Goal: Task Accomplishment & Management: Manage account settings

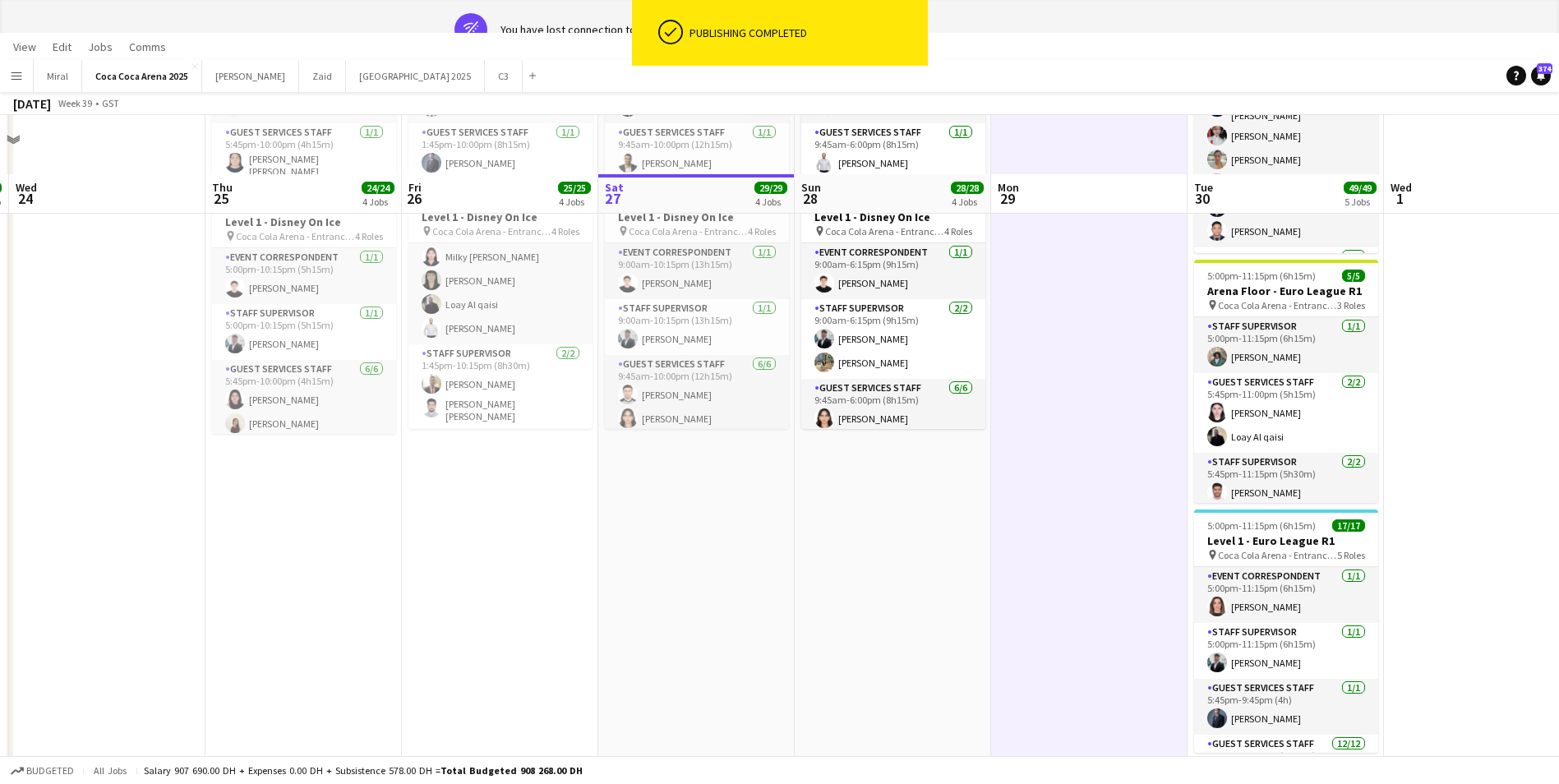
scroll to position [117, 0]
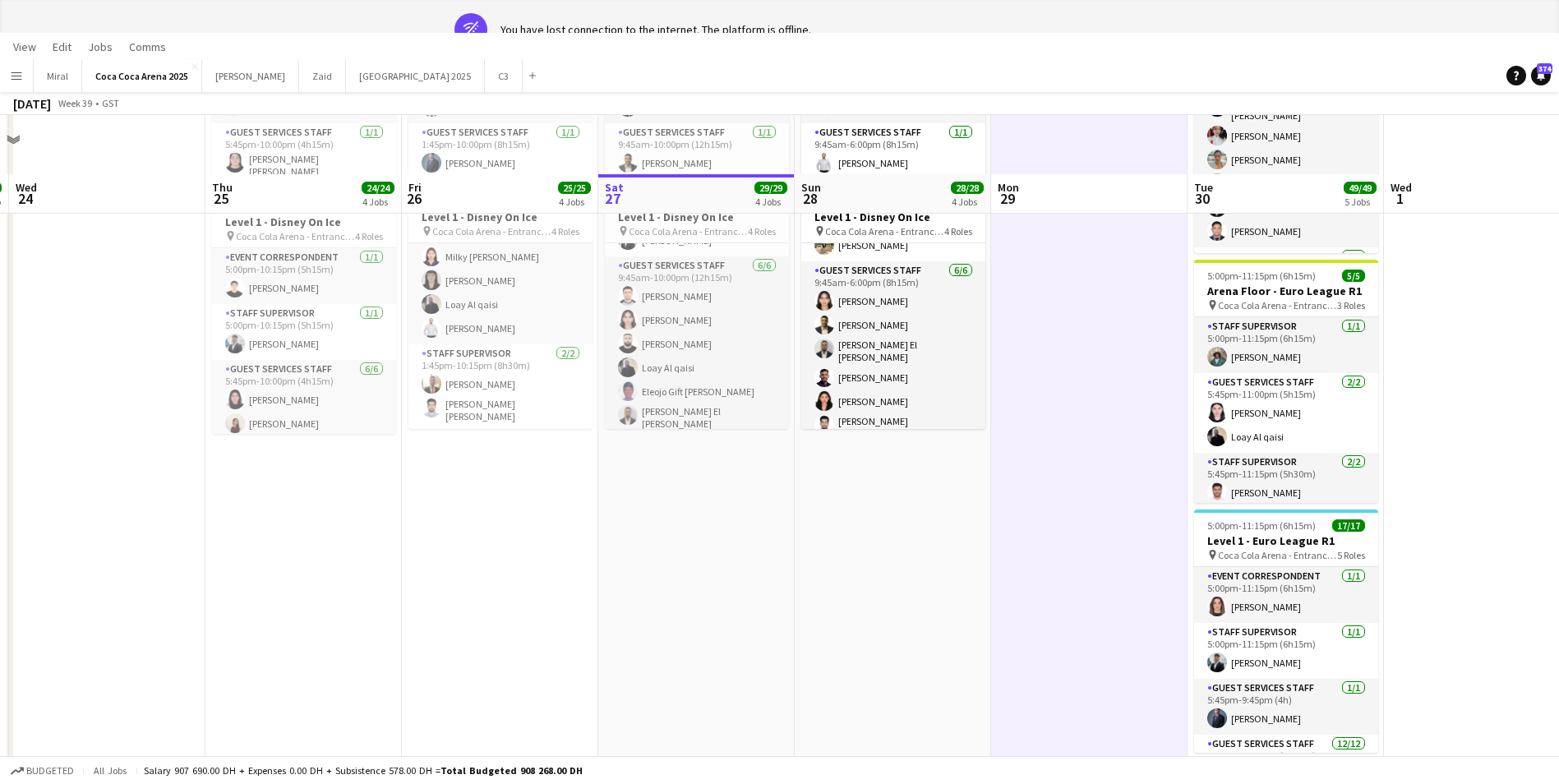
click at [756, 673] on app-date-cell "In progress 8:00am-11:30pm (15h30m) 11/11 Arena Plaza - Disney On Ice pin Coca …" at bounding box center [697, 394] width 197 height 1781
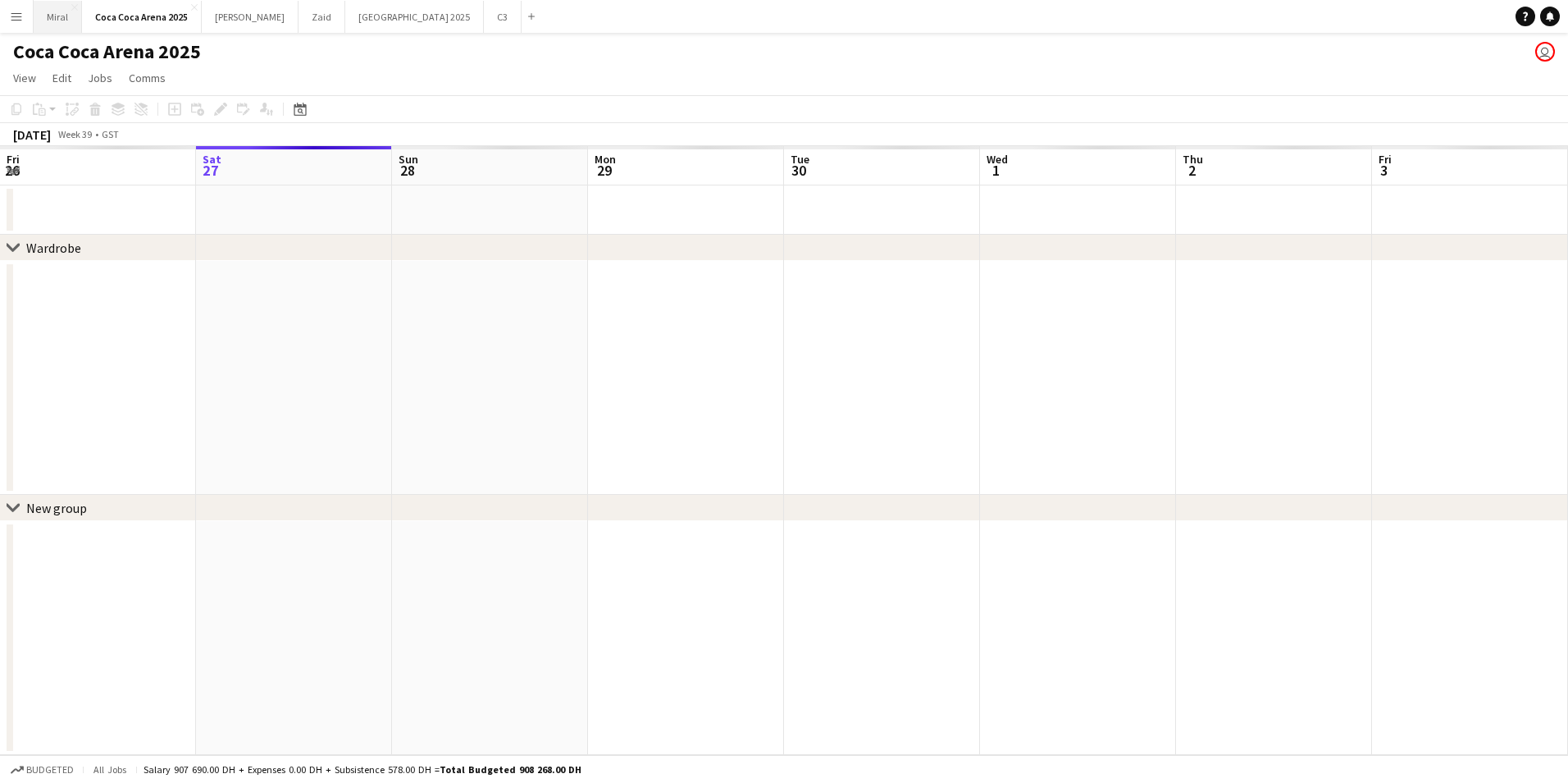
click at [55, 18] on button "Miral Close" at bounding box center [57, 16] width 48 height 32
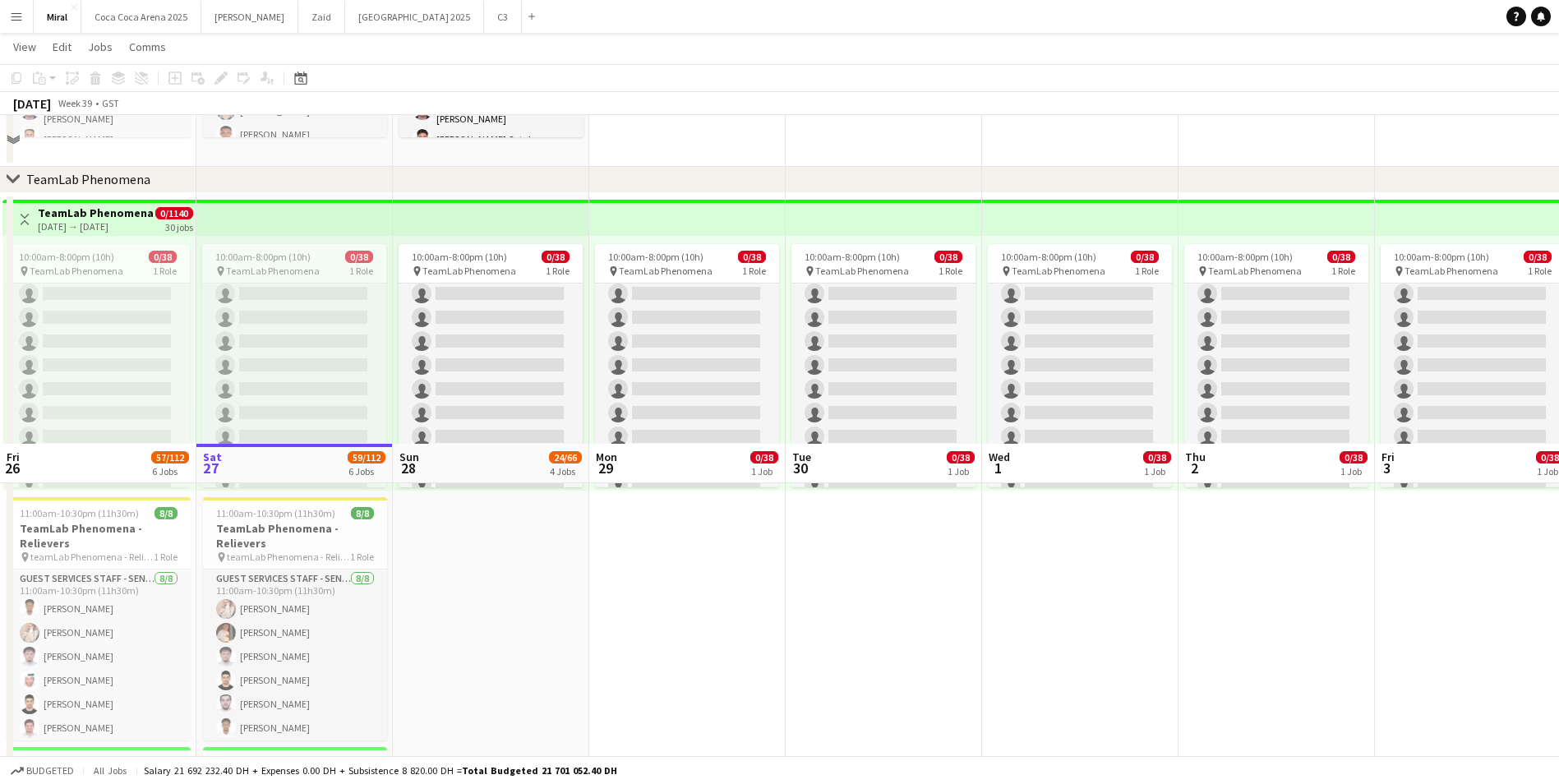
scroll to position [821, 0]
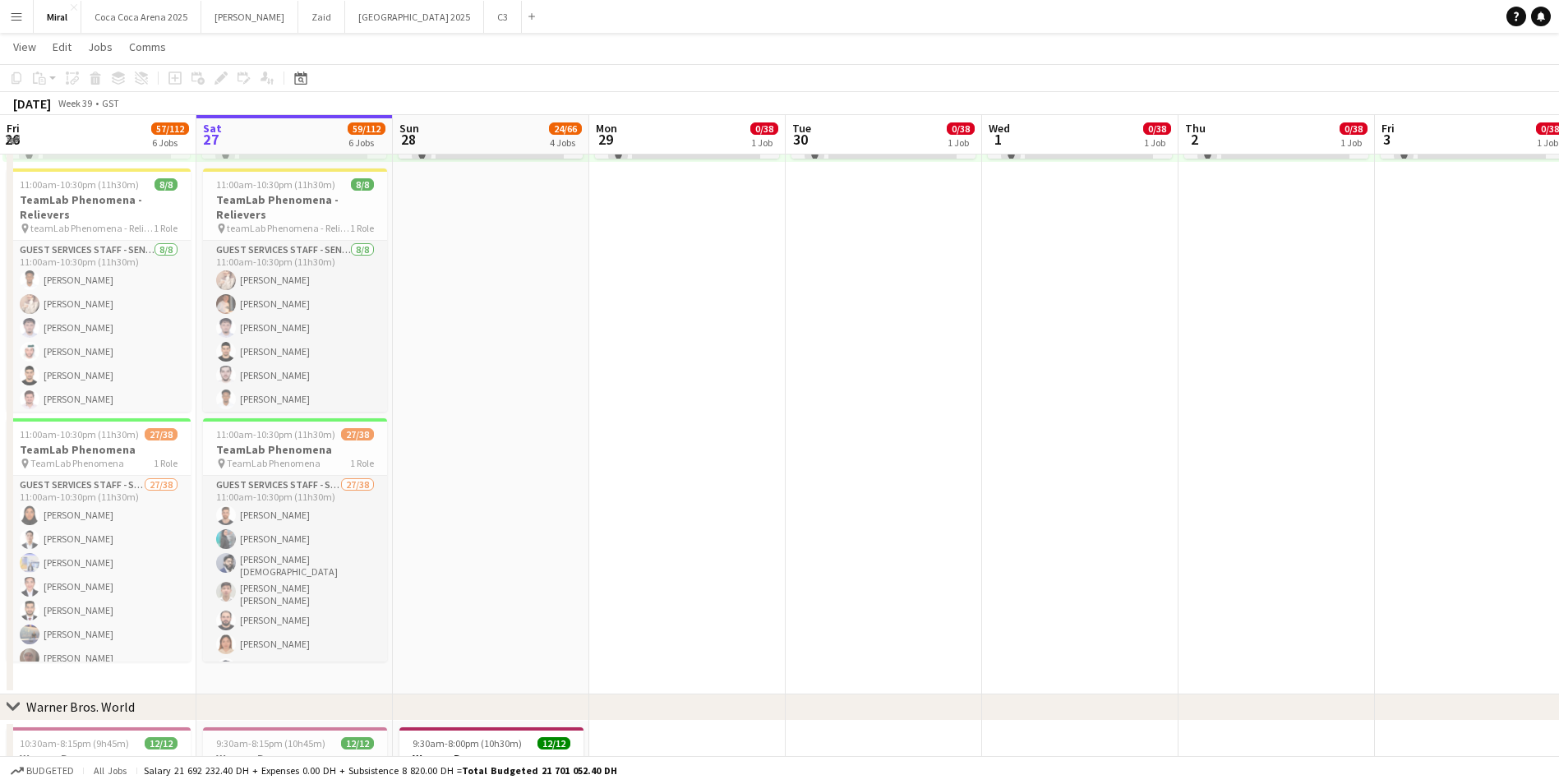
drag, startPoint x: 860, startPoint y: 421, endPoint x: 1064, endPoint y: 389, distance: 206.5
click at [1064, 389] on app-calendar-viewport "Wed 24 48/62 4 Jobs Thu 25 49/62 4 Jobs Fri 26 57/112 6 Jobs Sat 27 59/112 6 Jo…" at bounding box center [780, 171] width 1559 height 1858
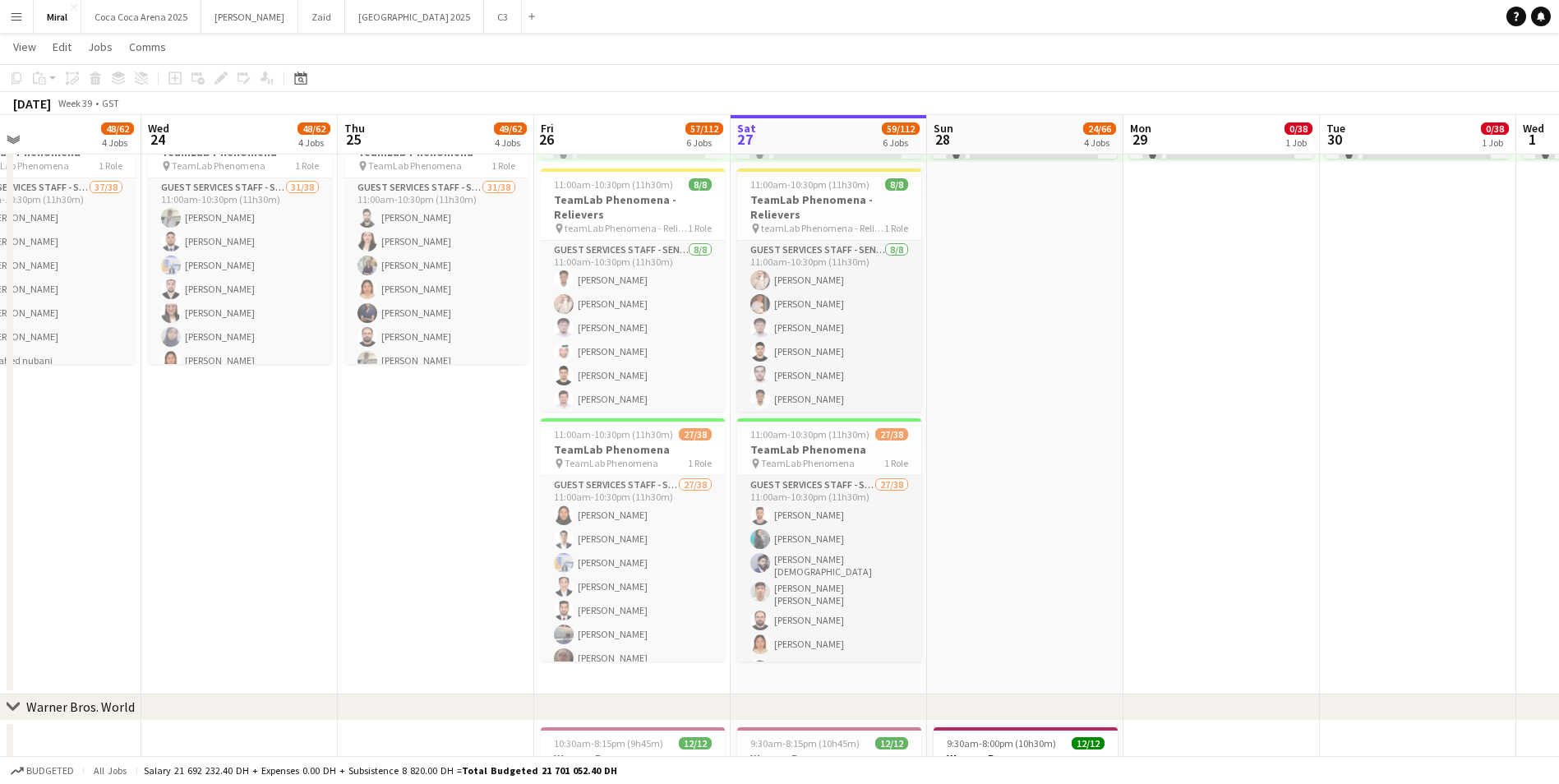
scroll to position [0, 501]
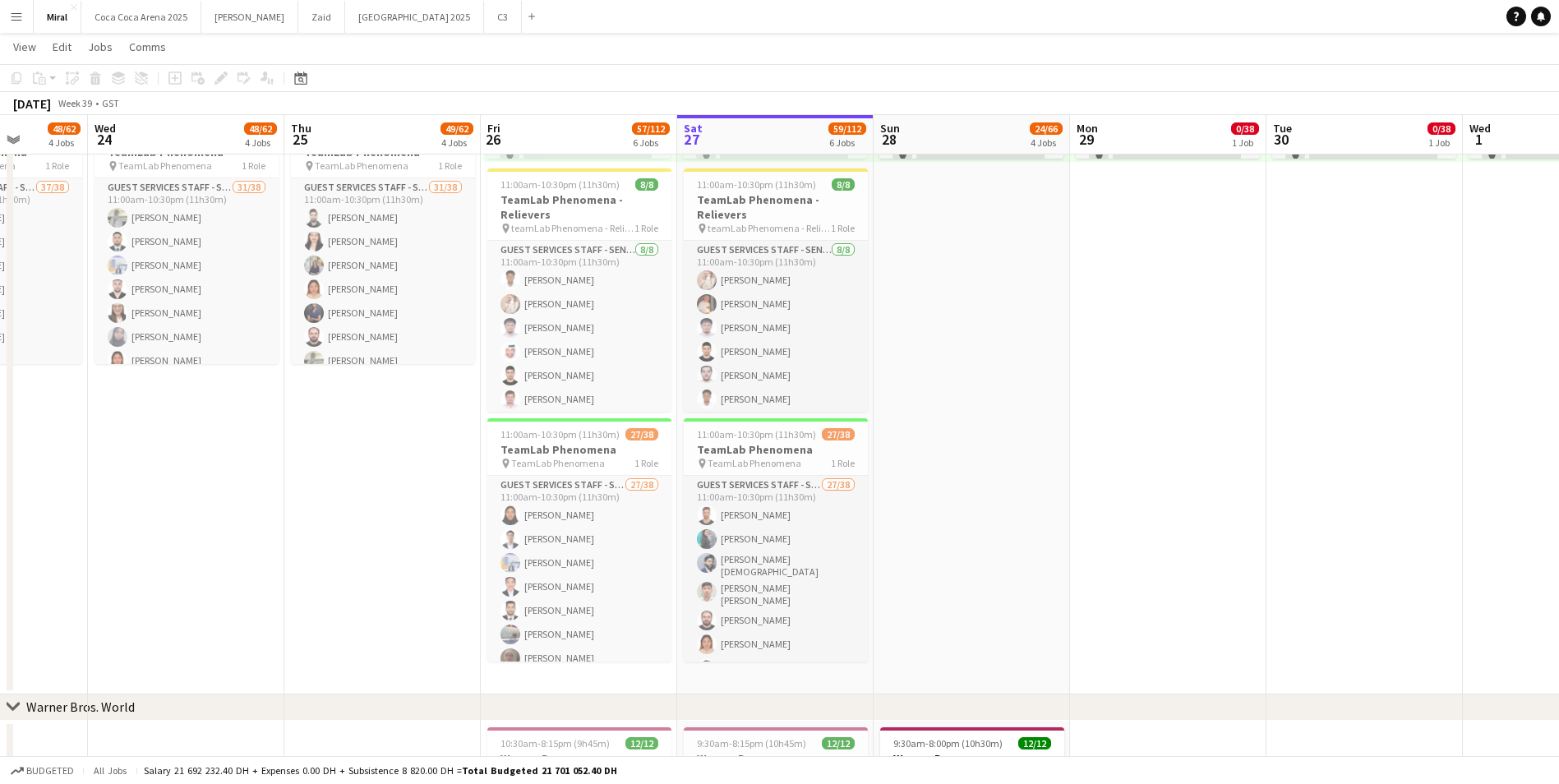
drag, startPoint x: 827, startPoint y: 393, endPoint x: 1103, endPoint y: 401, distance: 276.1
click at [1103, 401] on app-calendar-viewport "Sun 21 Mon 22 Tue 23 48/62 4 Jobs Wed 24 48/62 4 Jobs Thu 25 49/62 4 Jobs Fri 2…" at bounding box center [780, 171] width 1559 height 1858
click at [798, 450] on h3 "TeamLab Phenomena" at bounding box center [776, 449] width 184 height 15
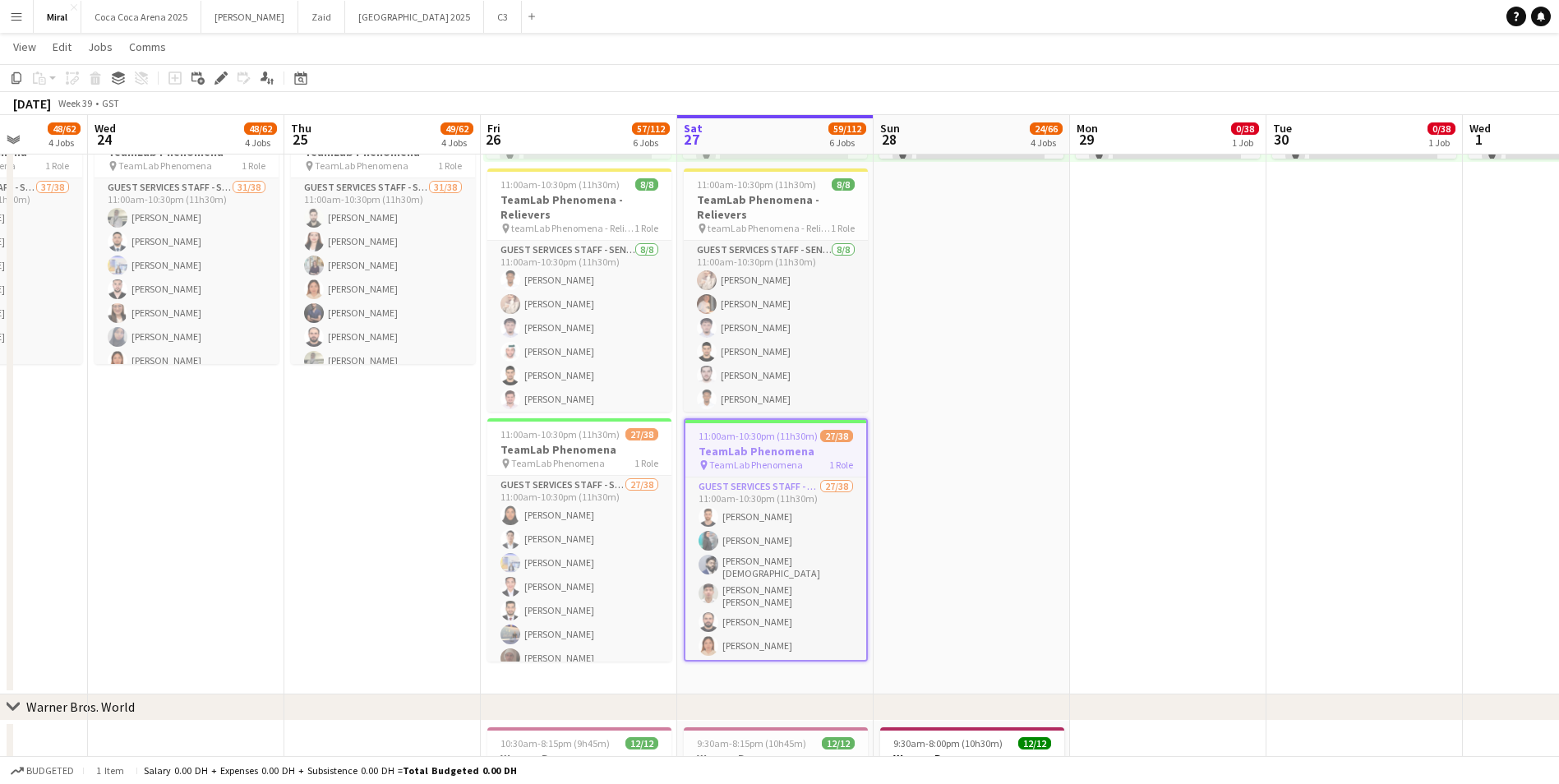
click at [927, 438] on app-date-cell "10:00am-8:00pm (10h) 0/38 pin TeamLab Phenomena 1 Role Guest Services Staff - S…" at bounding box center [972, 279] width 197 height 830
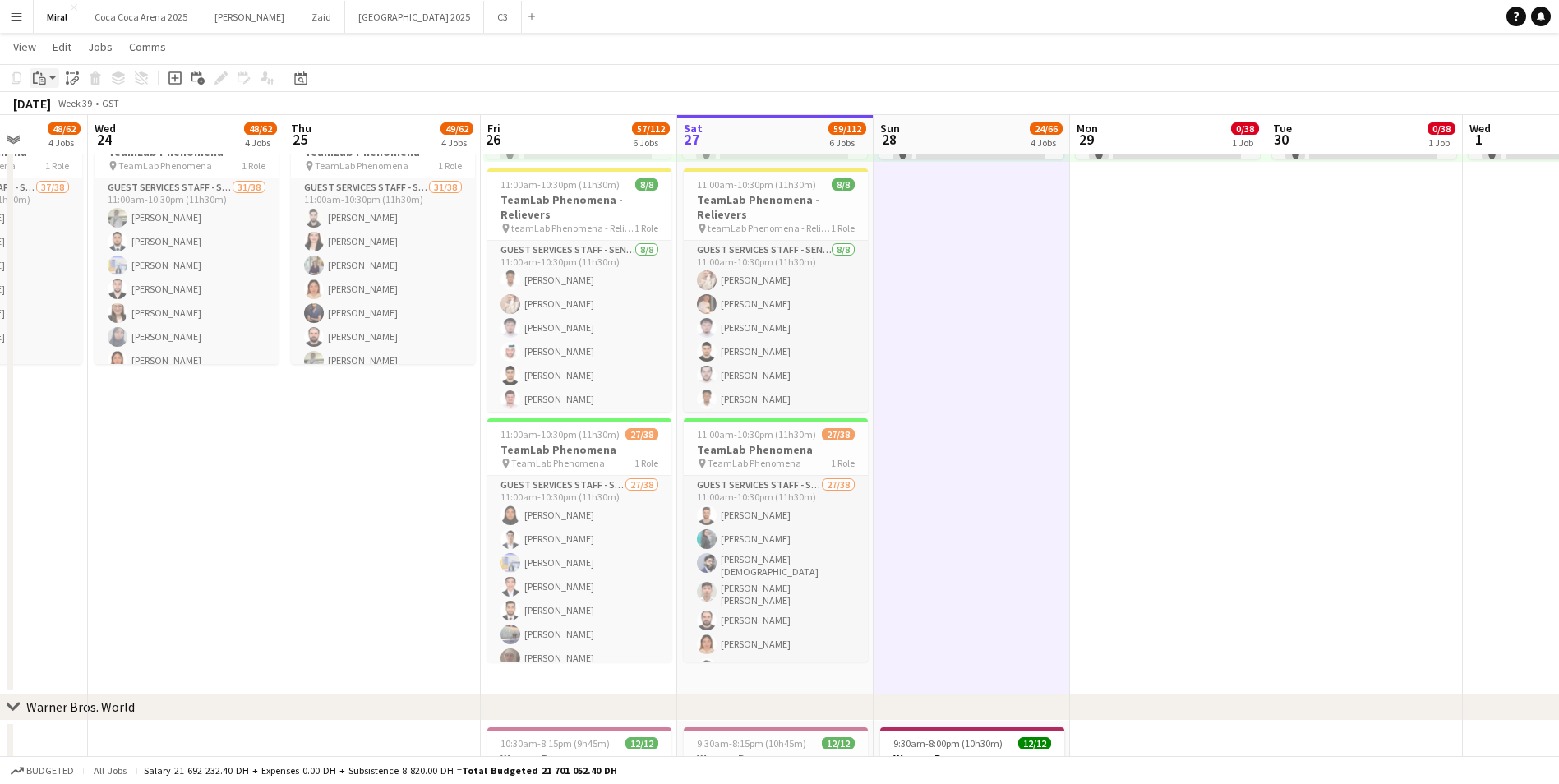
click at [44, 76] on icon "Paste" at bounding box center [39, 77] width 13 height 13
click at [118, 138] on link "Paste with crew Ctrl+Shift+V" at bounding box center [121, 137] width 155 height 15
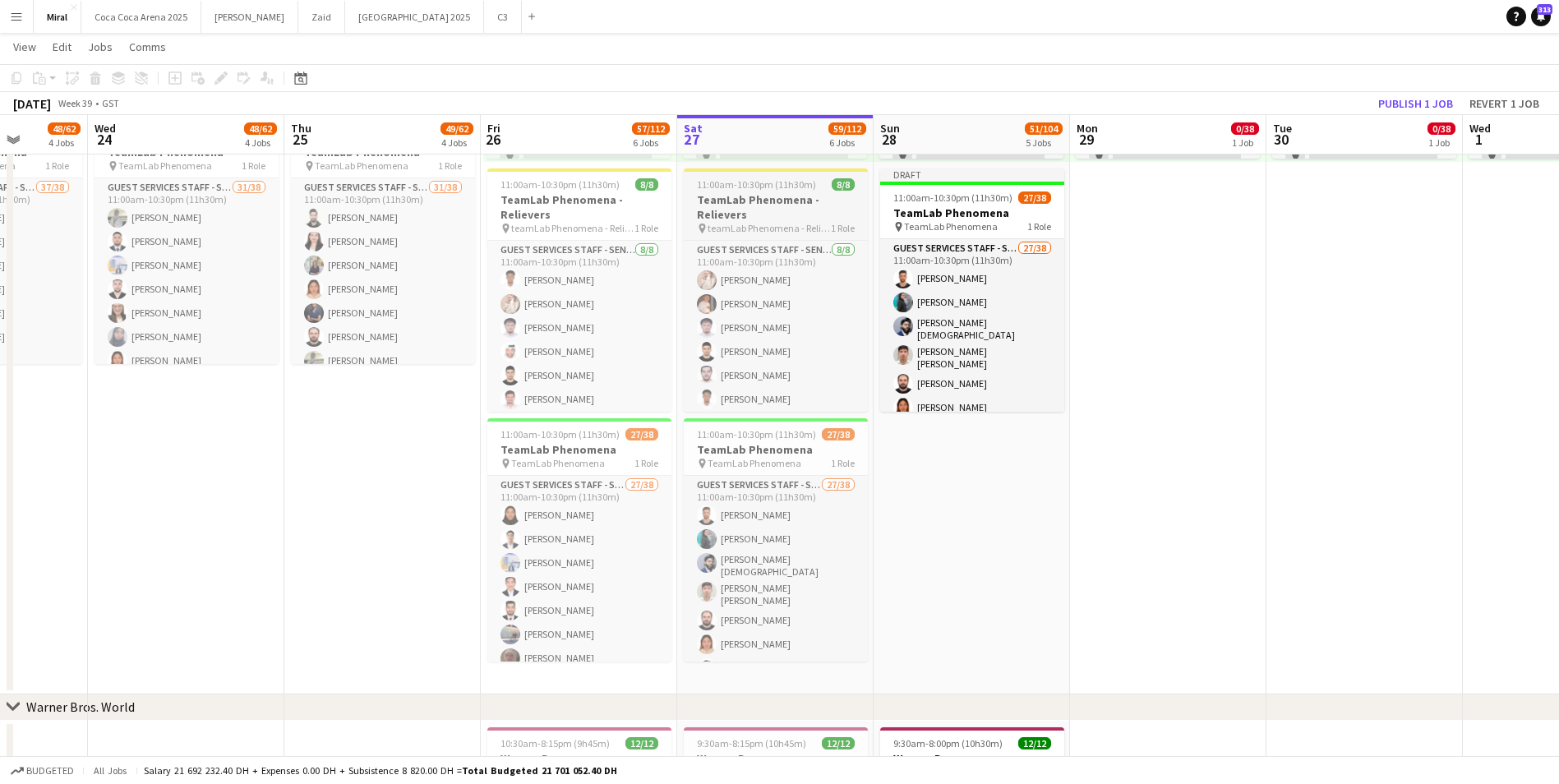
click at [765, 209] on h3 "TeamLab Phenomena - Relievers" at bounding box center [776, 207] width 184 height 29
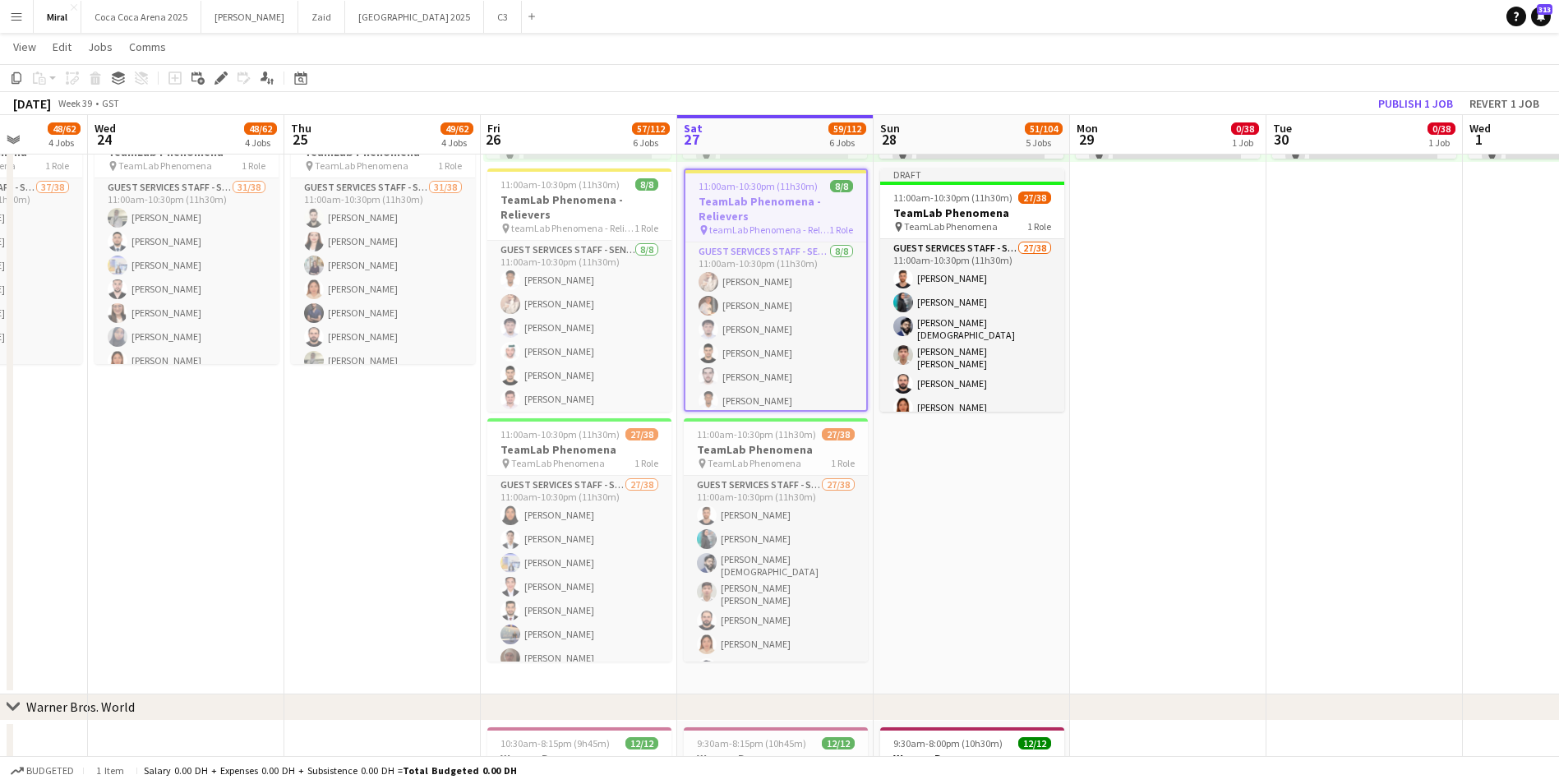
click at [978, 499] on app-date-cell "10:00am-8:00pm (10h) 0/38 pin TeamLab Phenomena 1 Role Guest Services Staff - S…" at bounding box center [972, 279] width 197 height 830
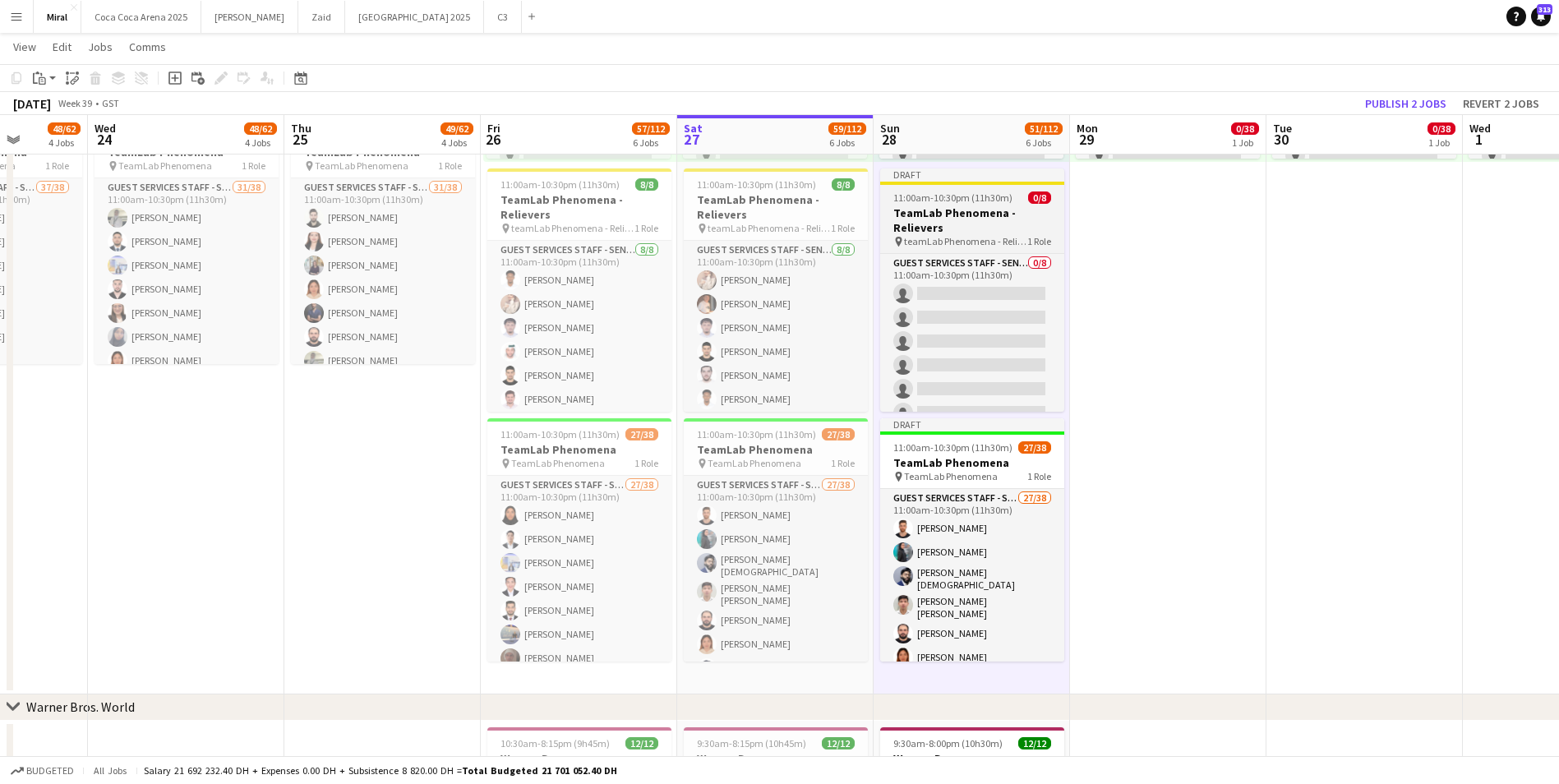
click at [983, 229] on h3 "TeamLab Phenomena - Relievers" at bounding box center [972, 220] width 184 height 29
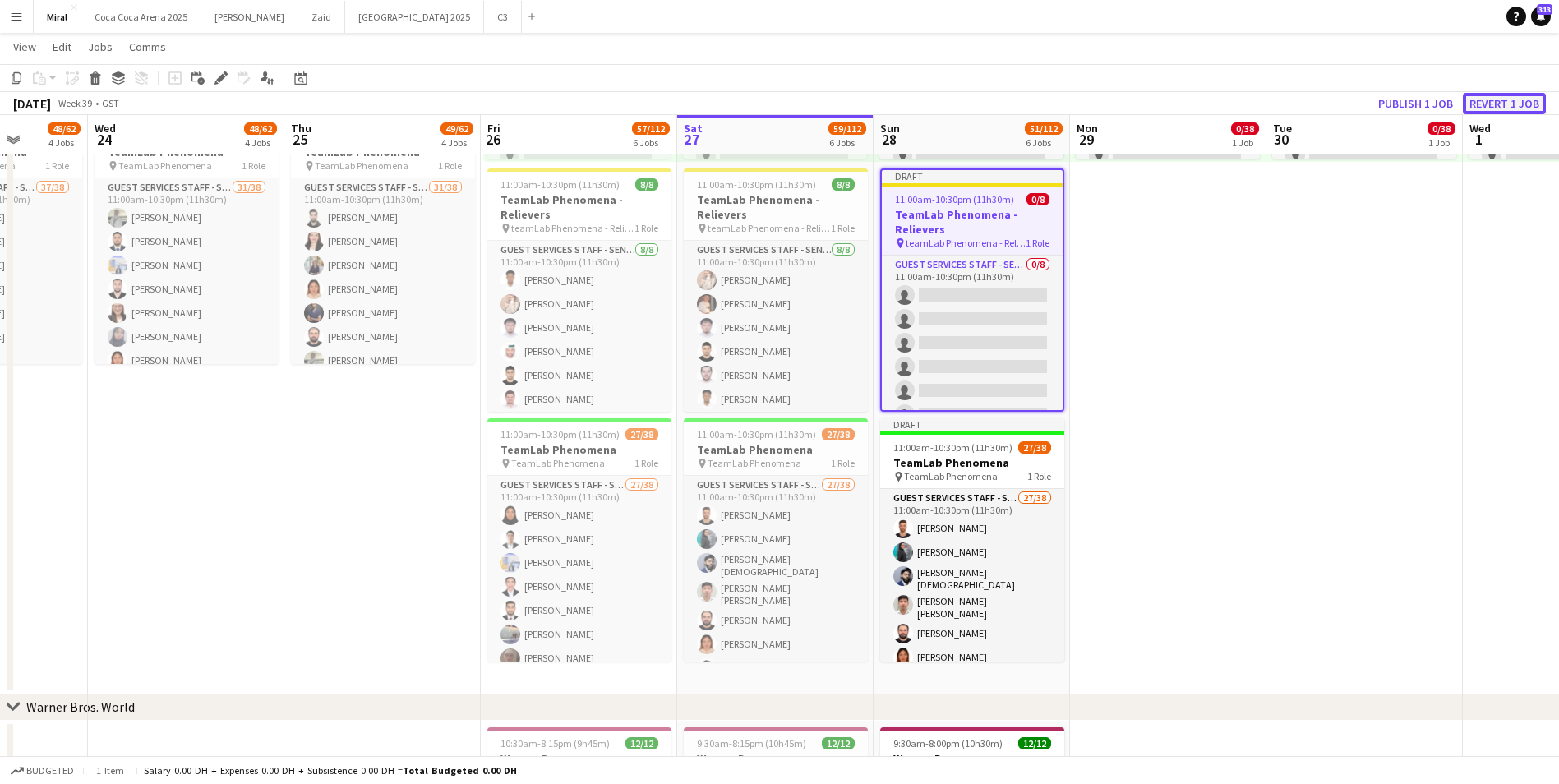
click at [1489, 101] on button "Revert 1 job" at bounding box center [1503, 103] width 83 height 21
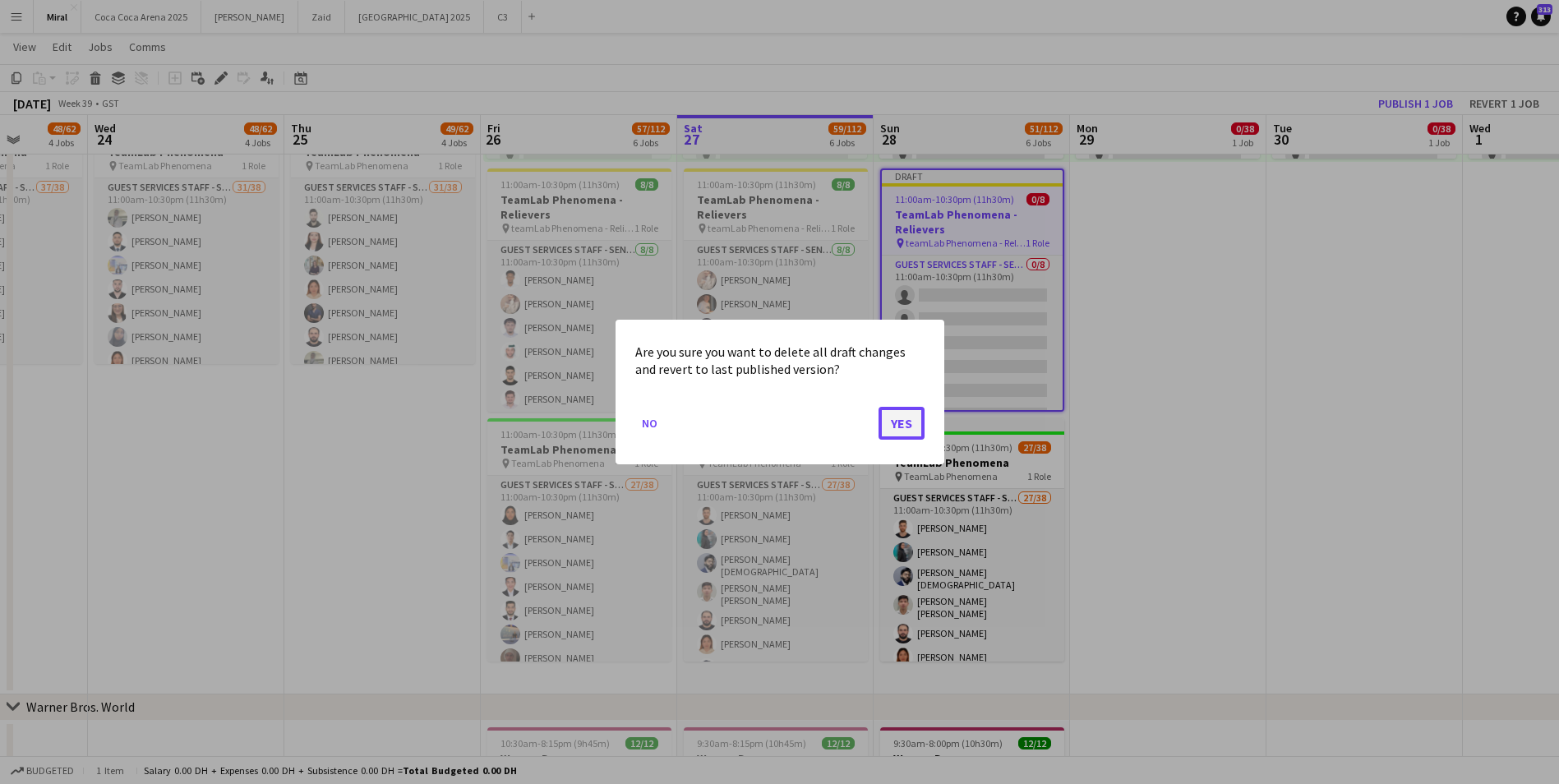
click at [895, 424] on button "Yes" at bounding box center [901, 423] width 46 height 33
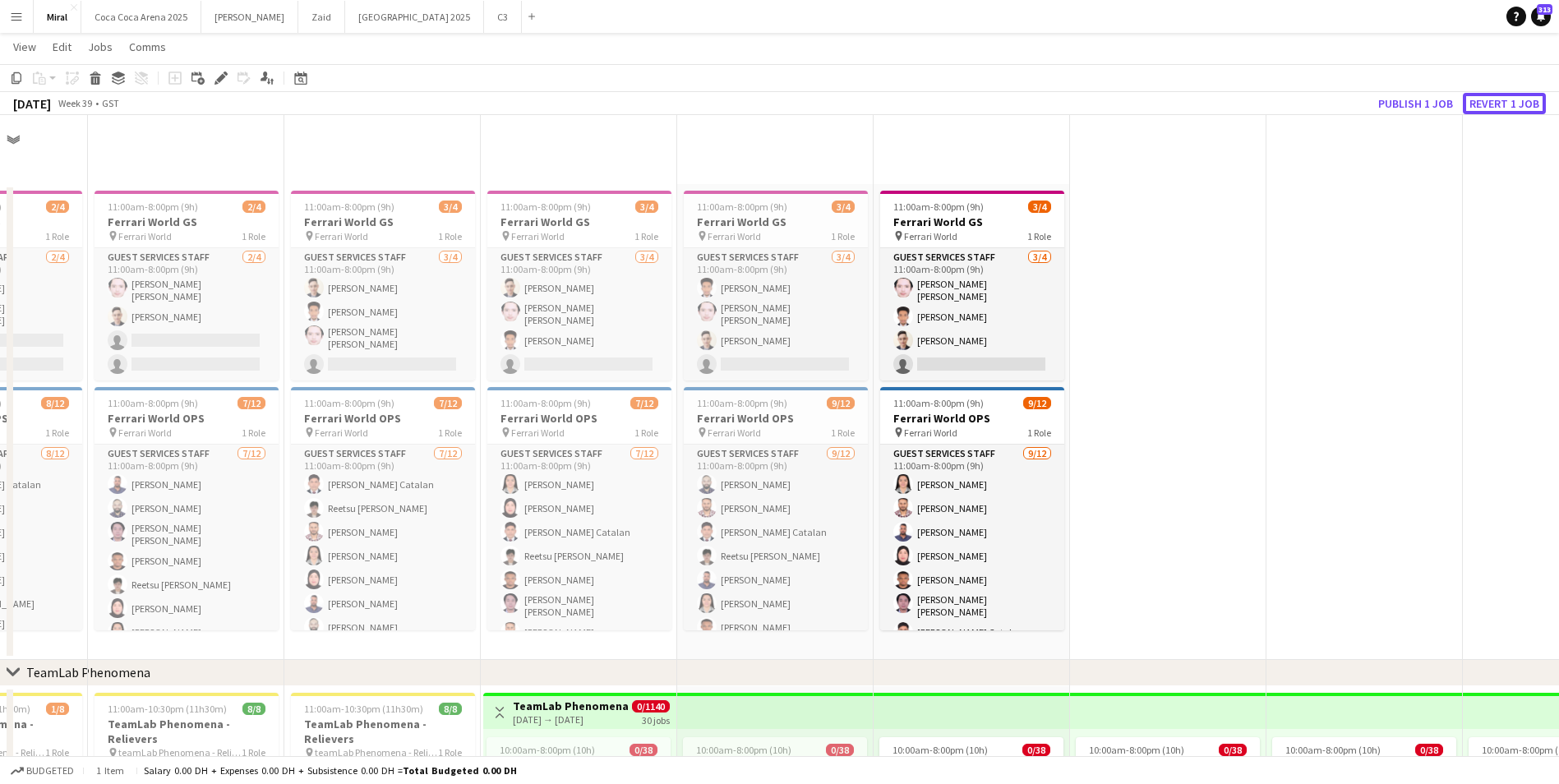
scroll to position [821, 0]
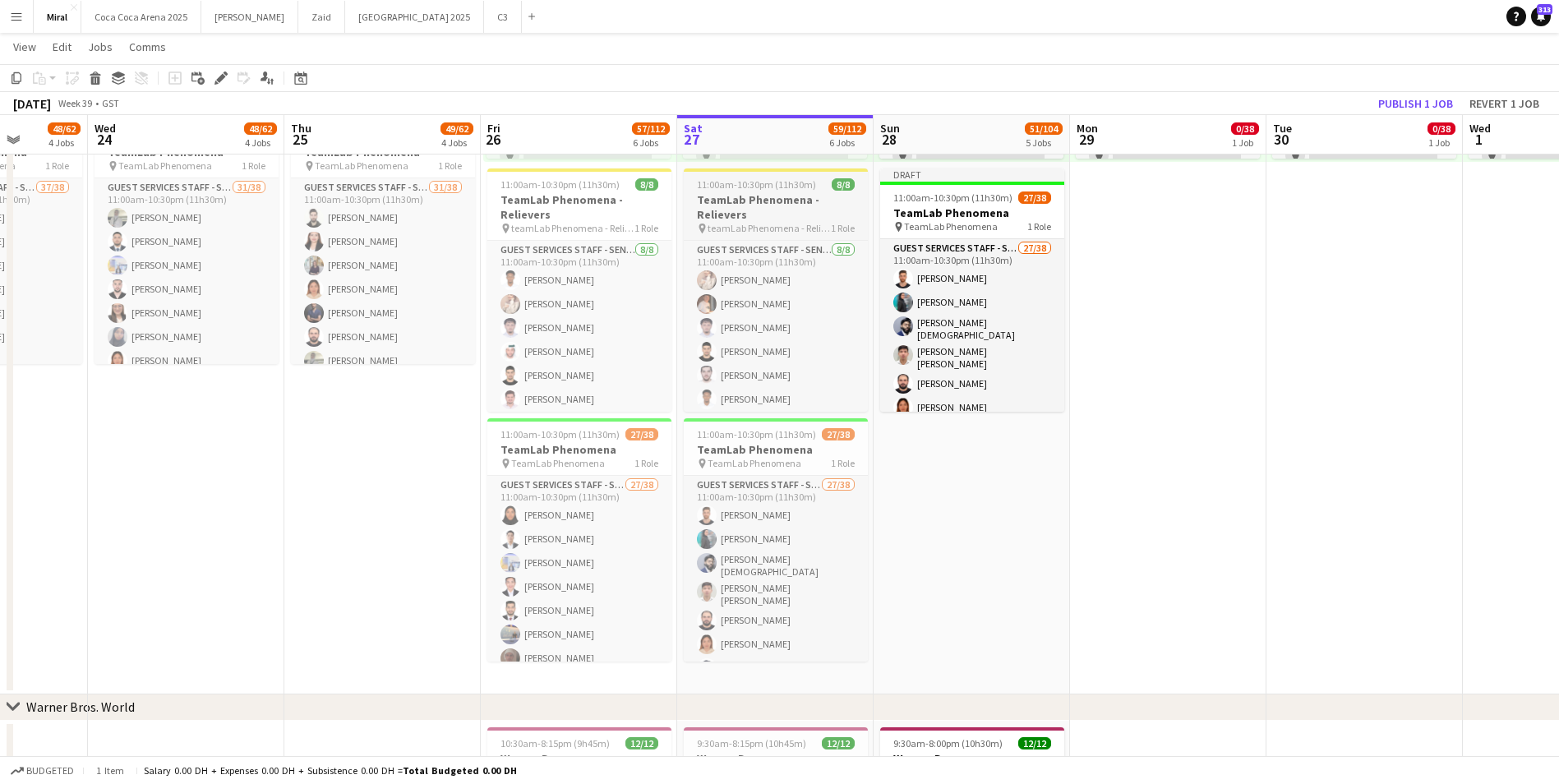
click at [780, 198] on h3 "TeamLab Phenomena - Relievers" at bounding box center [776, 207] width 184 height 29
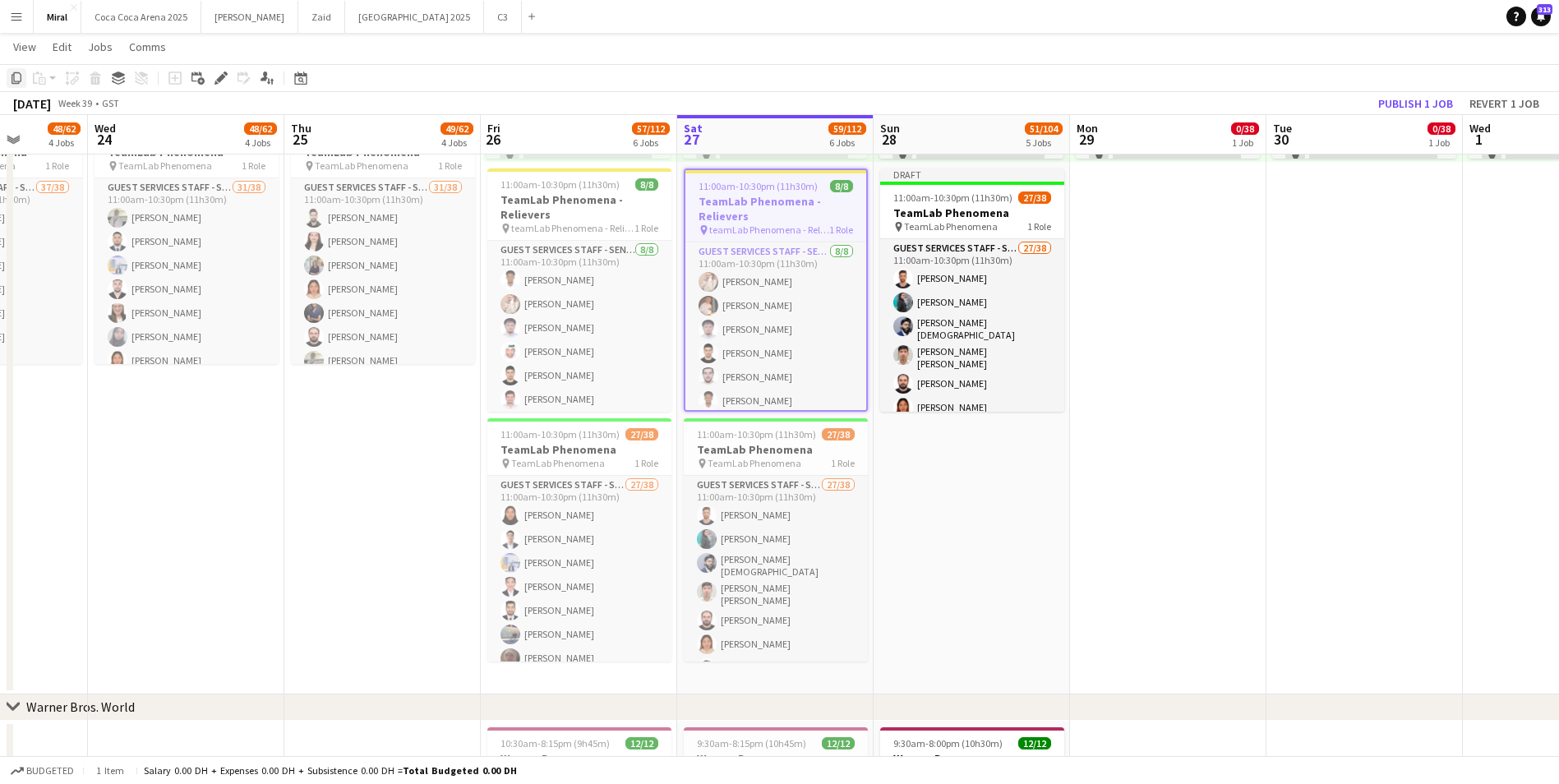
click at [18, 79] on icon "Copy" at bounding box center [16, 77] width 13 height 13
click at [945, 550] on app-date-cell "10:00am-8:00pm (10h) 0/38 pin TeamLab Phenomena 1 Role Guest Services Staff - S…" at bounding box center [972, 279] width 197 height 830
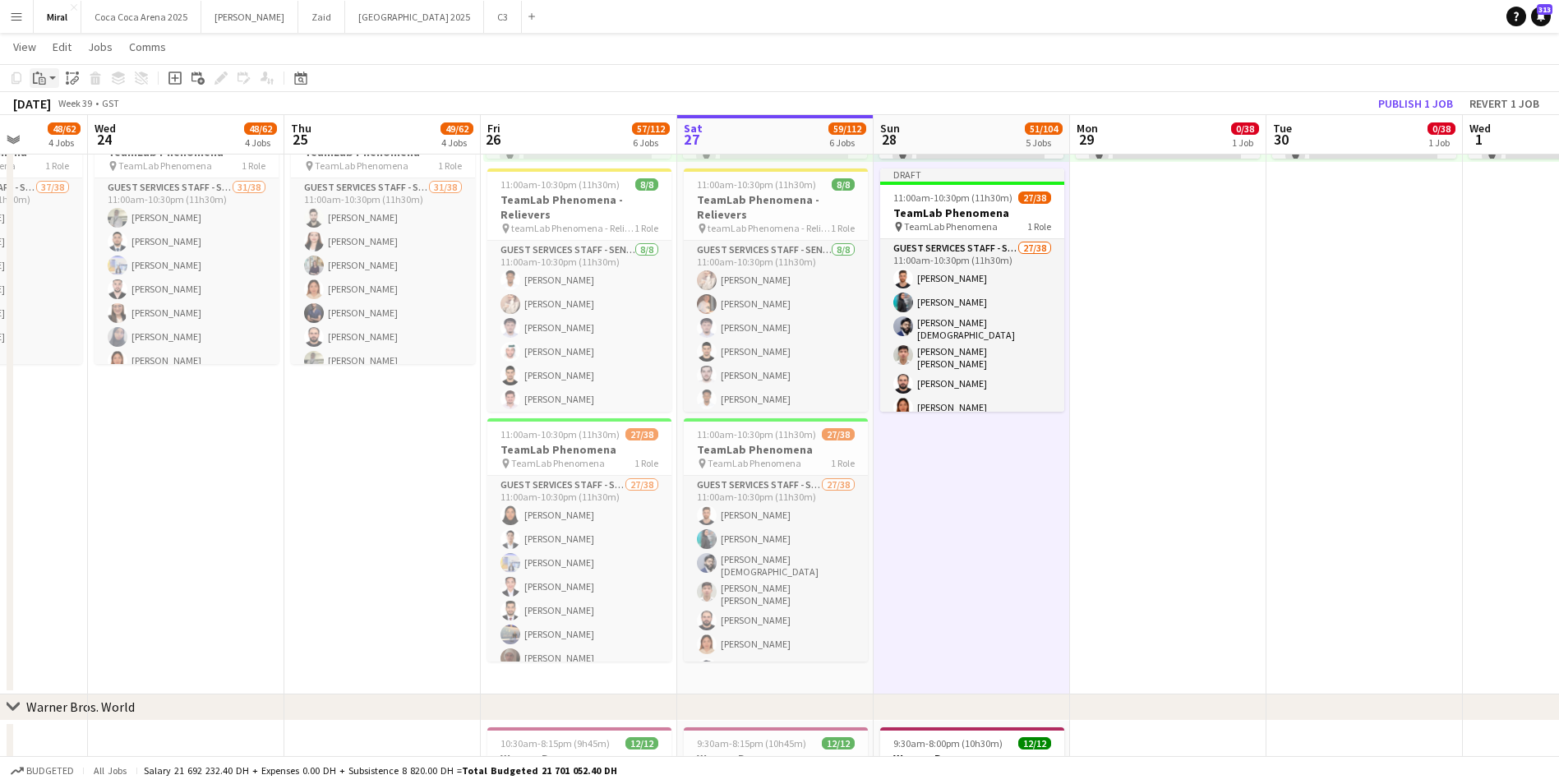
click at [46, 76] on icon "Paste" at bounding box center [39, 77] width 13 height 13
click at [60, 134] on link "Paste with crew Ctrl+Shift+V" at bounding box center [121, 137] width 155 height 15
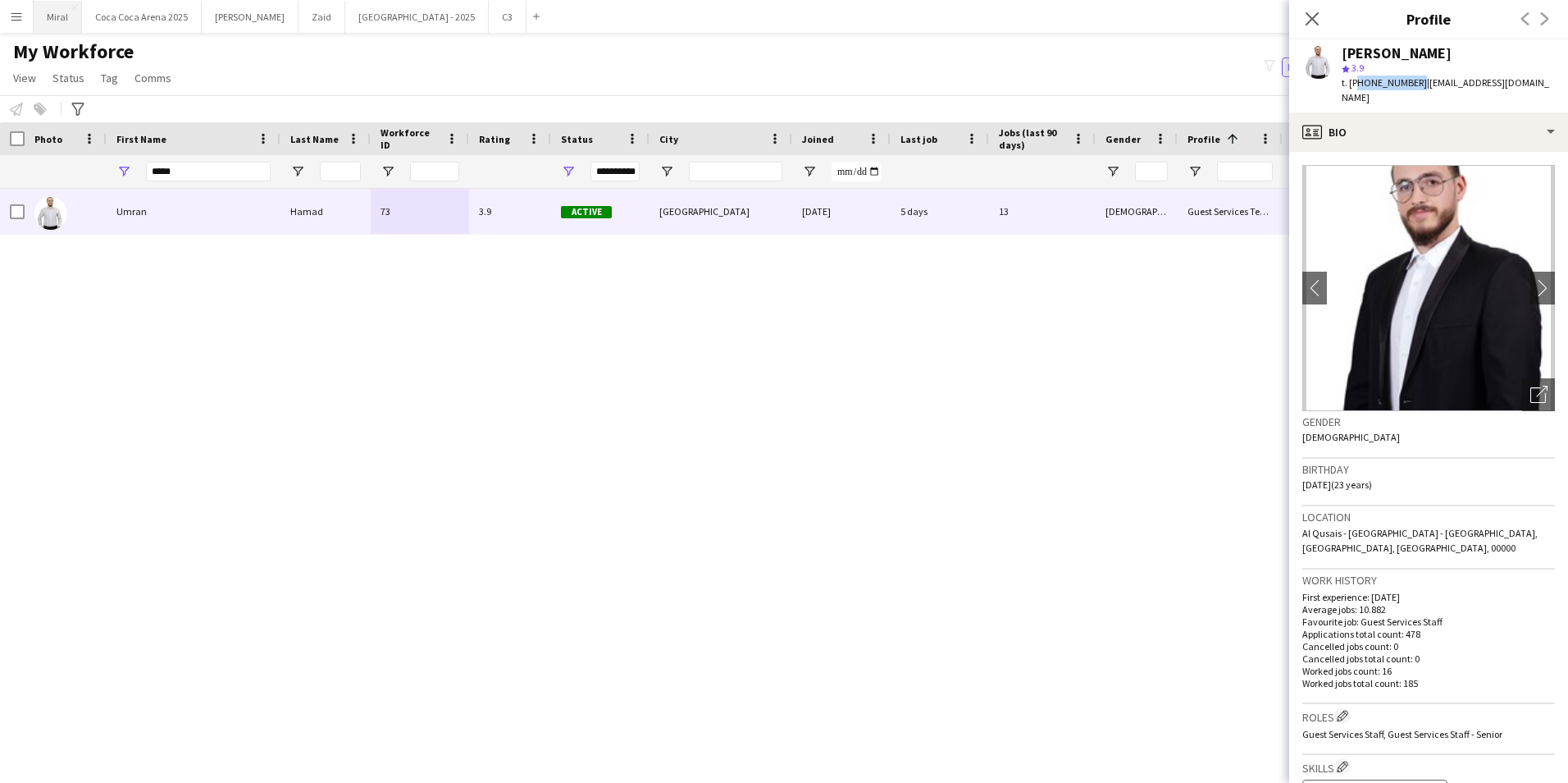
click at [61, 15] on button "Miral Close" at bounding box center [57, 16] width 48 height 32
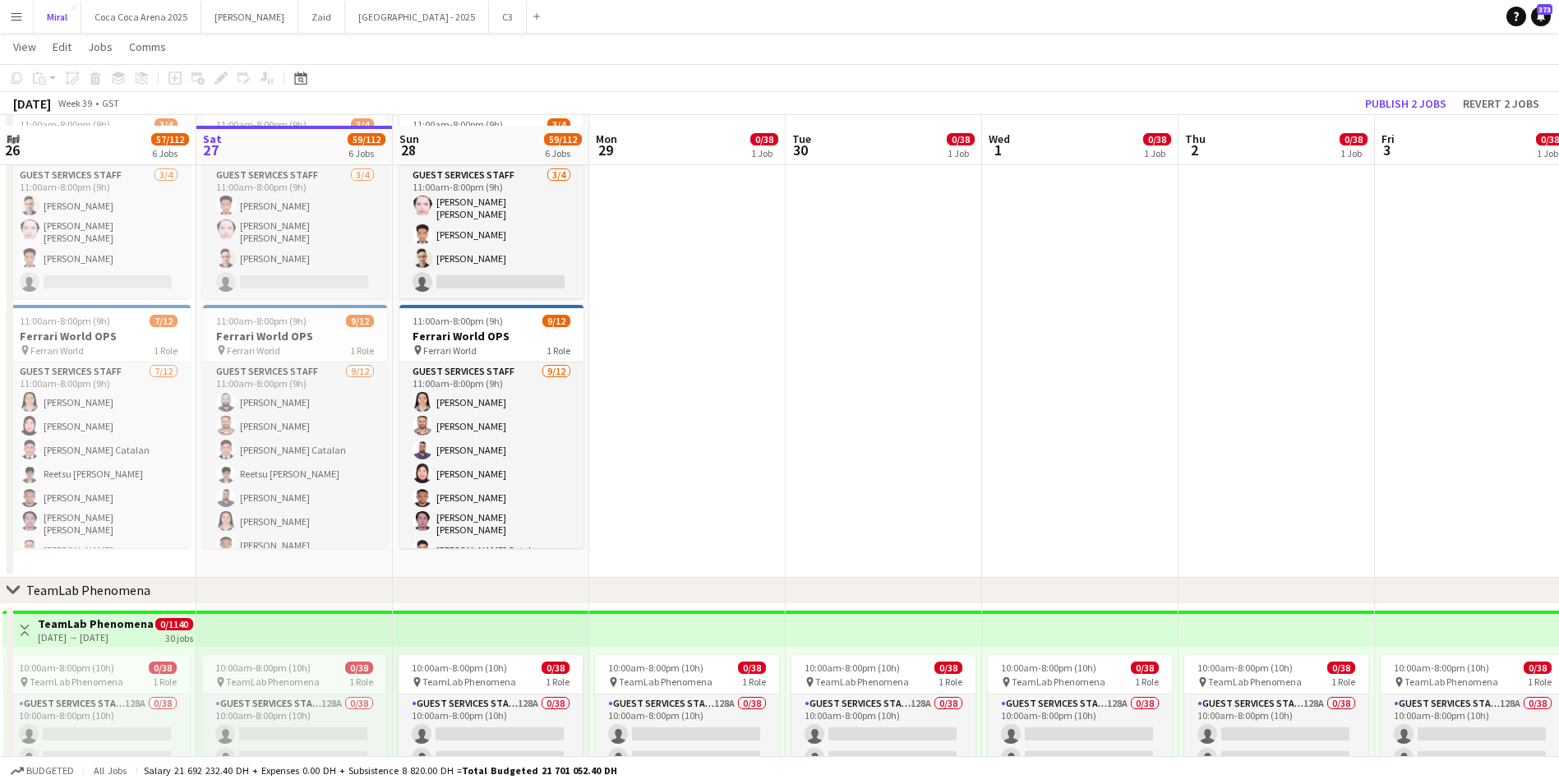
scroll to position [164, 0]
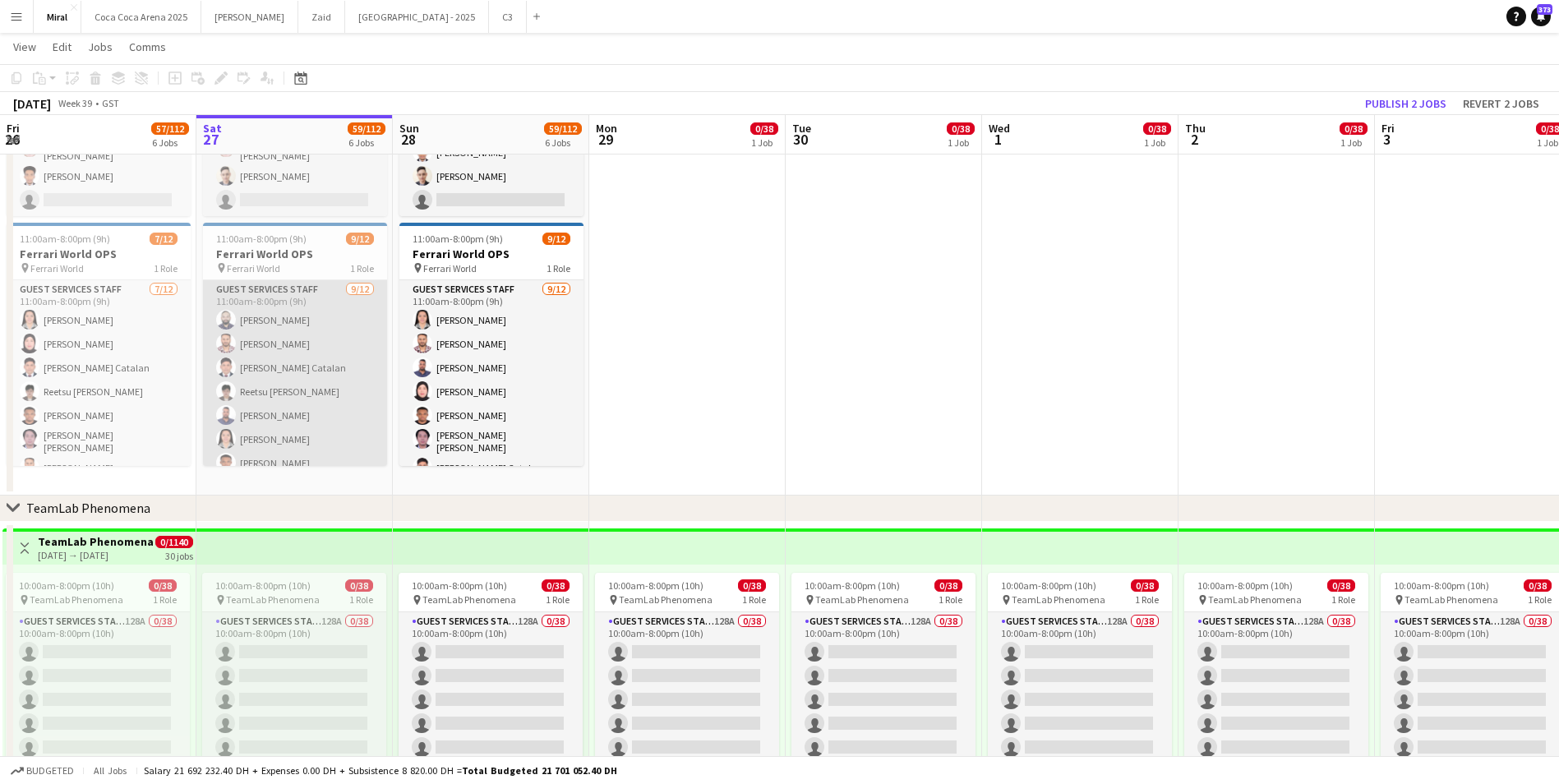
click at [306, 380] on app-card-role "Guest Services Staff [DATE] 11:00am-8:00pm (9h) [PERSON_NAME] [PERSON_NAME] [PE…" at bounding box center [295, 442] width 184 height 323
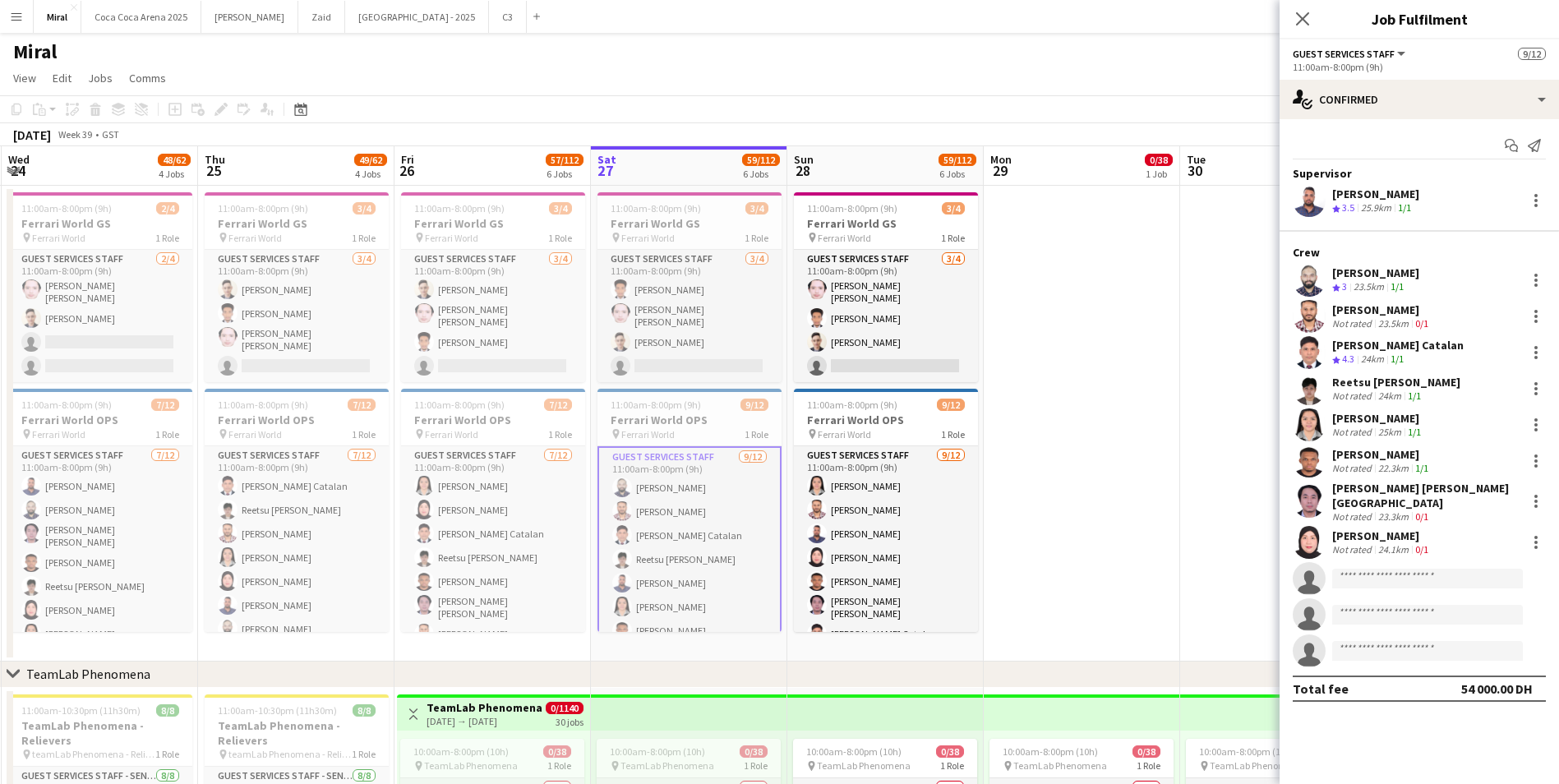
scroll to position [0, 386]
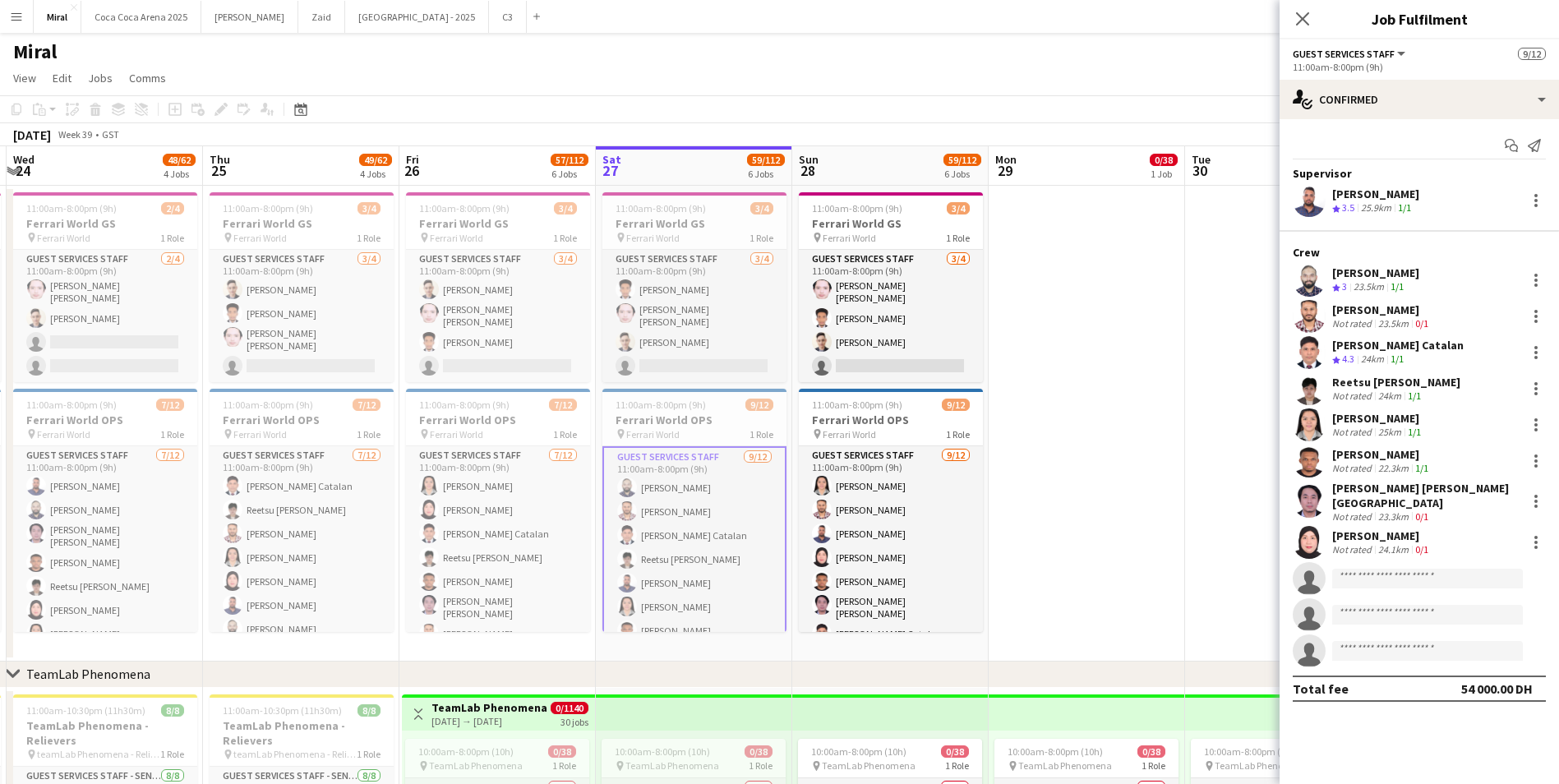
drag, startPoint x: 699, startPoint y: 484, endPoint x: 1098, endPoint y: 493, distance: 399.1
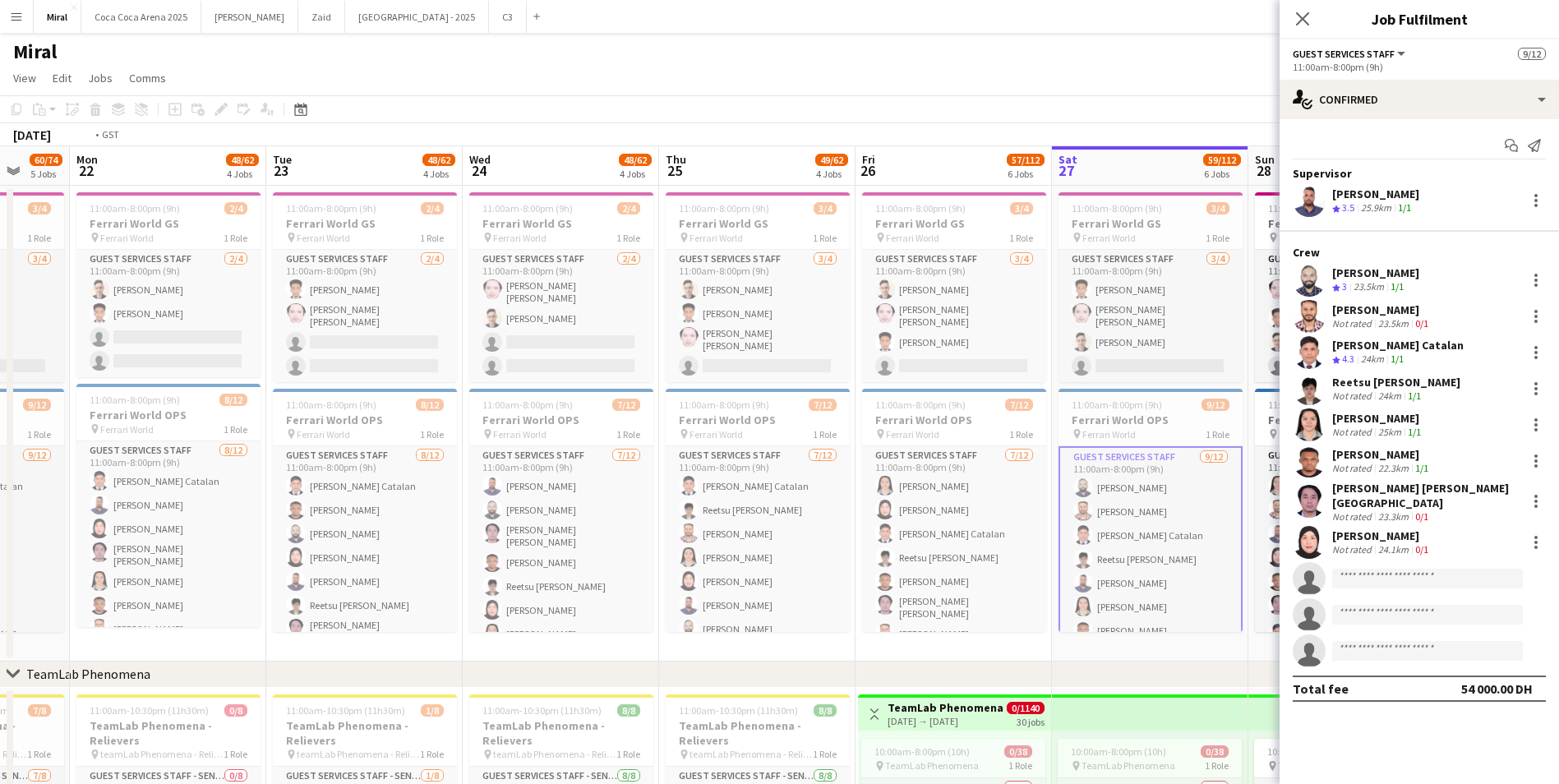
drag, startPoint x: 548, startPoint y: 417, endPoint x: 1211, endPoint y: 423, distance: 663.0
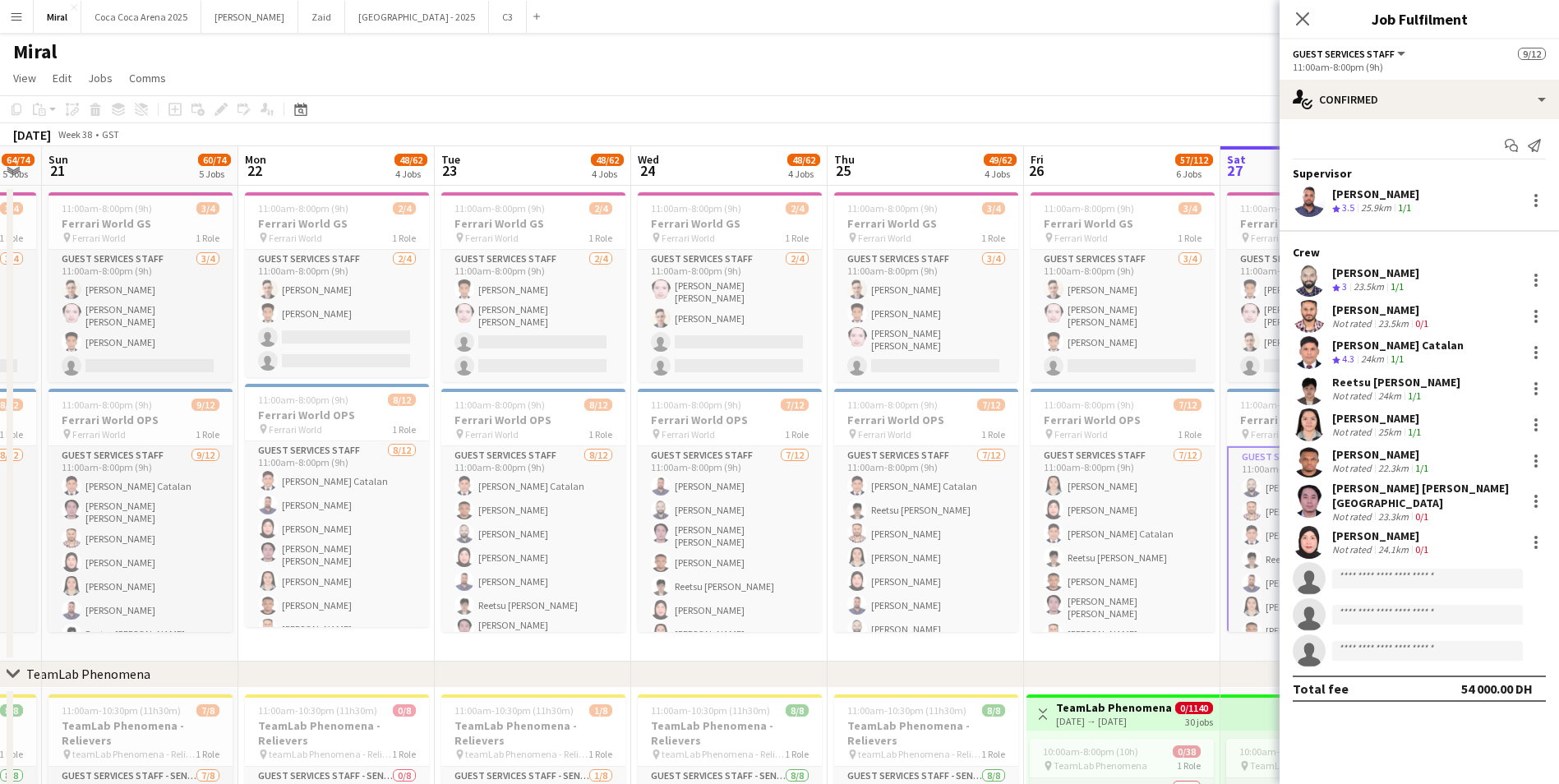
scroll to position [0, 330]
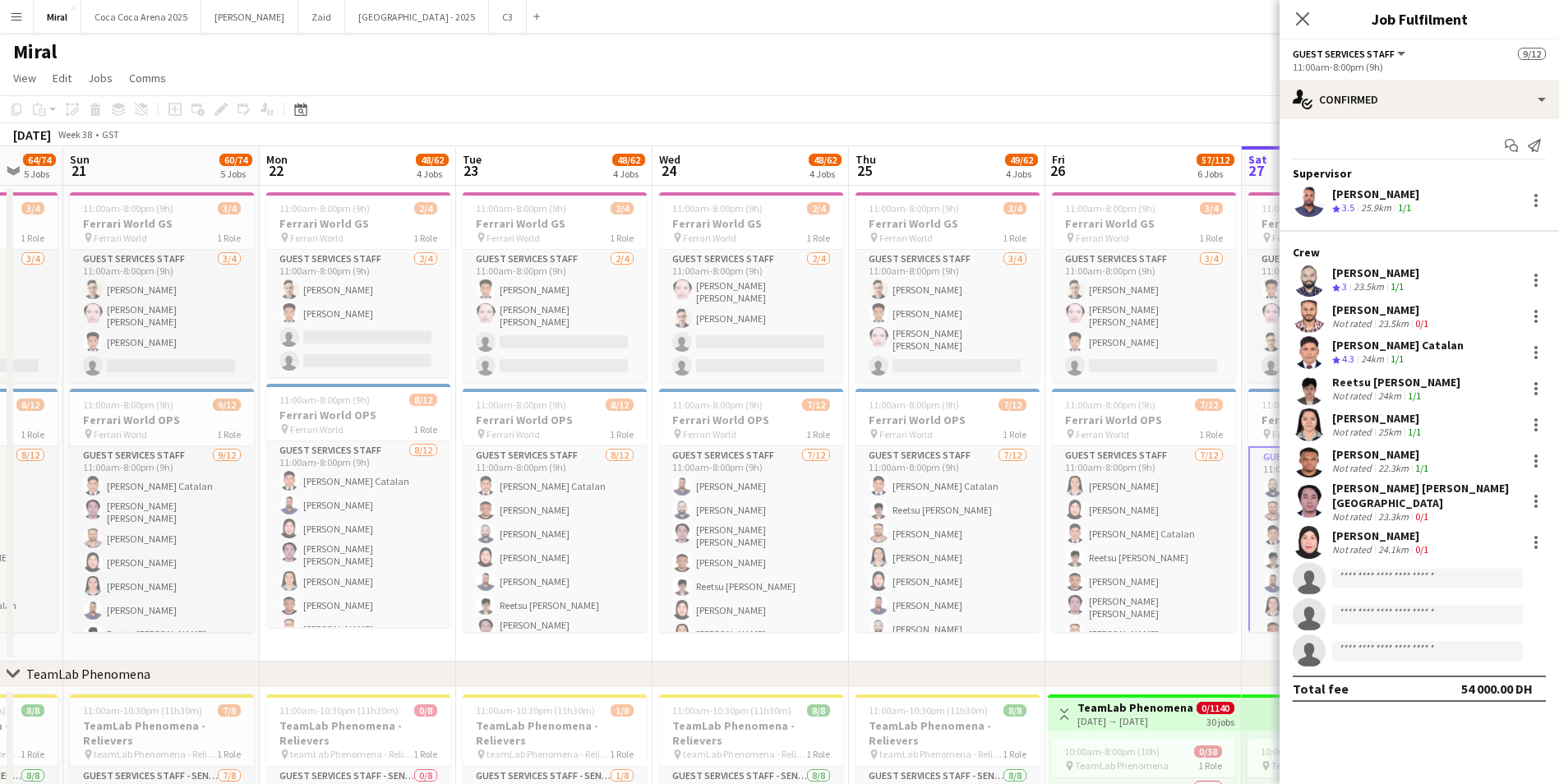
drag, startPoint x: 603, startPoint y: 405, endPoint x: 586, endPoint y: 445, distance: 43.5
click at [367, 237] on div "pin Ferrari World 1 Role" at bounding box center [358, 238] width 184 height 13
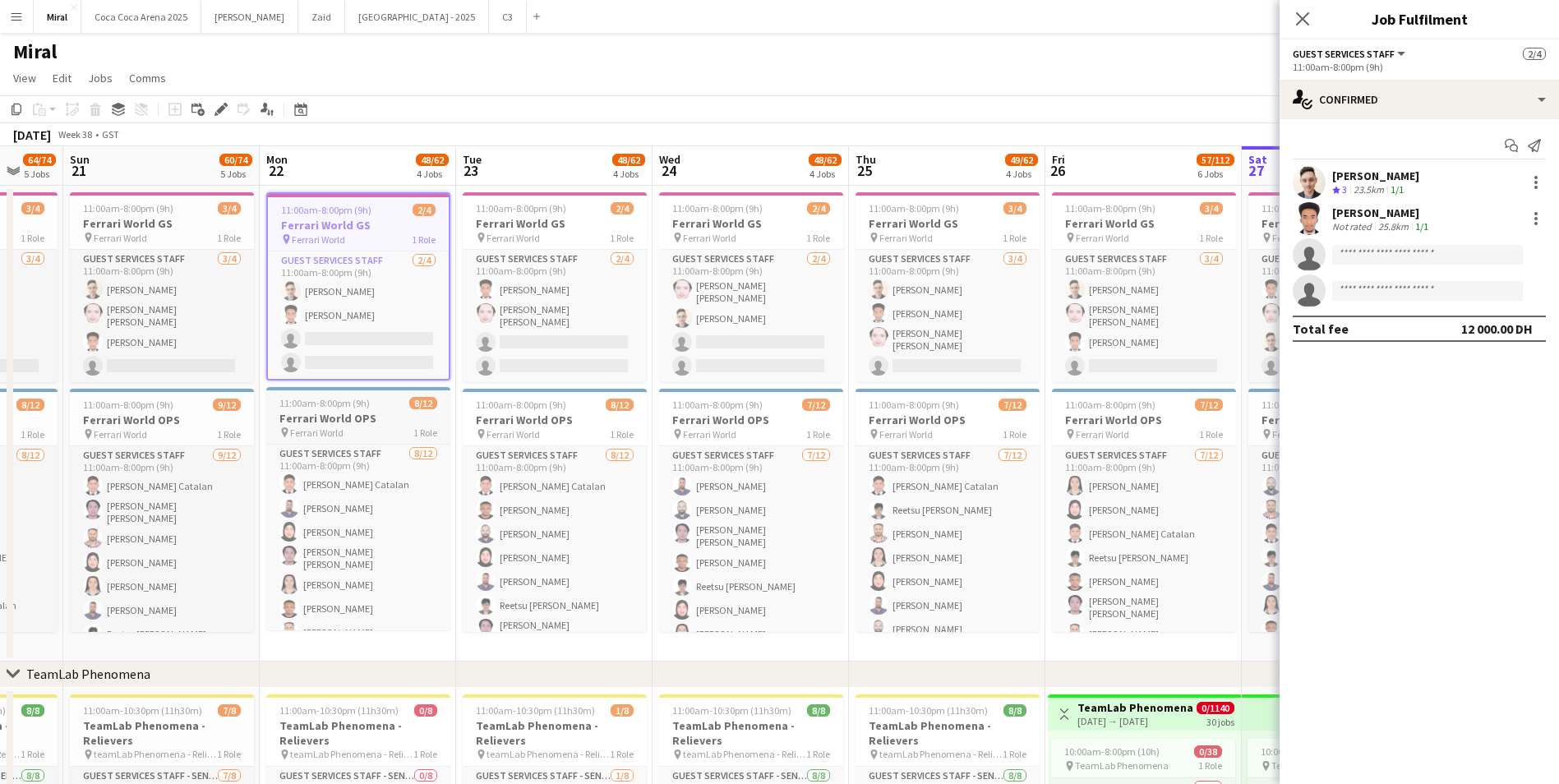
click at [376, 406] on div "11:00am-8:00pm (9h) 8/12" at bounding box center [358, 403] width 184 height 13
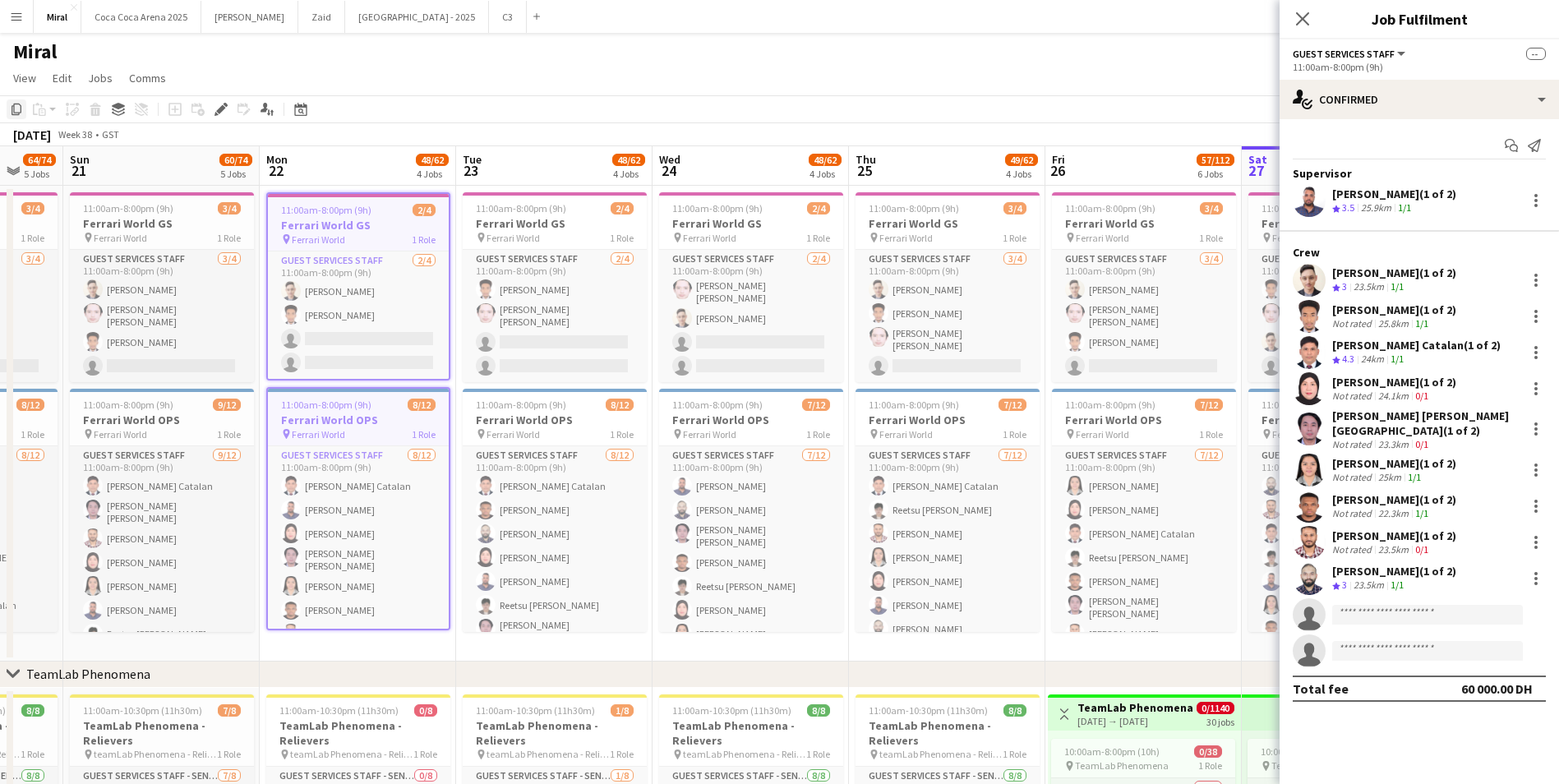
click at [14, 109] on icon at bounding box center [16, 109] width 10 height 12
drag, startPoint x: 1181, startPoint y: 130, endPoint x: 996, endPoint y: 139, distance: 185.2
click at [996, 139] on div "[DATE] Week 38 • GST Publish 2 jobs Revert 2 jobs" at bounding box center [780, 134] width 1559 height 23
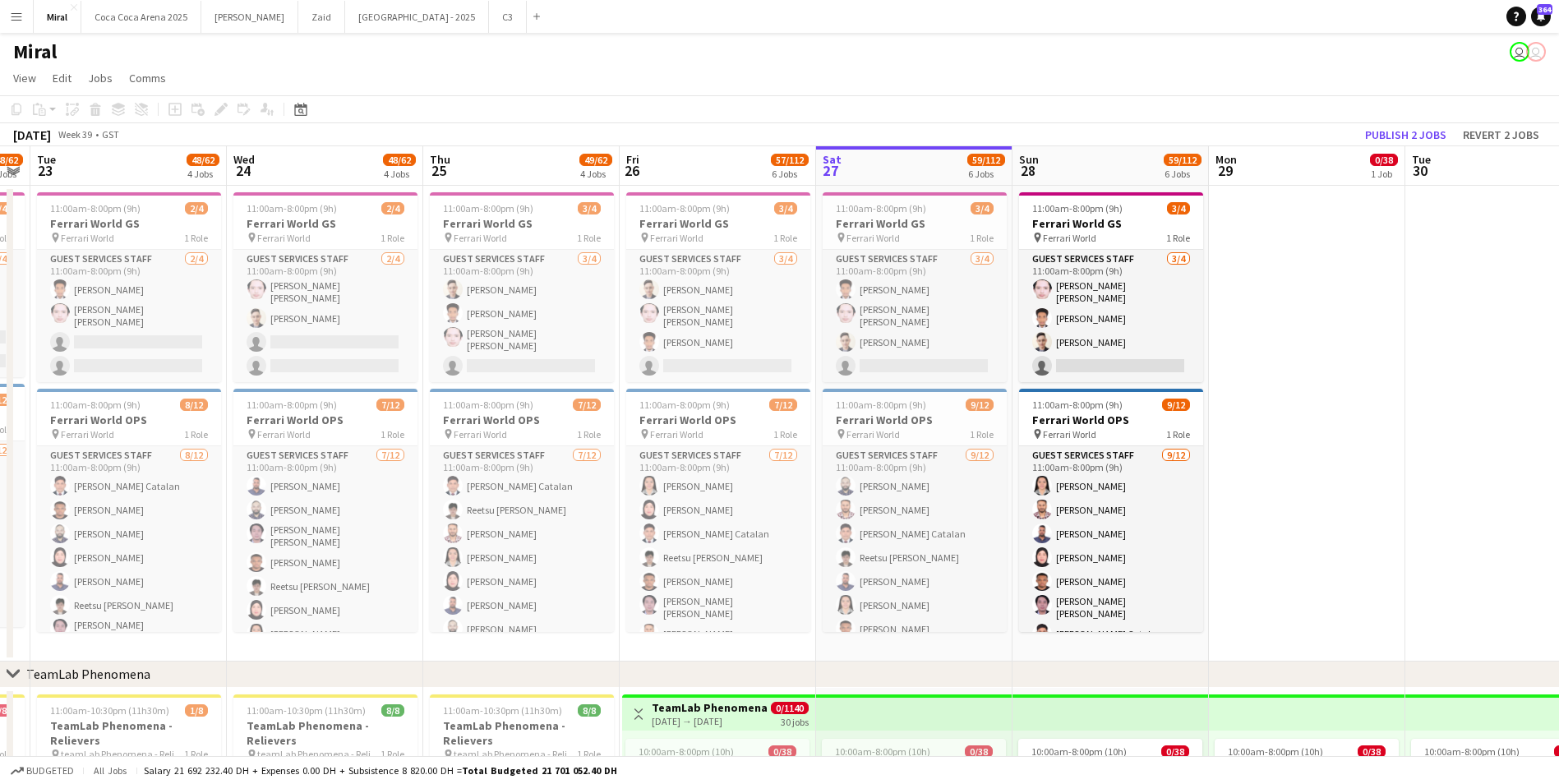
scroll to position [0, 576]
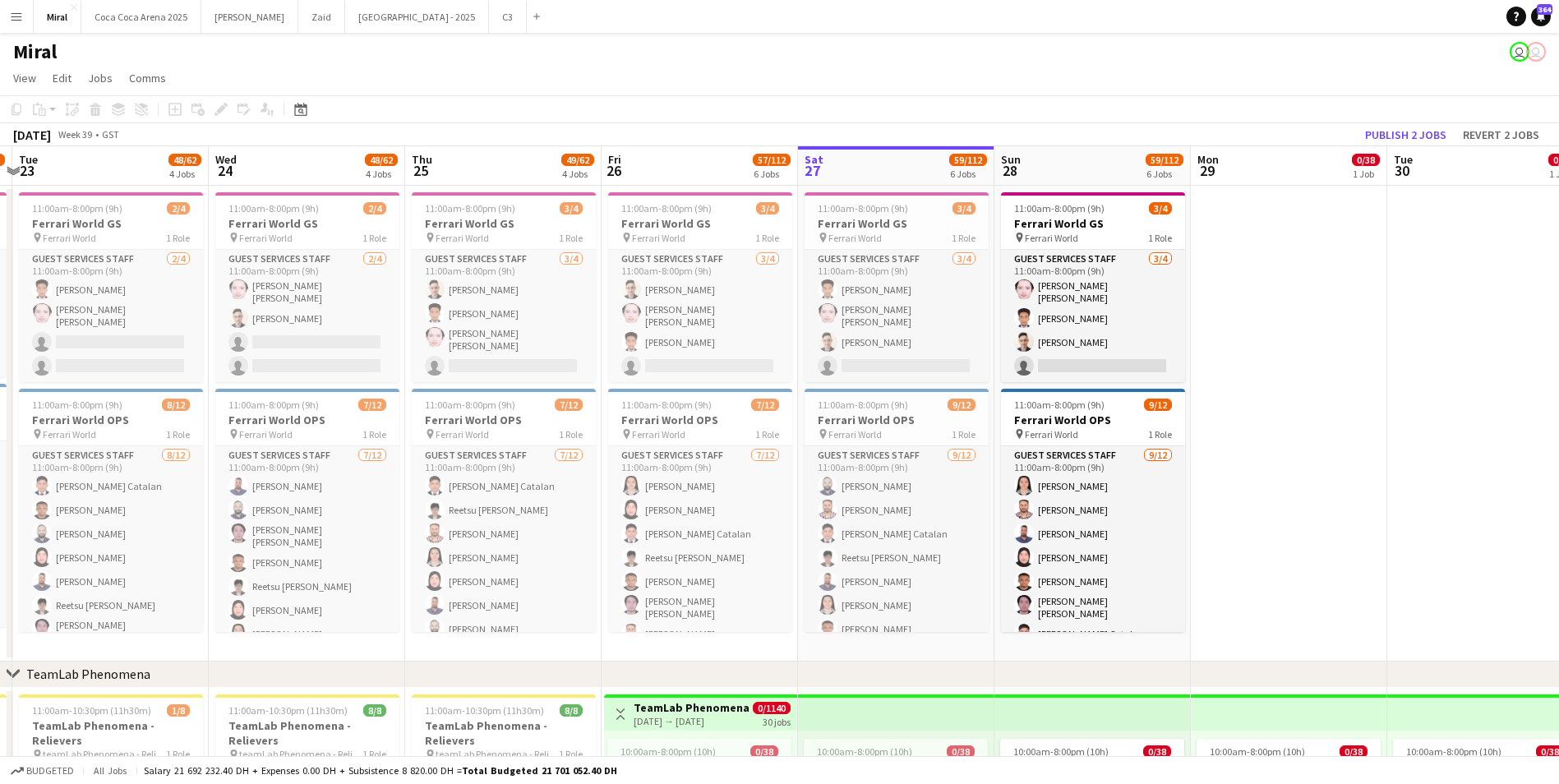
drag, startPoint x: 931, startPoint y: 178, endPoint x: 487, endPoint y: 191, distance: 444.2
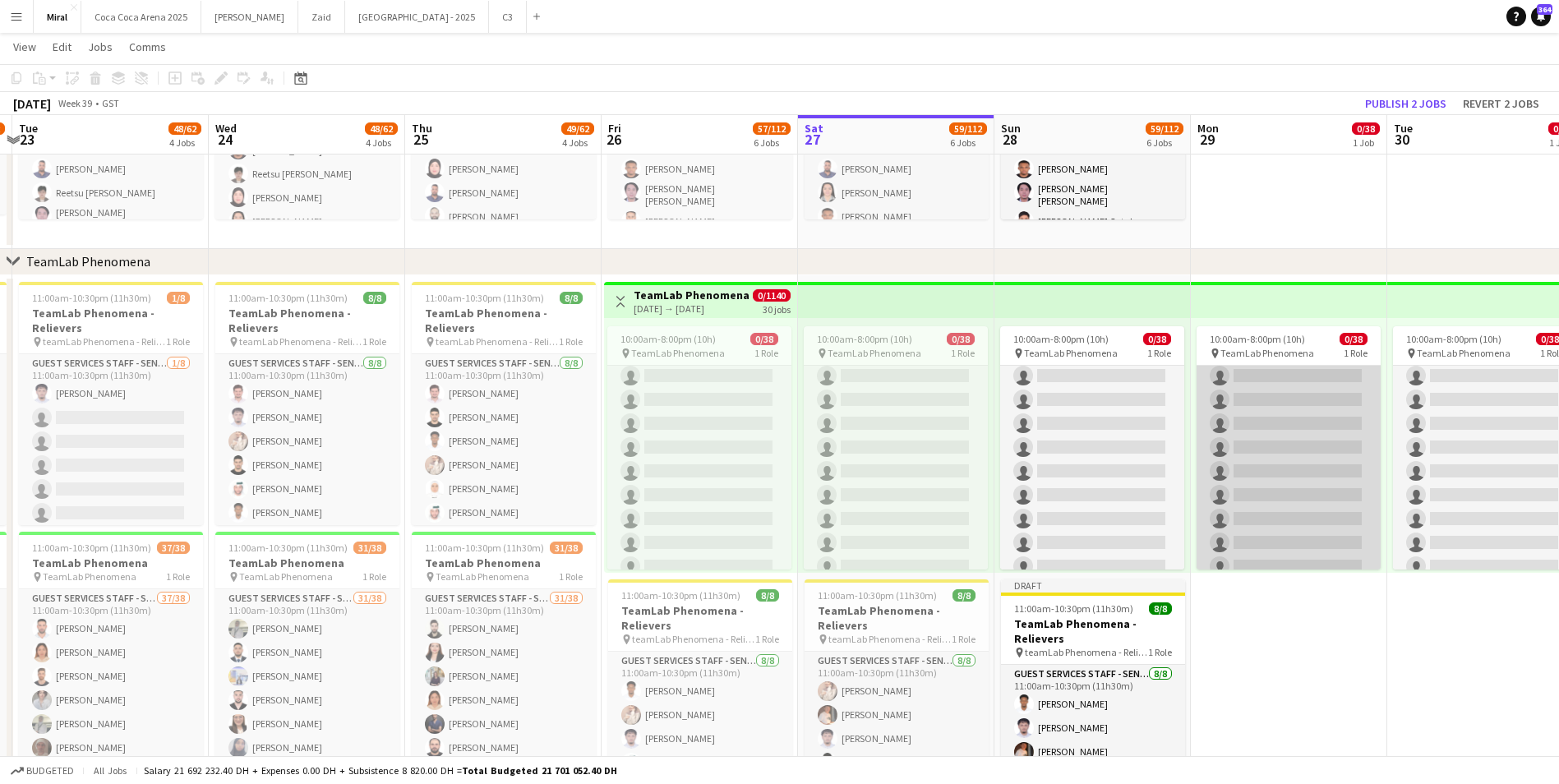
scroll to position [0, 0]
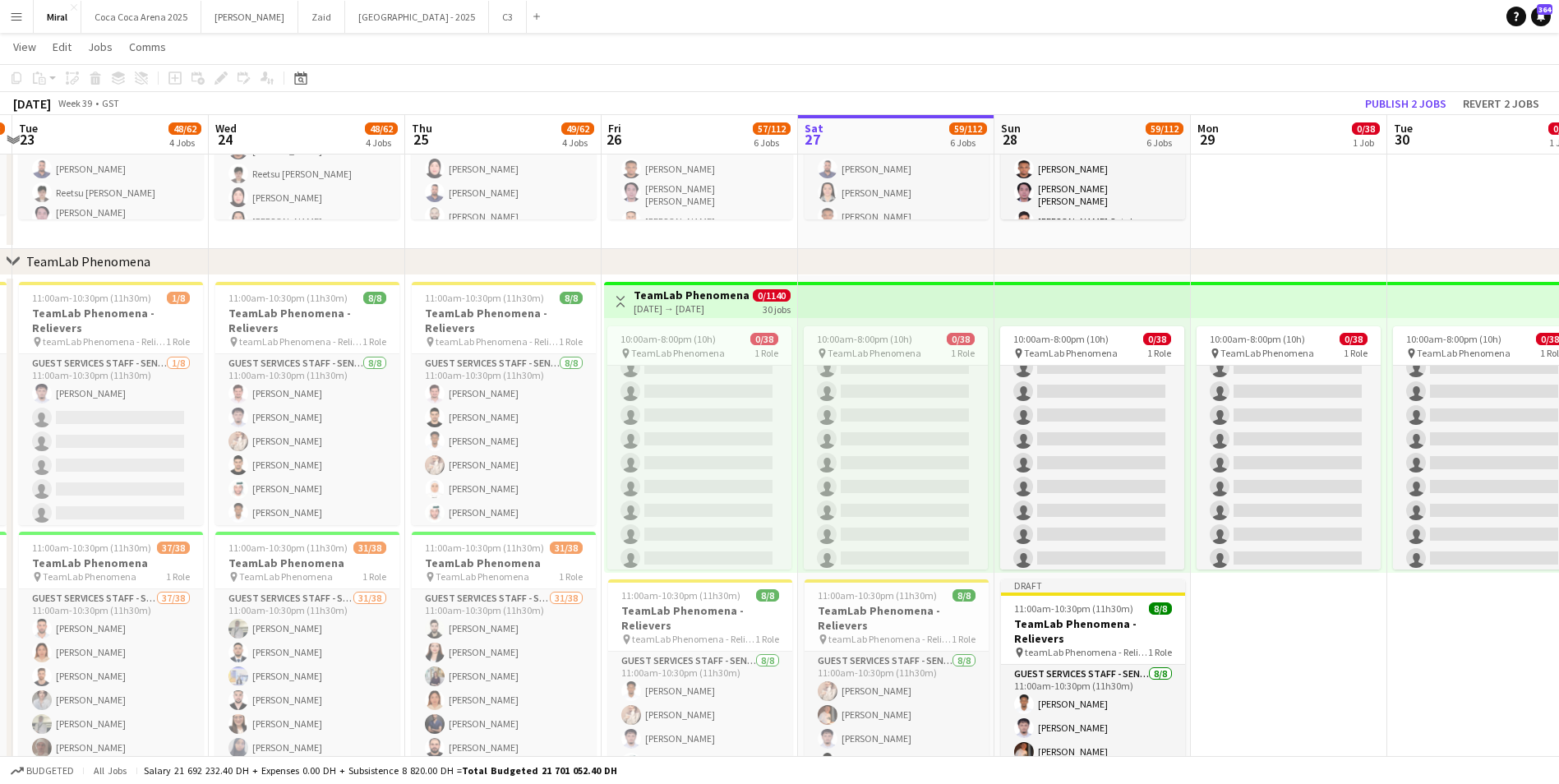
click at [1292, 673] on app-date-cell "10:00am-8:00pm (10h) 0/38 pin TeamLab Phenomena 1 Role Guest Services Staff - S…" at bounding box center [1289, 689] width 197 height 830
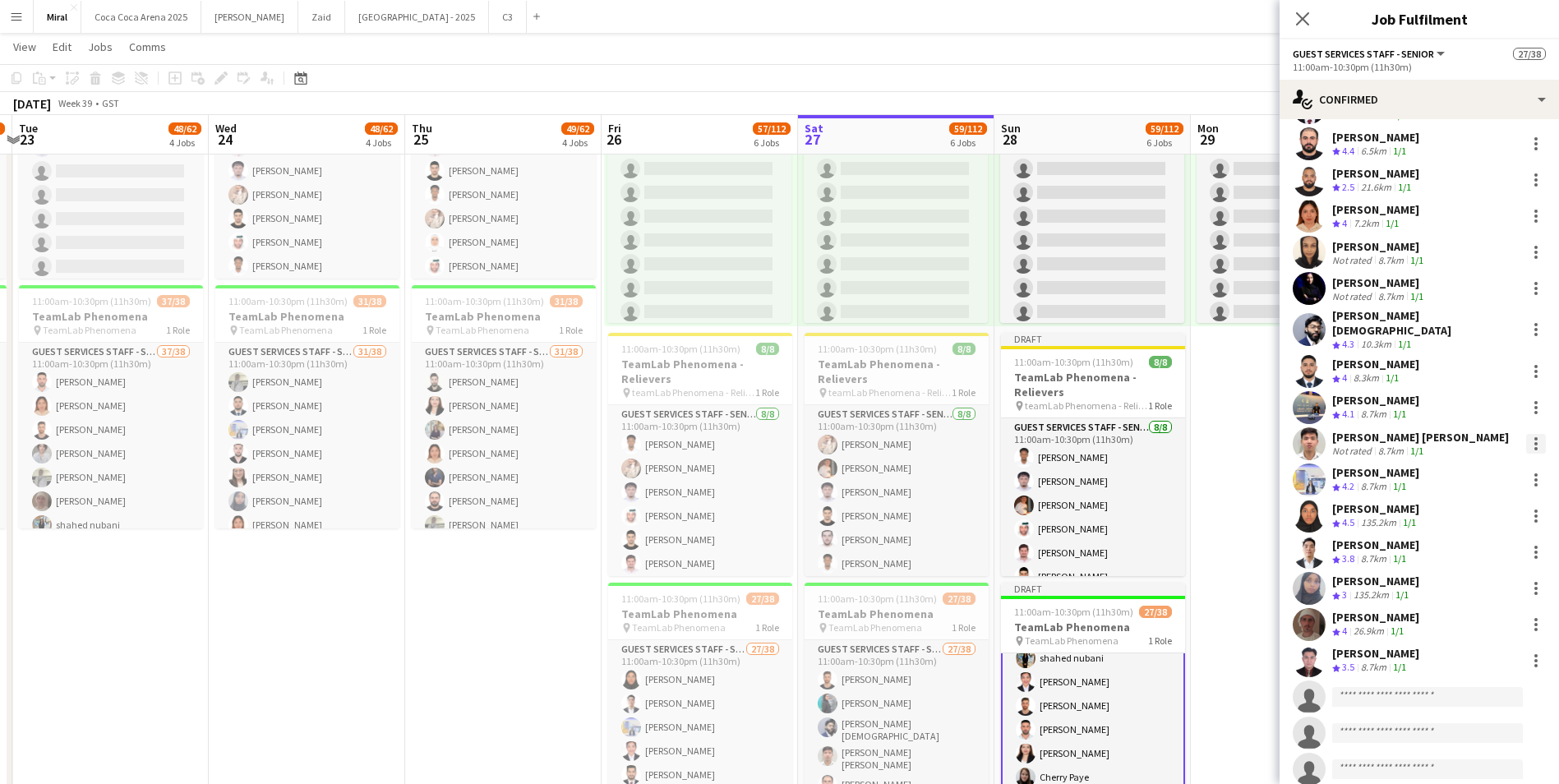
click at [1525, 434] on div at bounding box center [1535, 443] width 20 height 20
click at [1471, 621] on span "Remove" at bounding box center [1469, 621] width 102 height 15
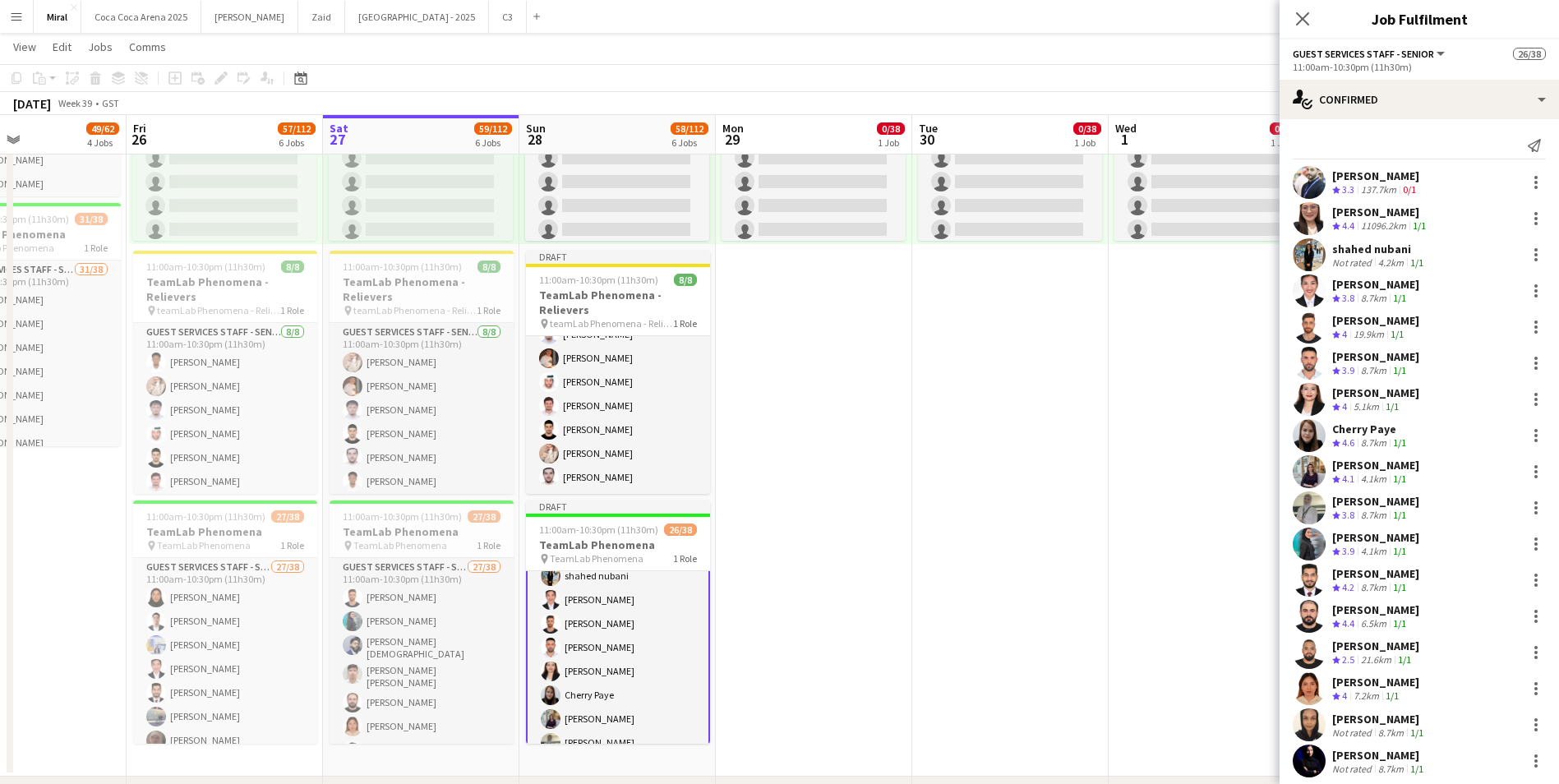
scroll to position [0, 472]
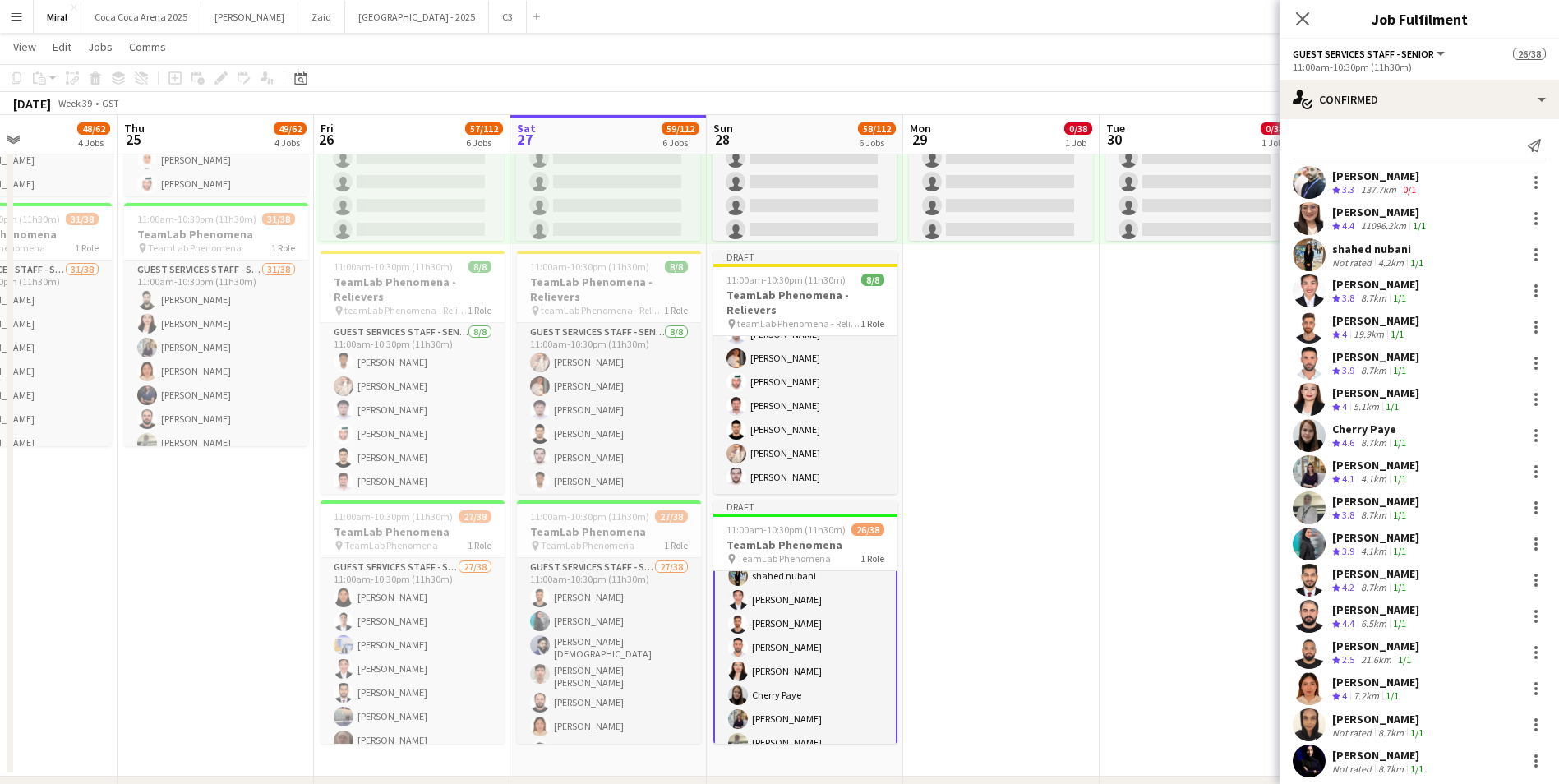
drag, startPoint x: 1248, startPoint y: 434, endPoint x: 960, endPoint y: 448, distance: 288.3
click at [960, 448] on app-calendar-viewport "Mon 22 48/62 4 Jobs Tue 23 48/62 4 Jobs Wed 24 48/62 4 Jobs Thu 25 49/62 4 Jobs…" at bounding box center [780, 253] width 1559 height 1858
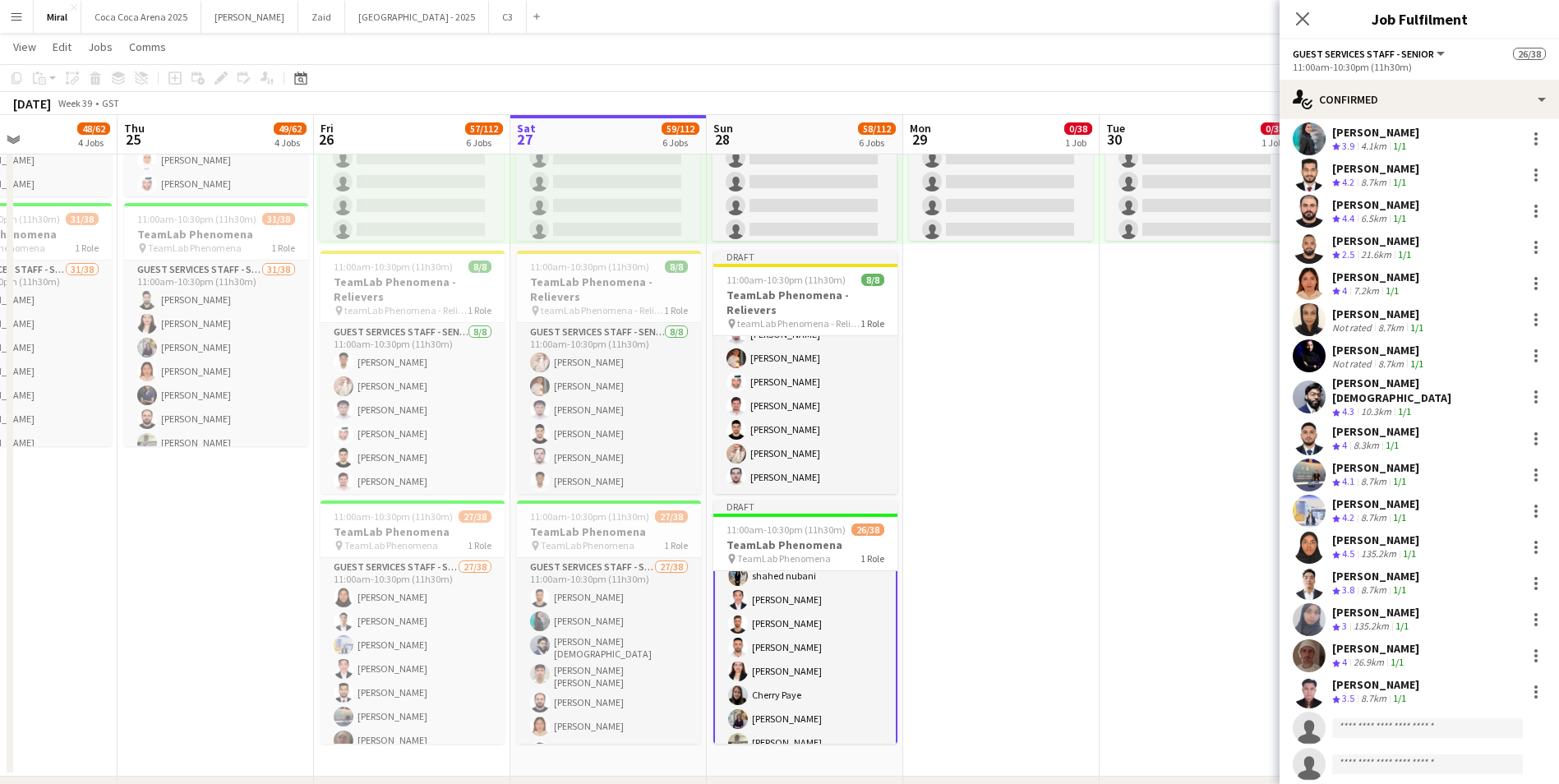
scroll to position [493, 0]
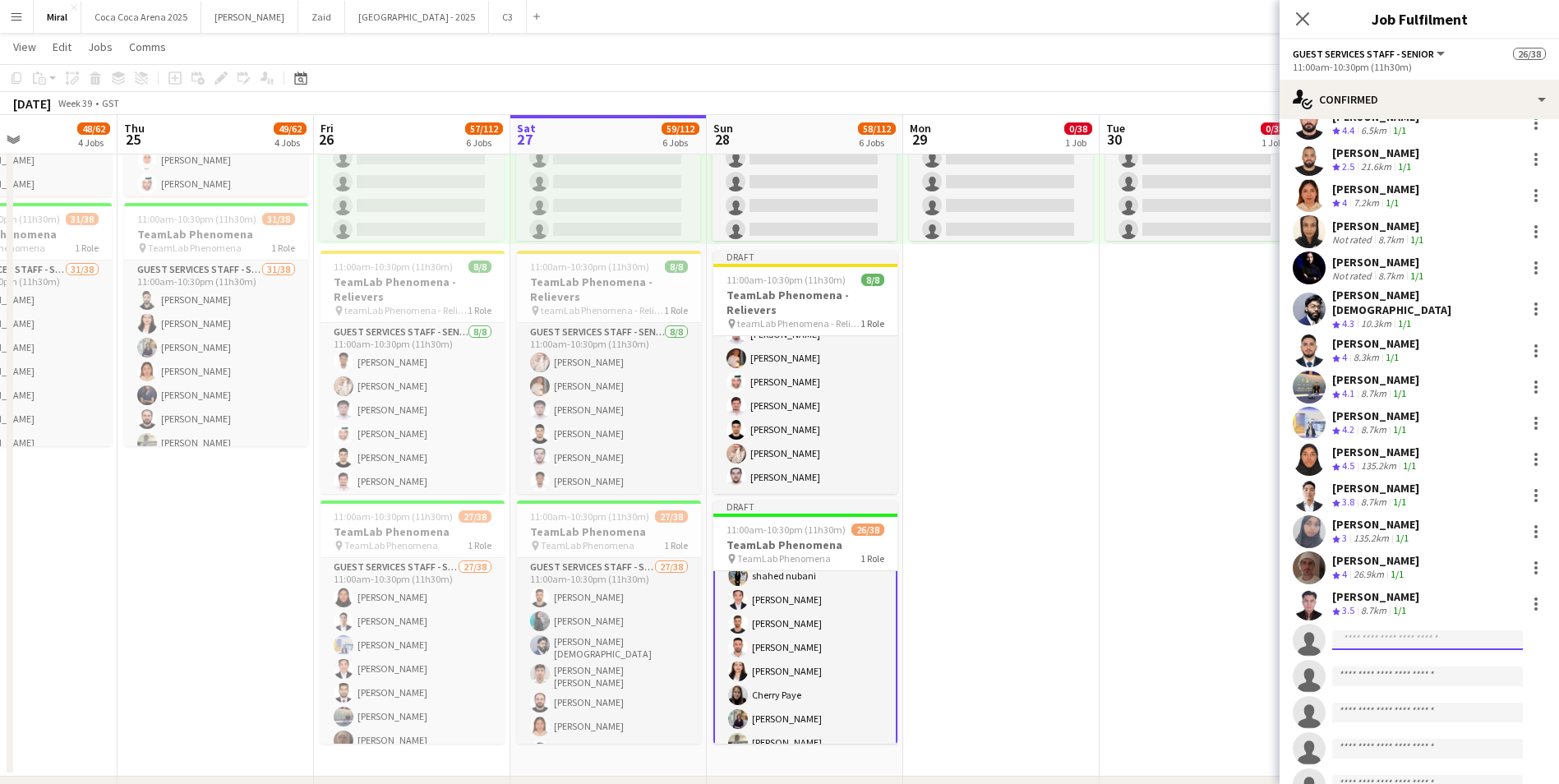
click at [1386, 630] on input at bounding box center [1427, 640] width 190 height 20
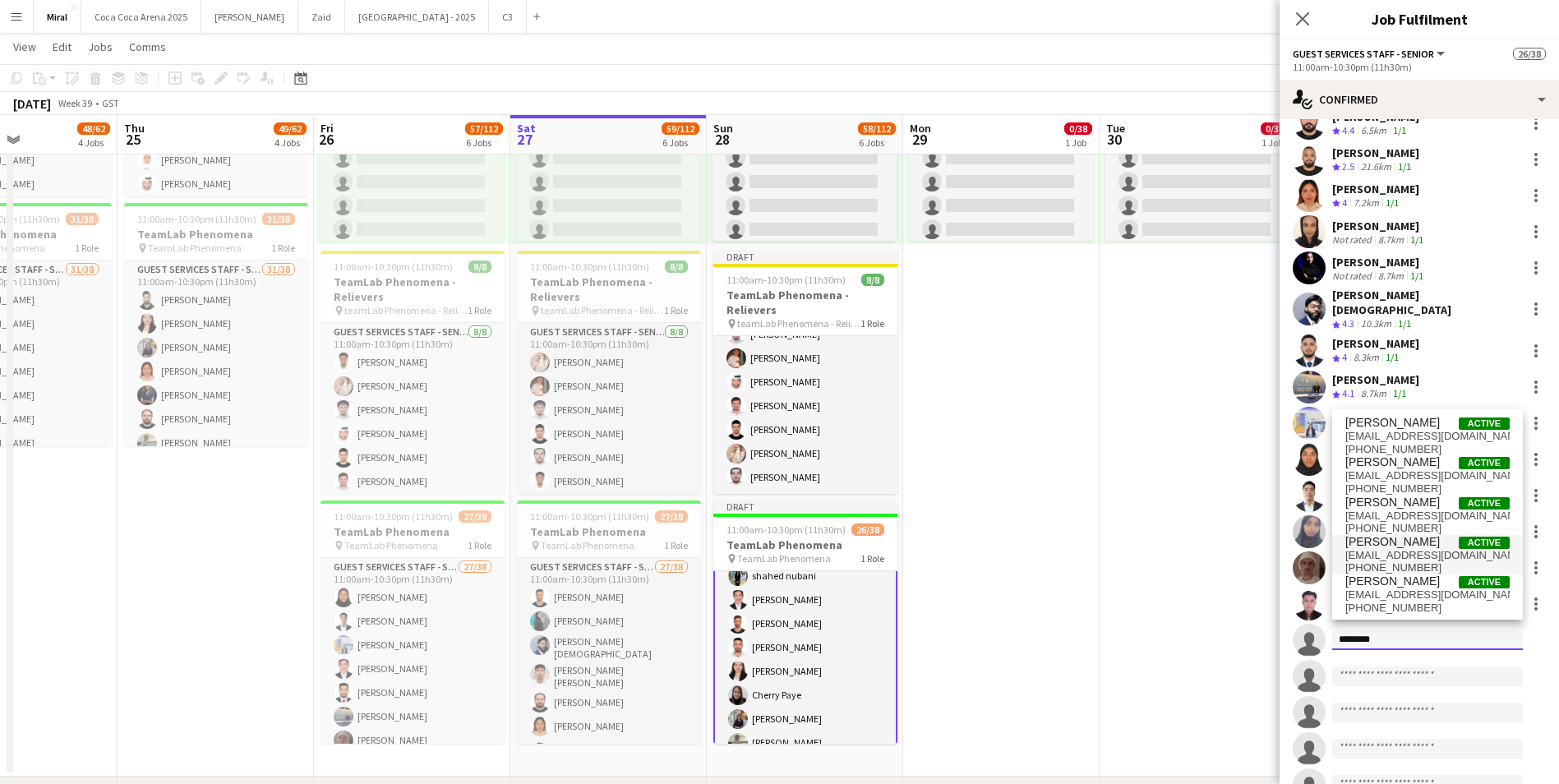
type input "********"
click at [1382, 543] on span "[PERSON_NAME]" at bounding box center [1392, 541] width 95 height 14
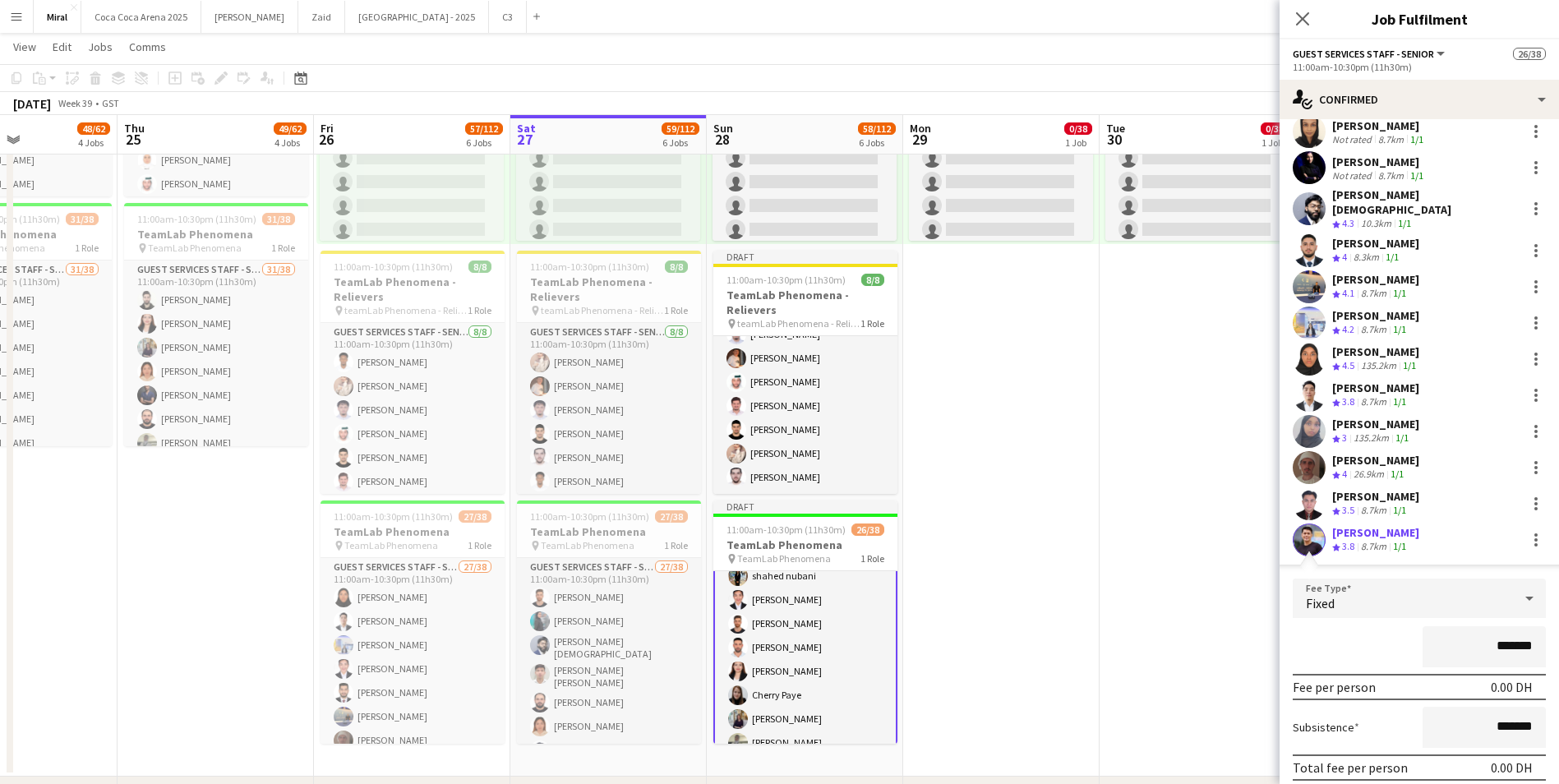
scroll to position [657, 0]
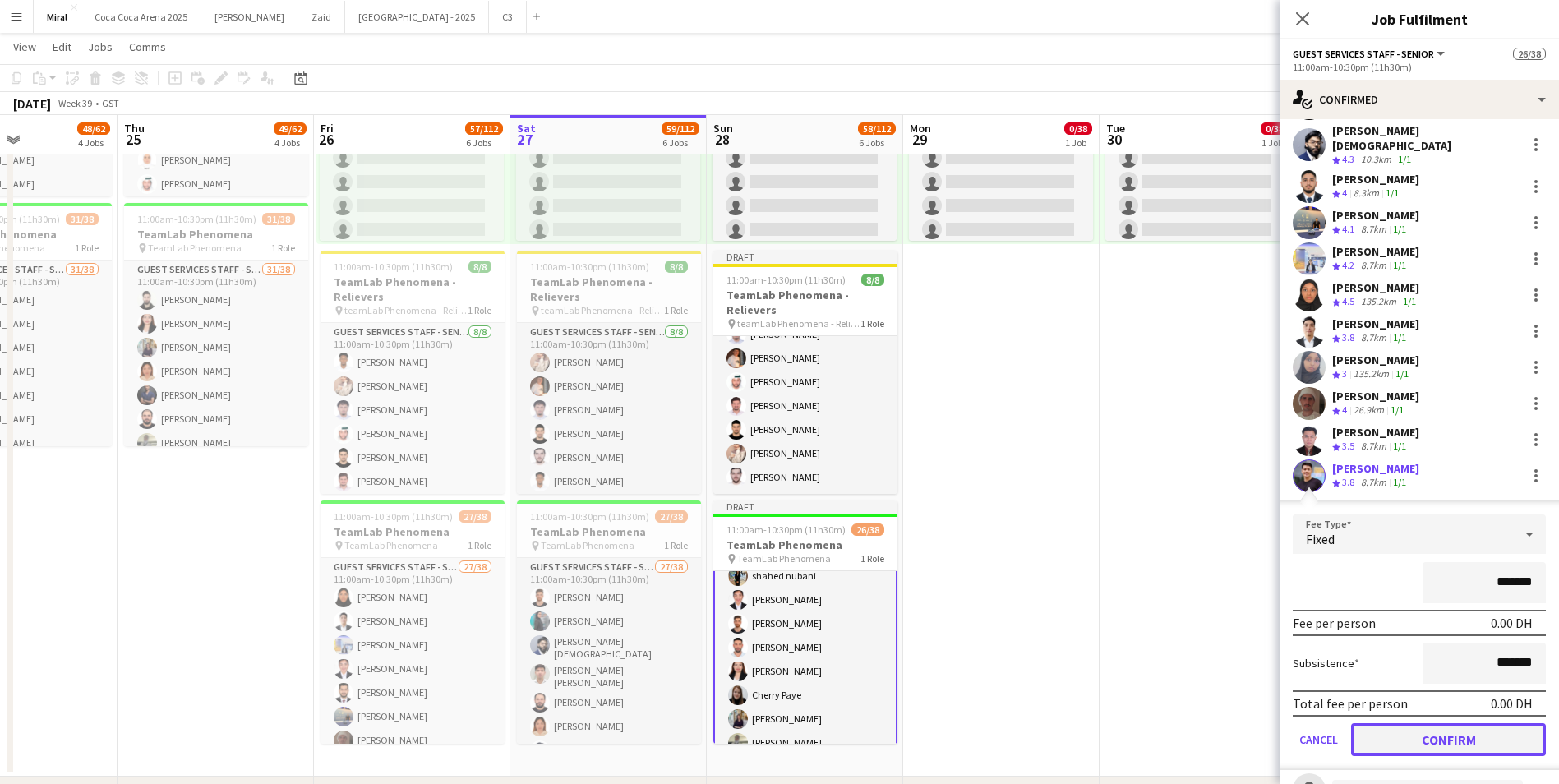
click at [1464, 727] on button "Confirm" at bounding box center [1448, 739] width 195 height 33
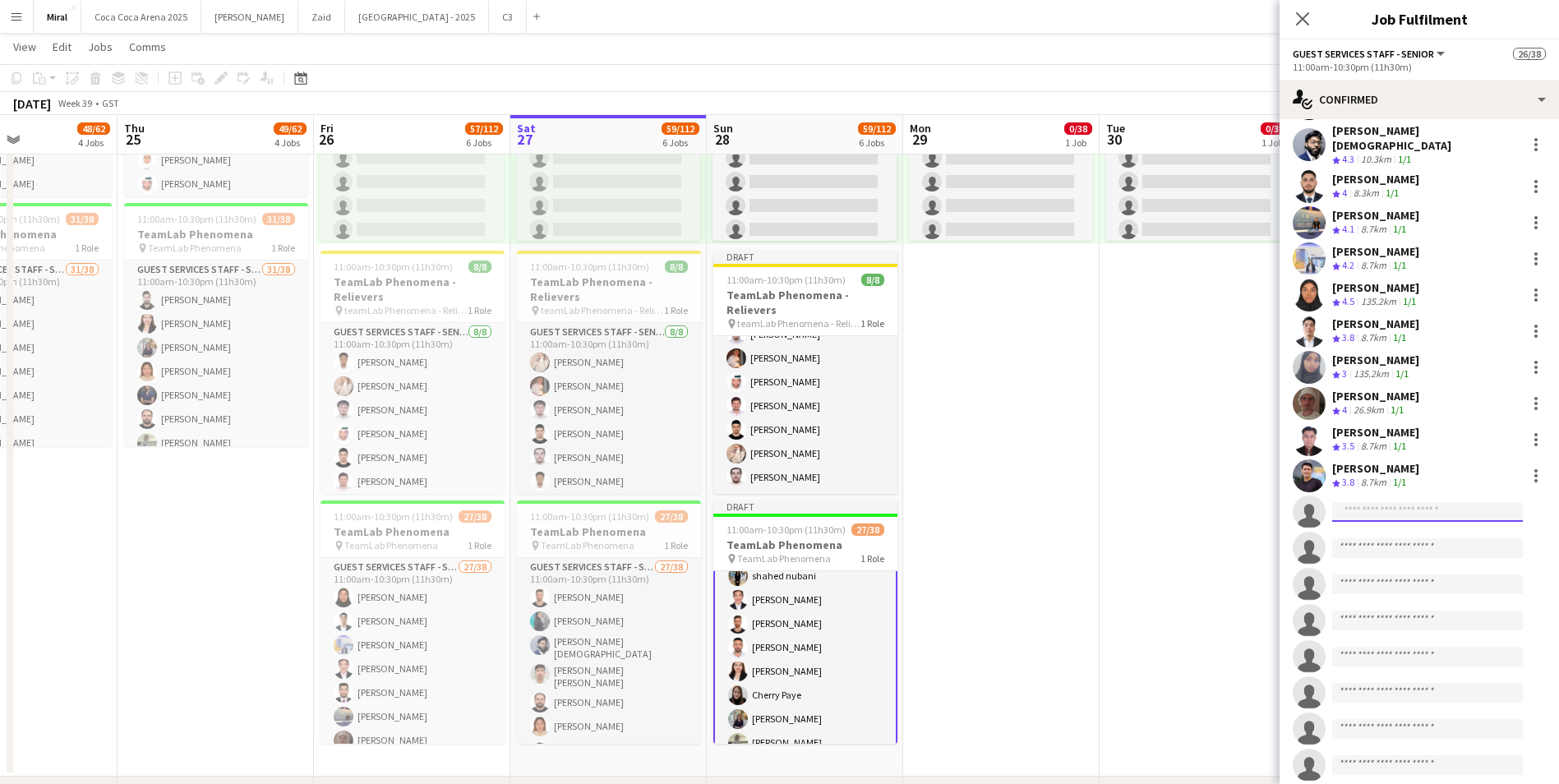
click at [1391, 502] on input at bounding box center [1427, 512] width 190 height 20
type input "******"
click at [1392, 542] on span "[DOMAIN_NAME][EMAIL_ADDRESS][DOMAIN_NAME]" at bounding box center [1427, 538] width 164 height 13
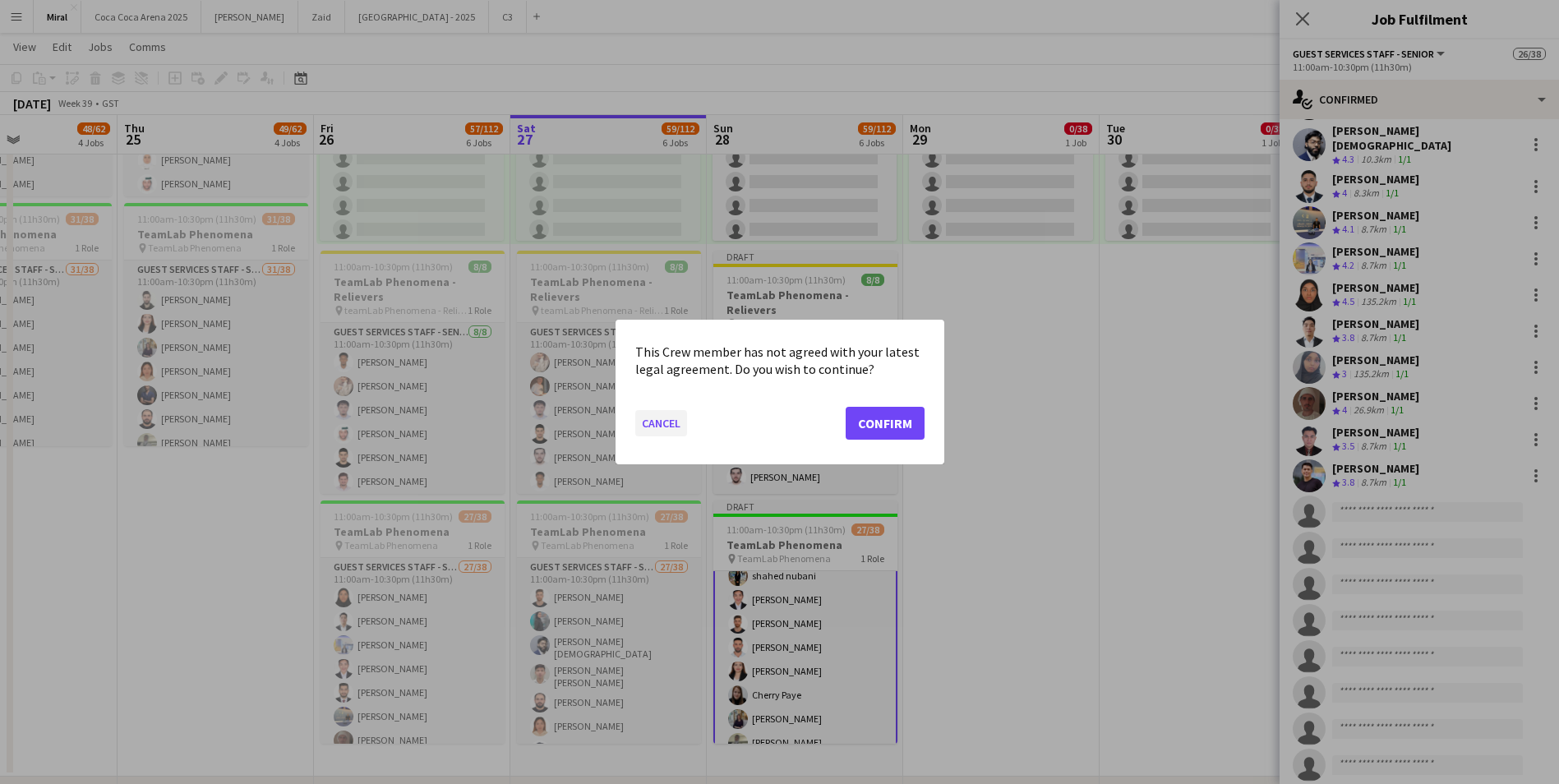
click at [668, 418] on button "Cancel" at bounding box center [660, 423] width 52 height 26
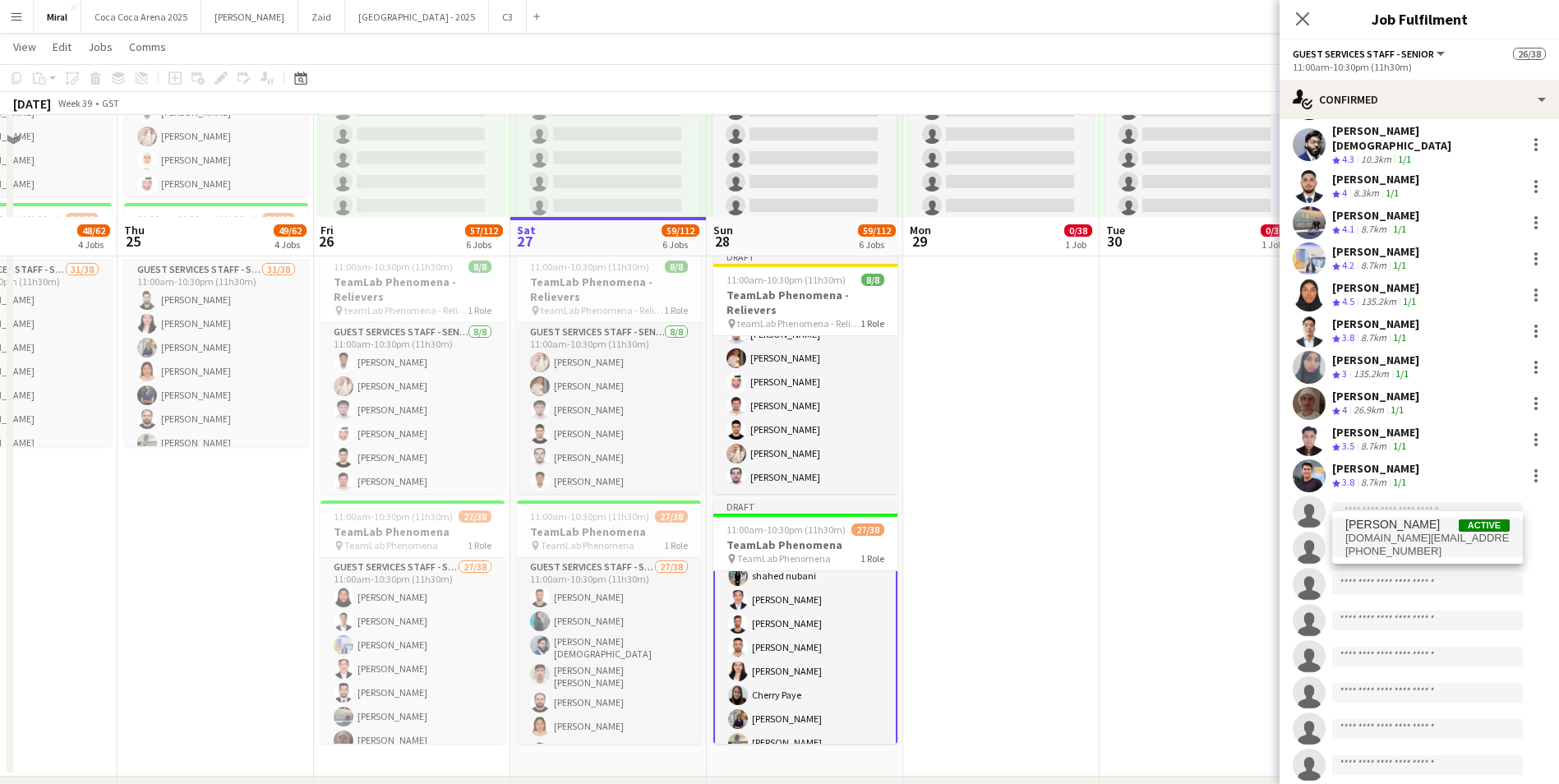
scroll to position [903, 0]
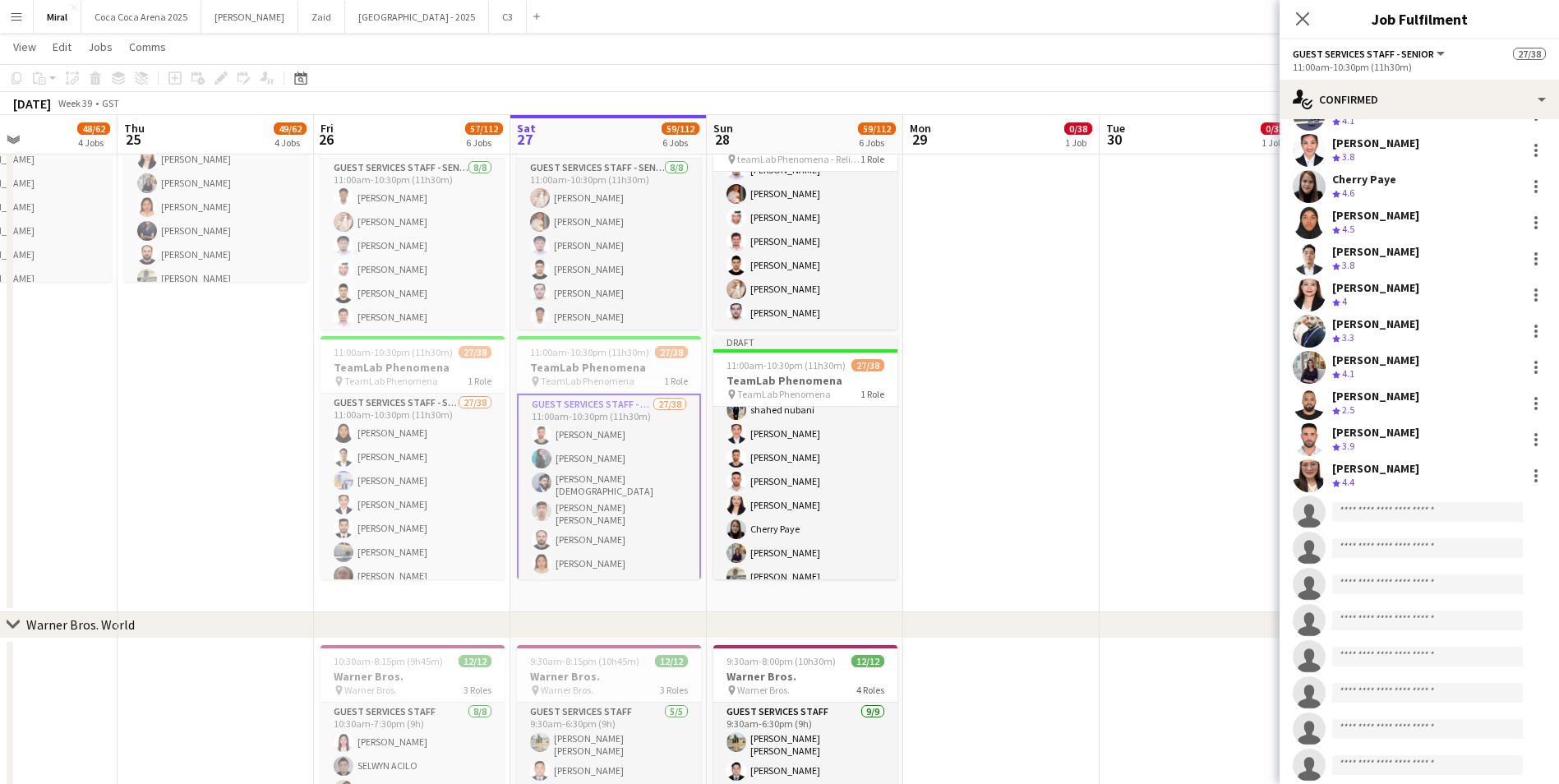
scroll to position [82, 0]
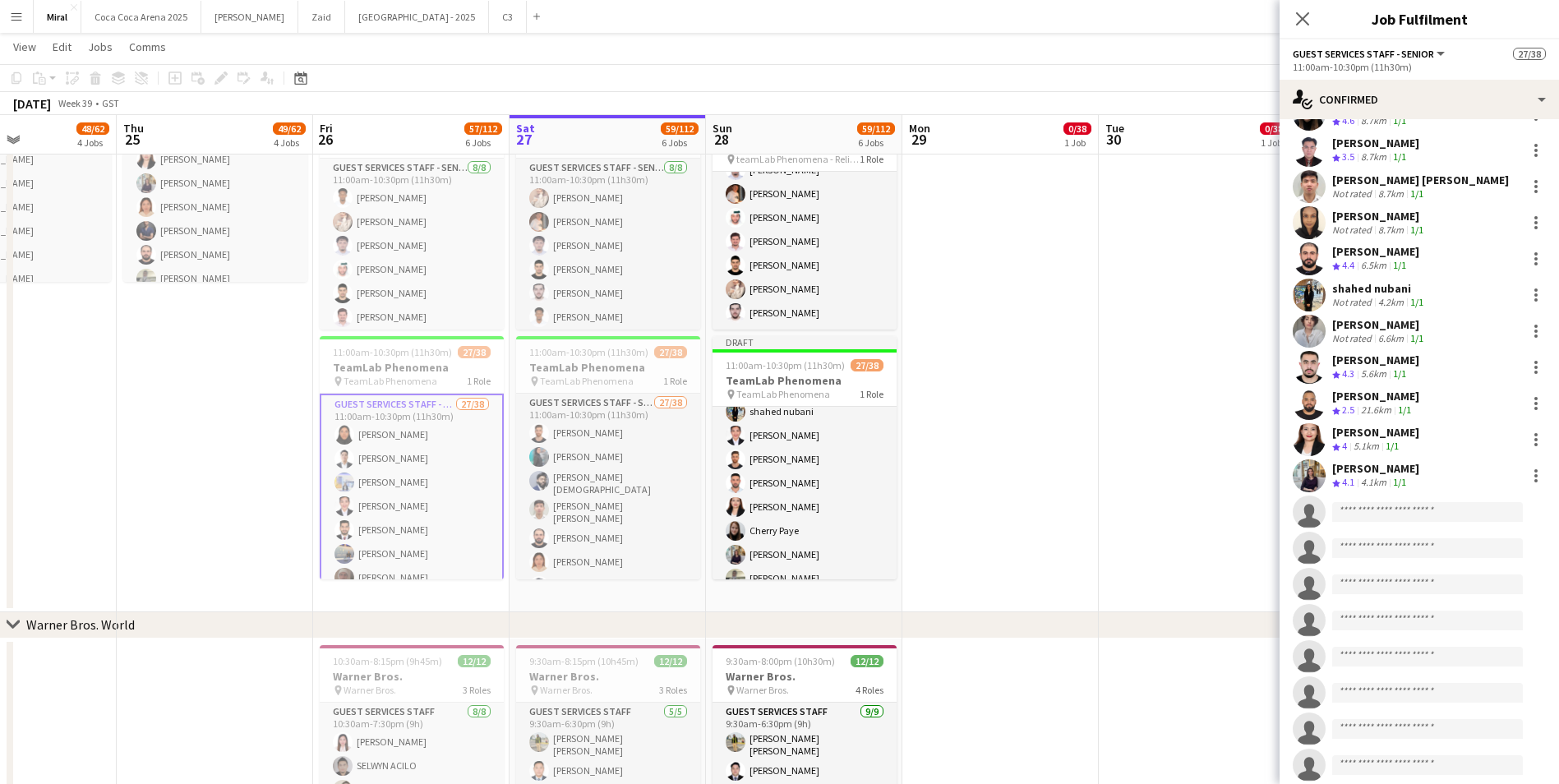
click at [1379, 317] on div "[PERSON_NAME]" at bounding box center [1380, 324] width 95 height 15
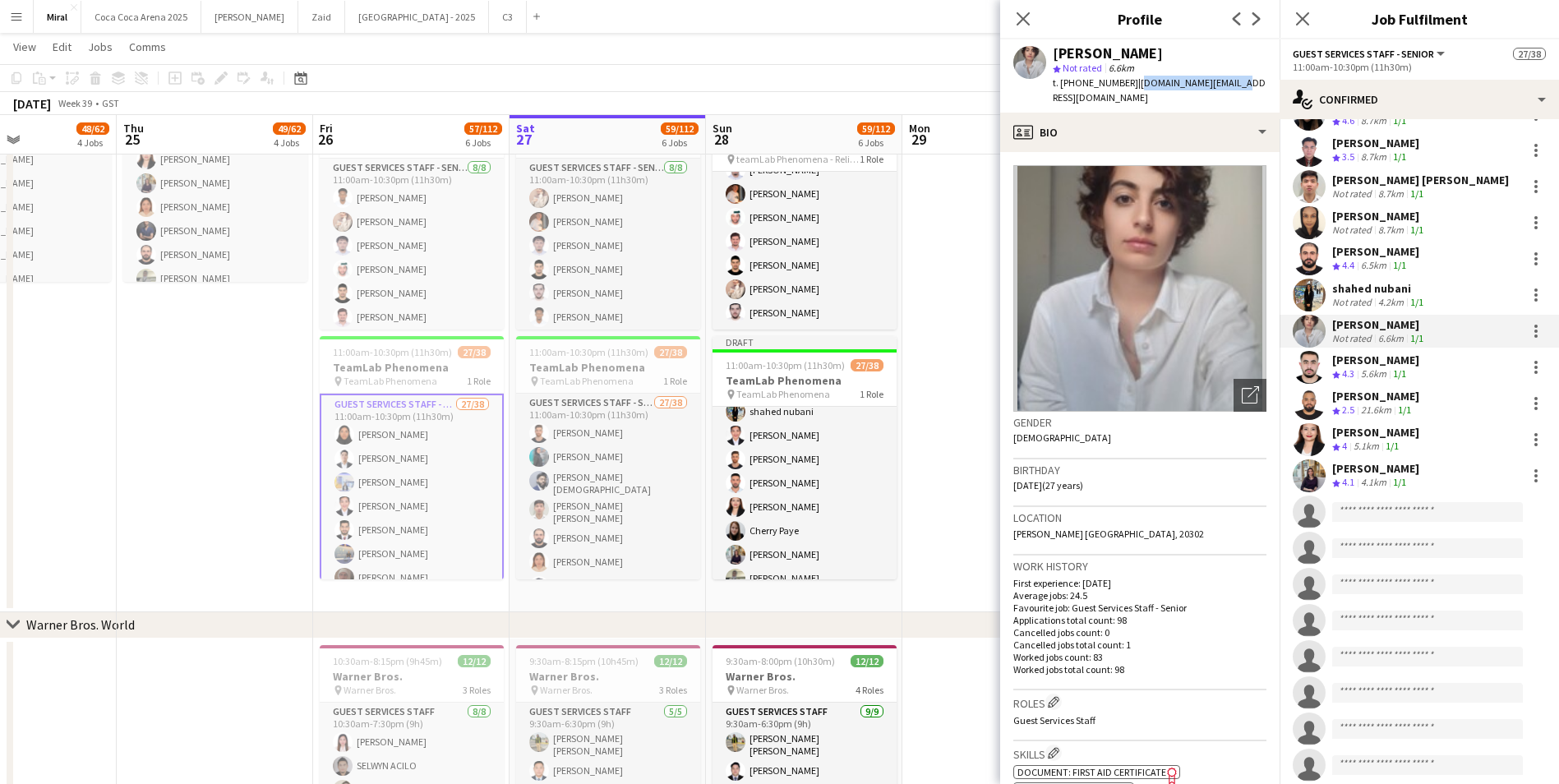
drag, startPoint x: 1130, startPoint y: 86, endPoint x: 1238, endPoint y: 78, distance: 108.3
click at [1238, 78] on div "[PERSON_NAME] star Not rated 6.6km t. [PHONE_NUMBER] | [DOMAIN_NAME][EMAIL_ADDR…" at bounding box center [1139, 76] width 280 height 73
copy span "[DOMAIN_NAME][EMAIL_ADDRESS][DOMAIN_NAME]"
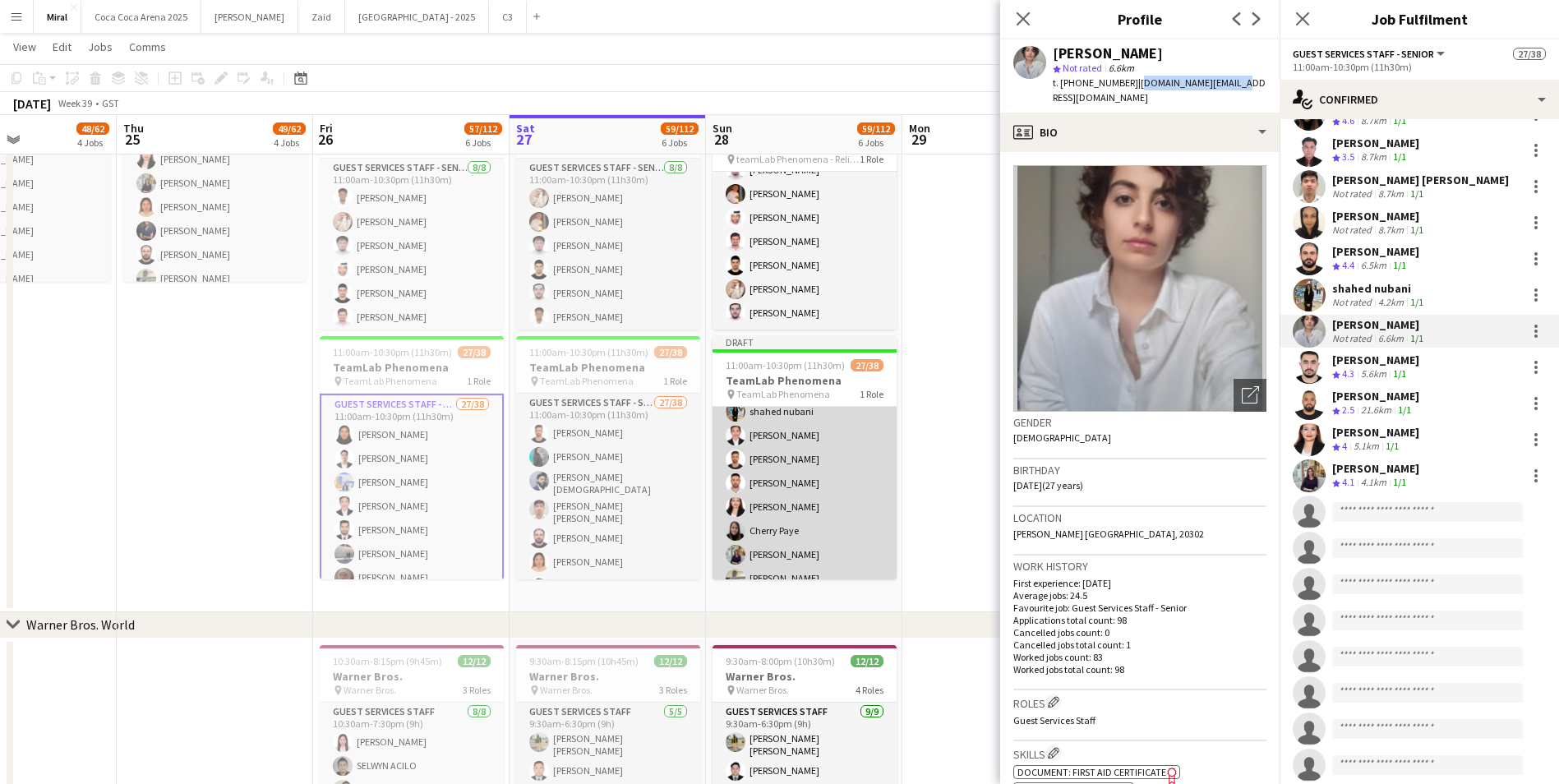
click at [829, 513] on app-card-role "Guest Services Staff - Senior 27/38 11:00am-10:30pm (11h30m) [PERSON_NAME] Aira…" at bounding box center [804, 795] width 184 height 942
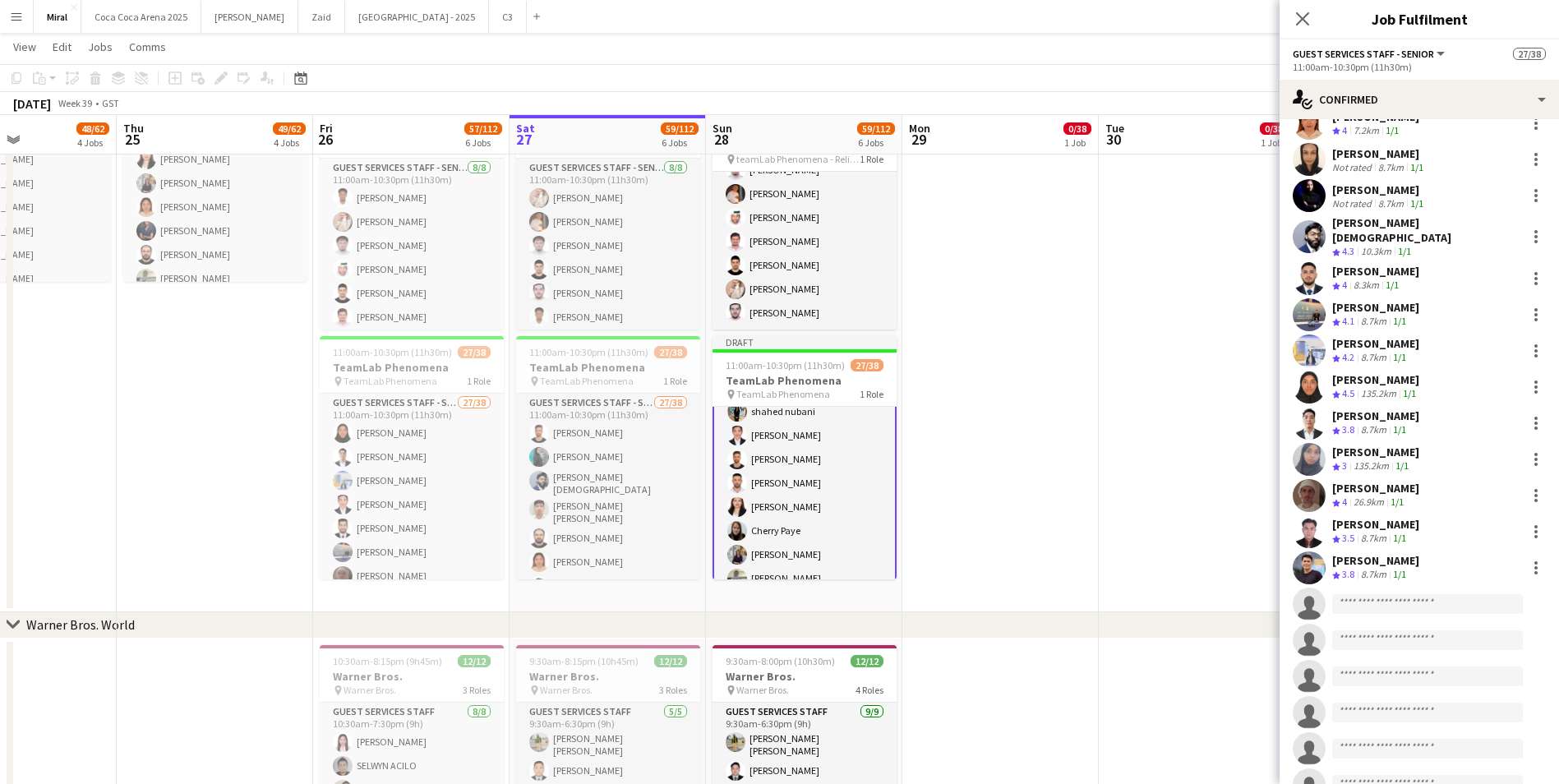
scroll to position [657, 0]
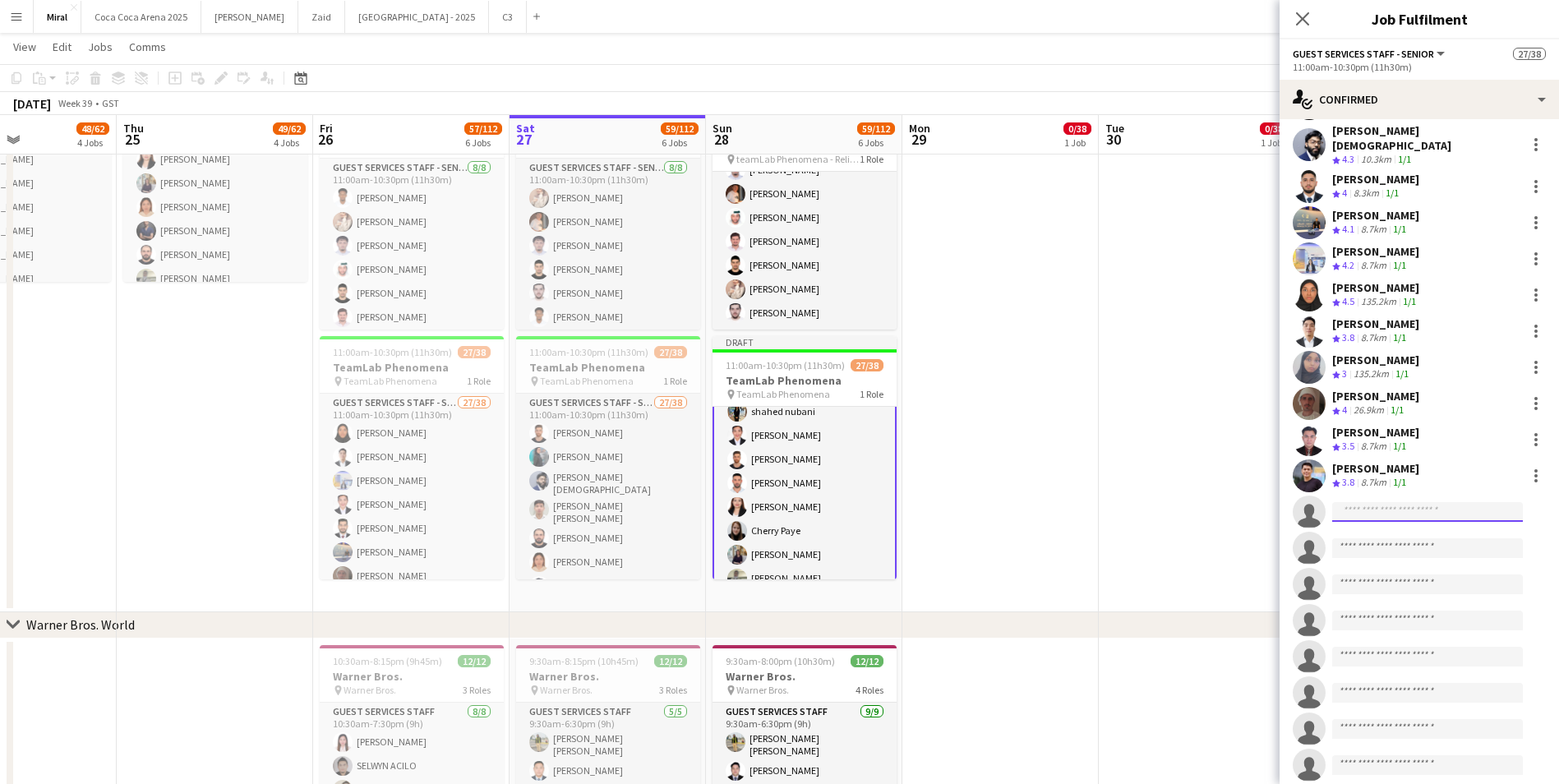
click at [1359, 503] on input at bounding box center [1427, 512] width 190 height 20
paste input "**********"
type input "**********"
click at [1387, 542] on span "[DOMAIN_NAME][EMAIL_ADDRESS][DOMAIN_NAME]" at bounding box center [1427, 538] width 164 height 13
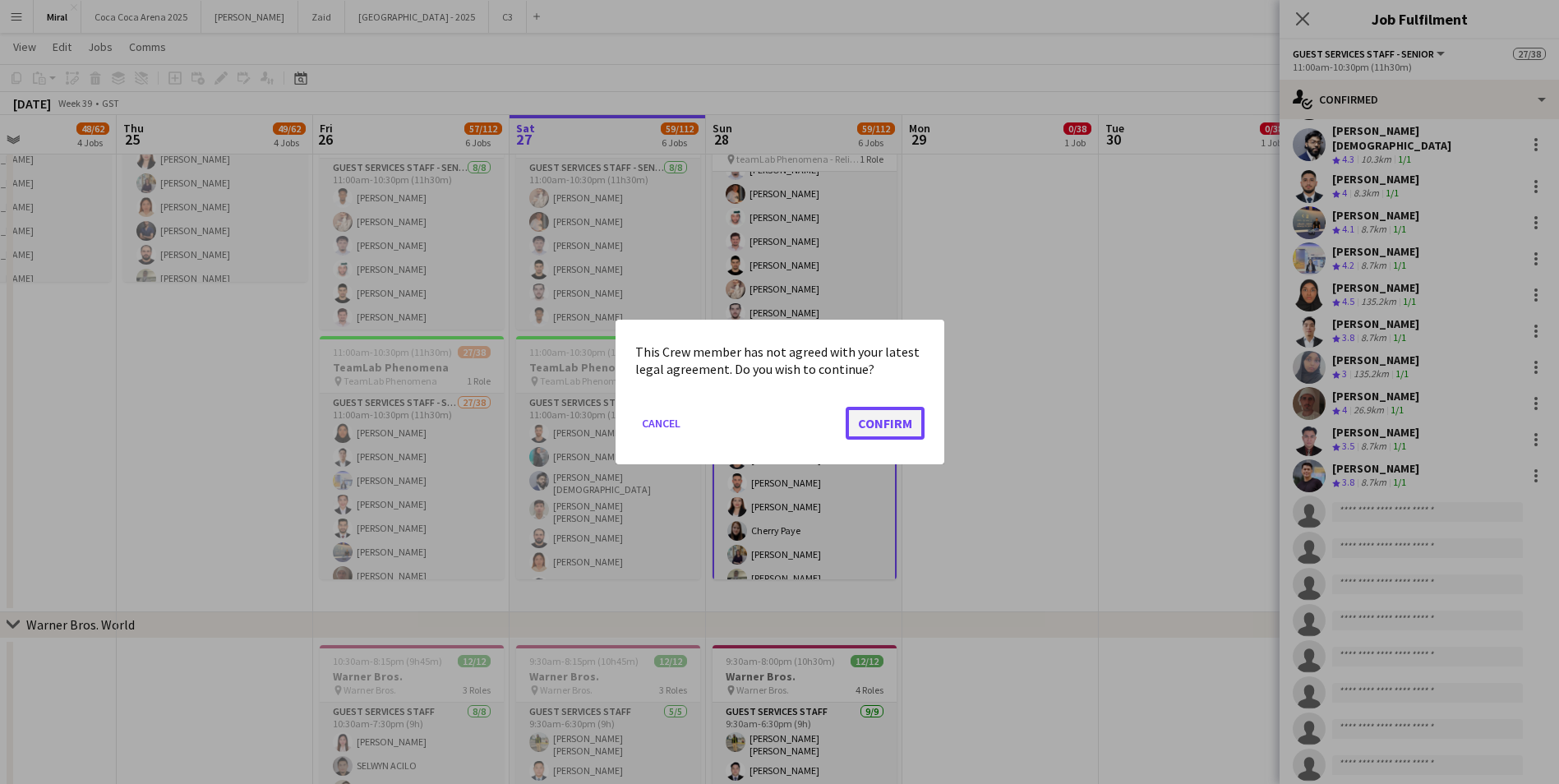
click at [893, 414] on button "Confirm" at bounding box center [884, 423] width 79 height 33
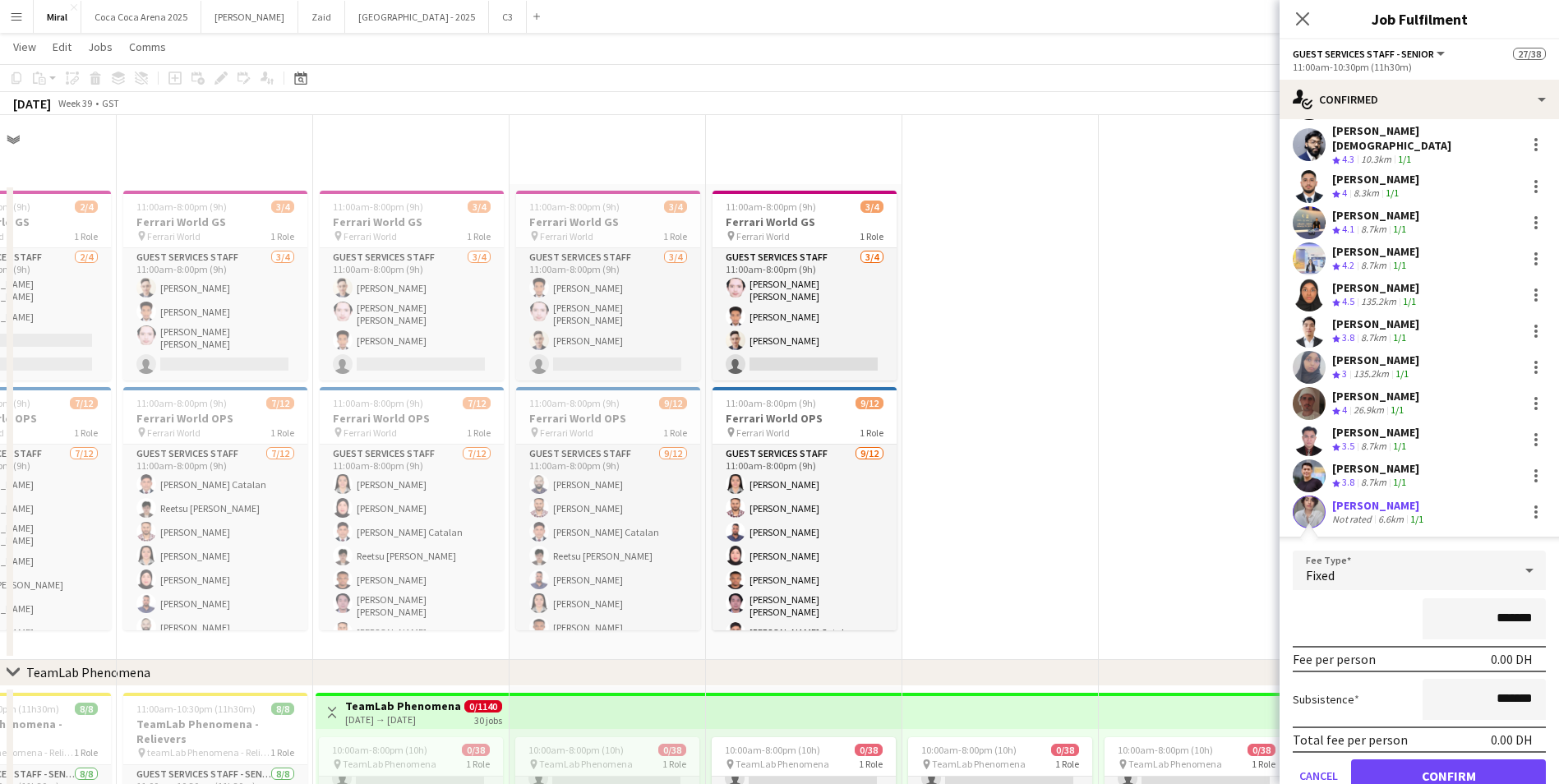
scroll to position [903, 0]
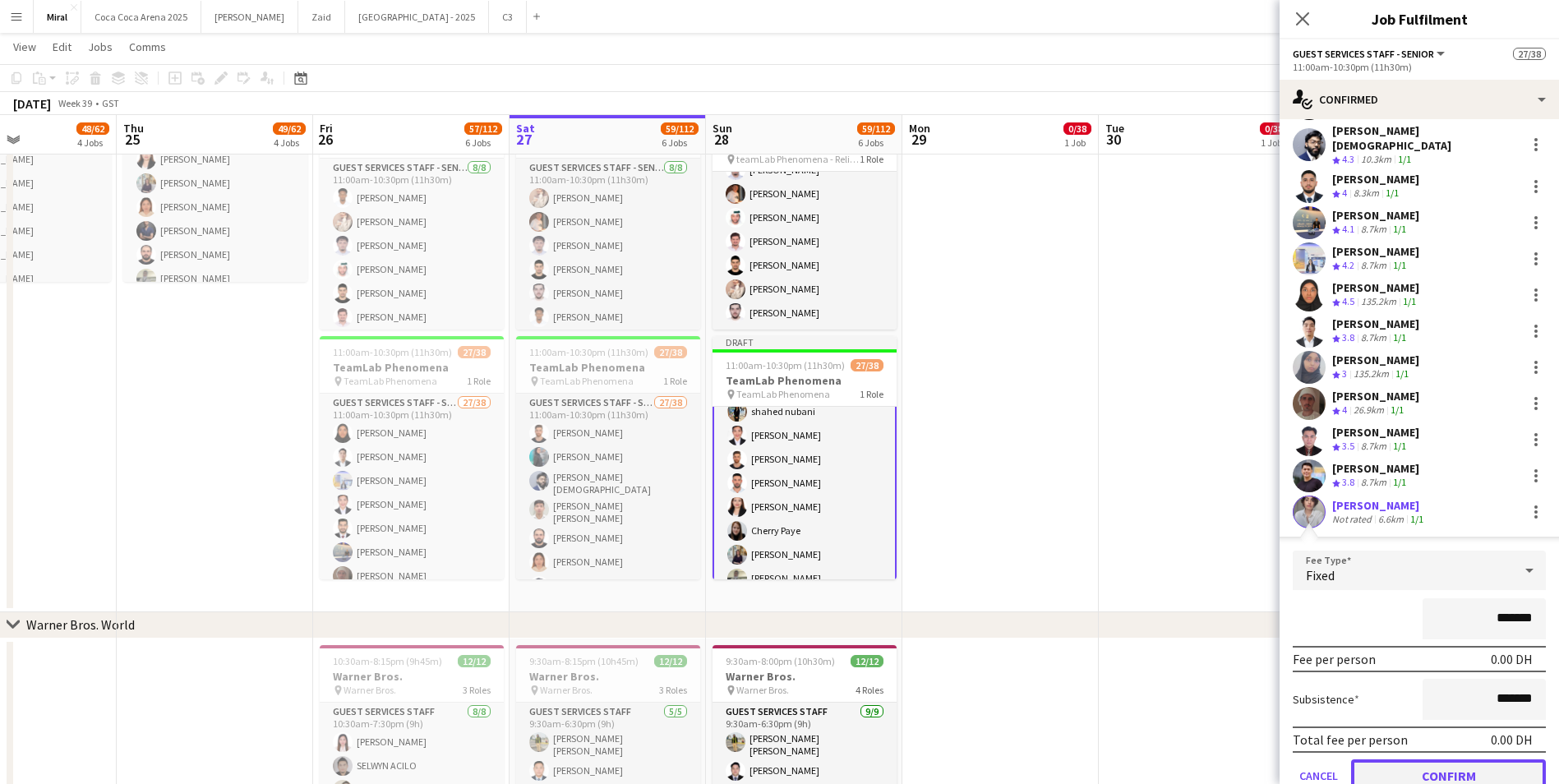
click at [1416, 765] on button "Confirm" at bounding box center [1448, 776] width 195 height 33
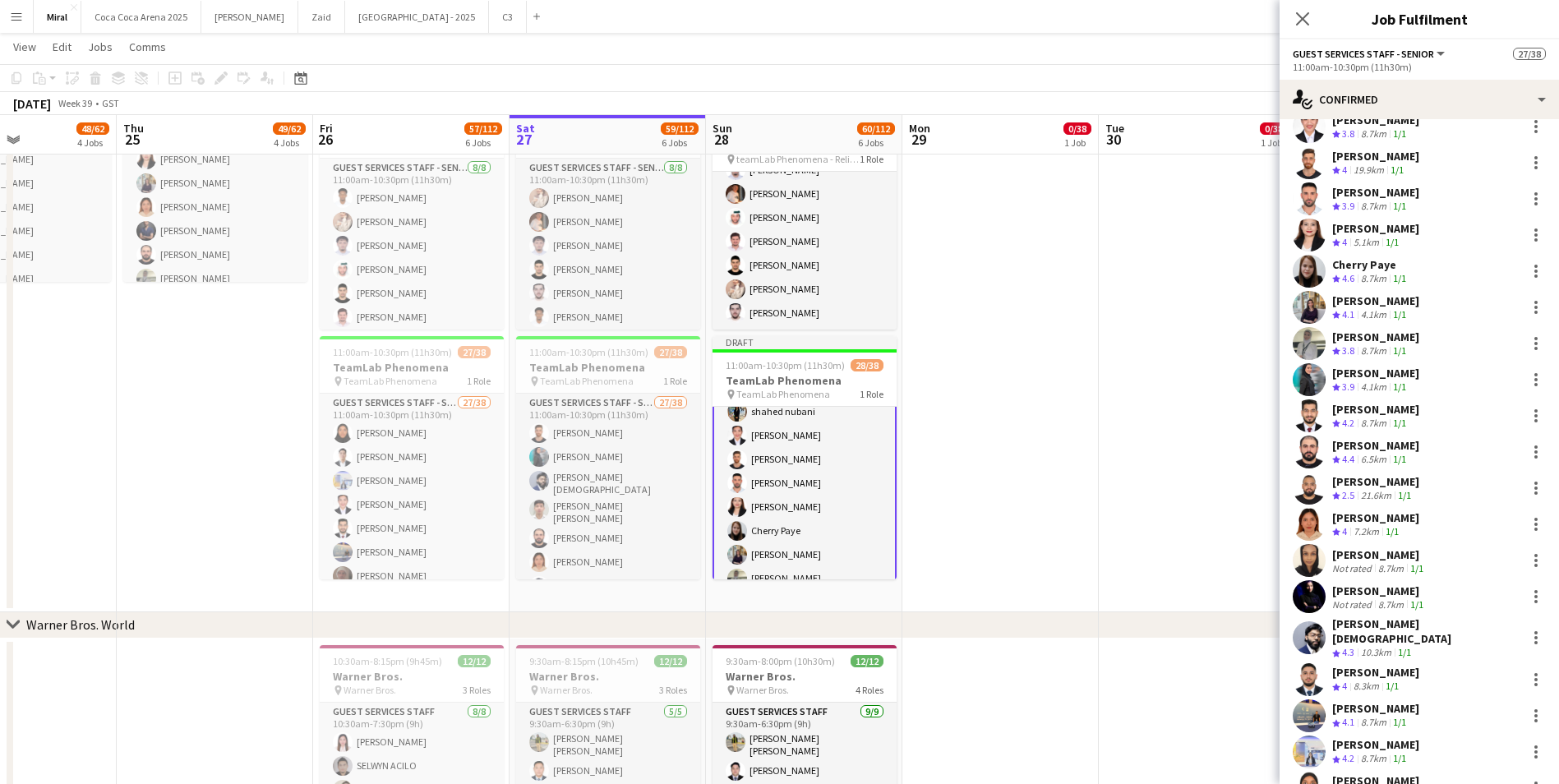
scroll to position [0, 0]
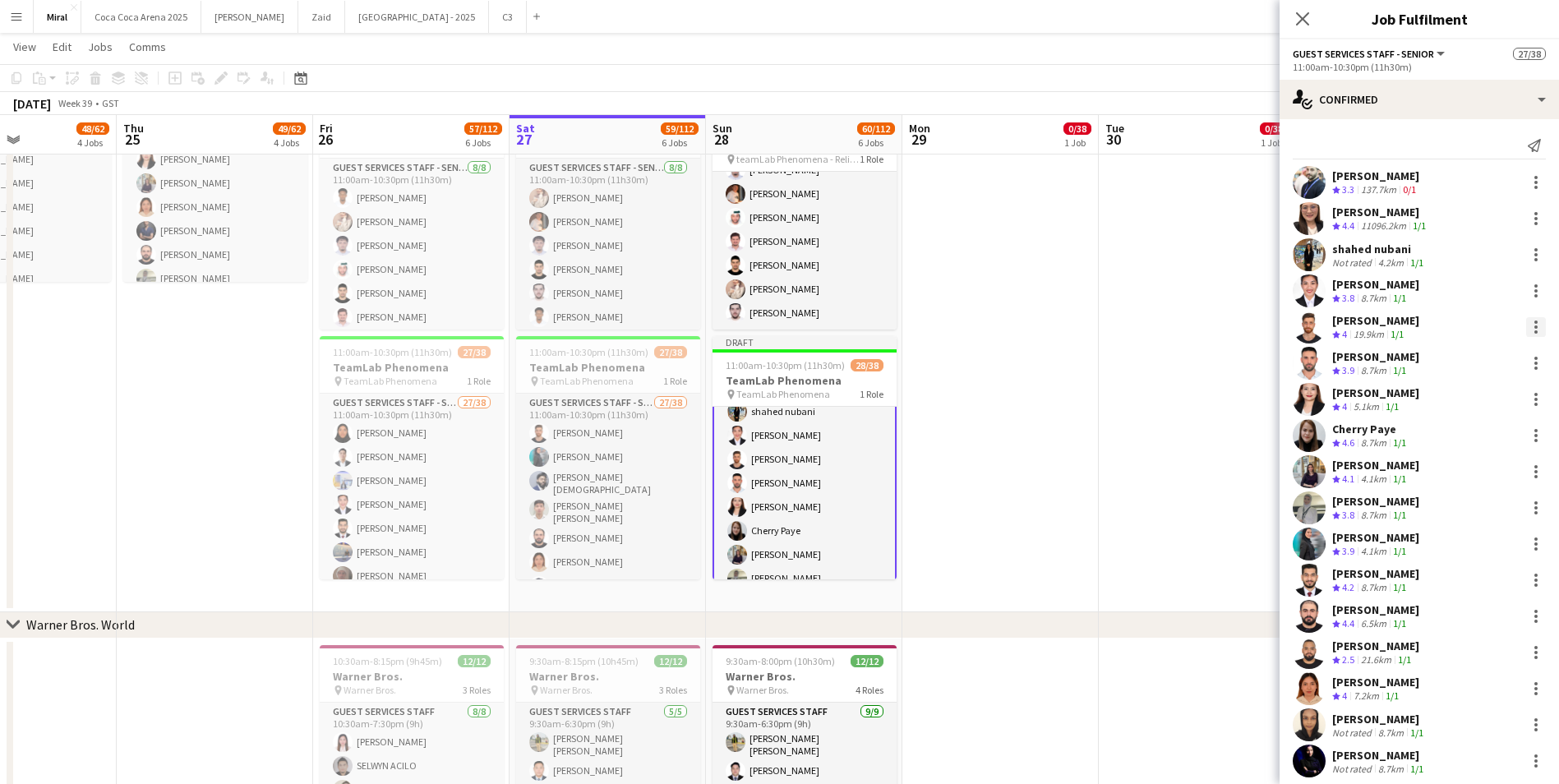
click at [1534, 326] on div at bounding box center [1535, 327] width 4 height 4
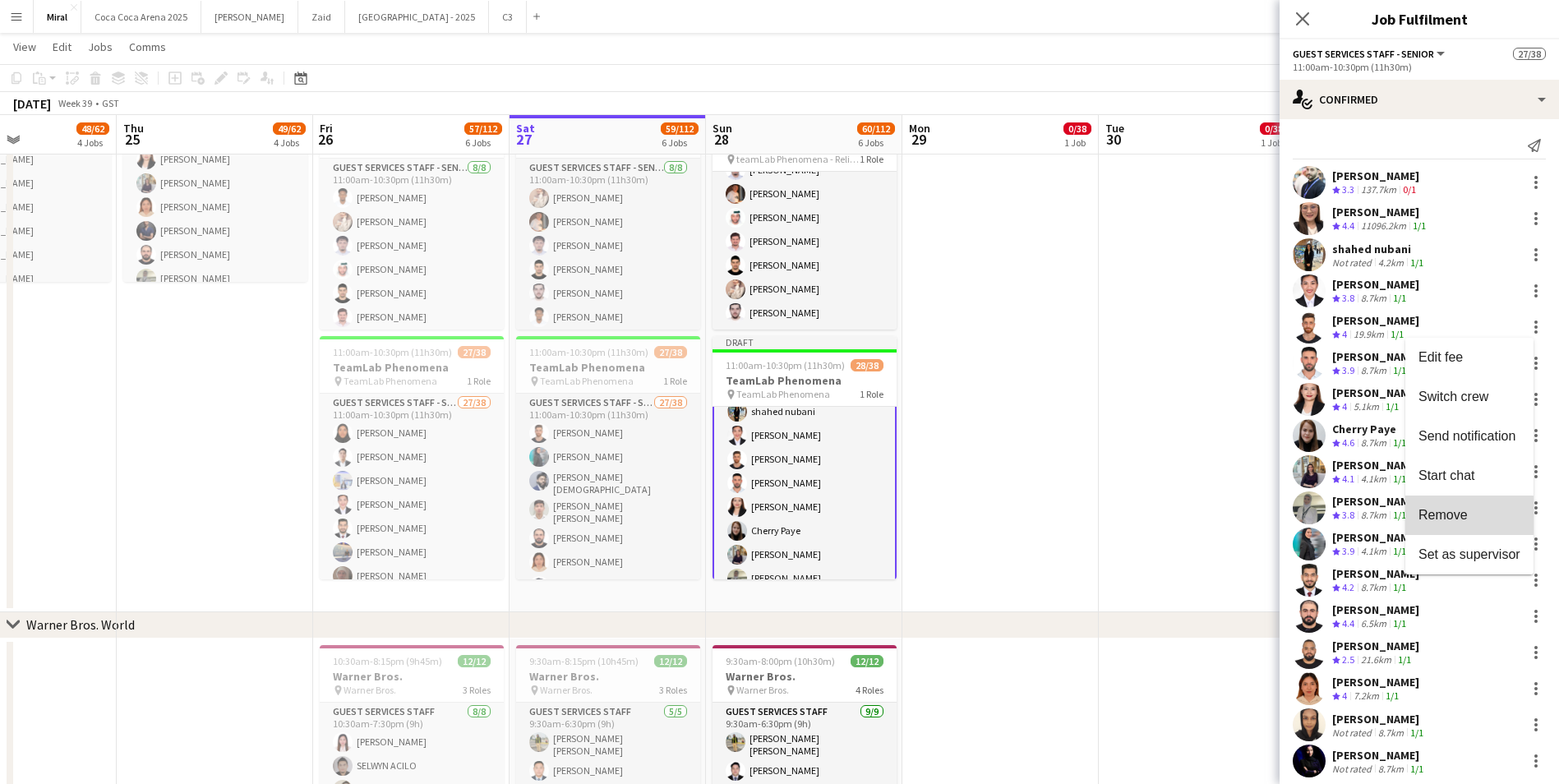
click at [1458, 516] on span "Remove" at bounding box center [1442, 514] width 49 height 14
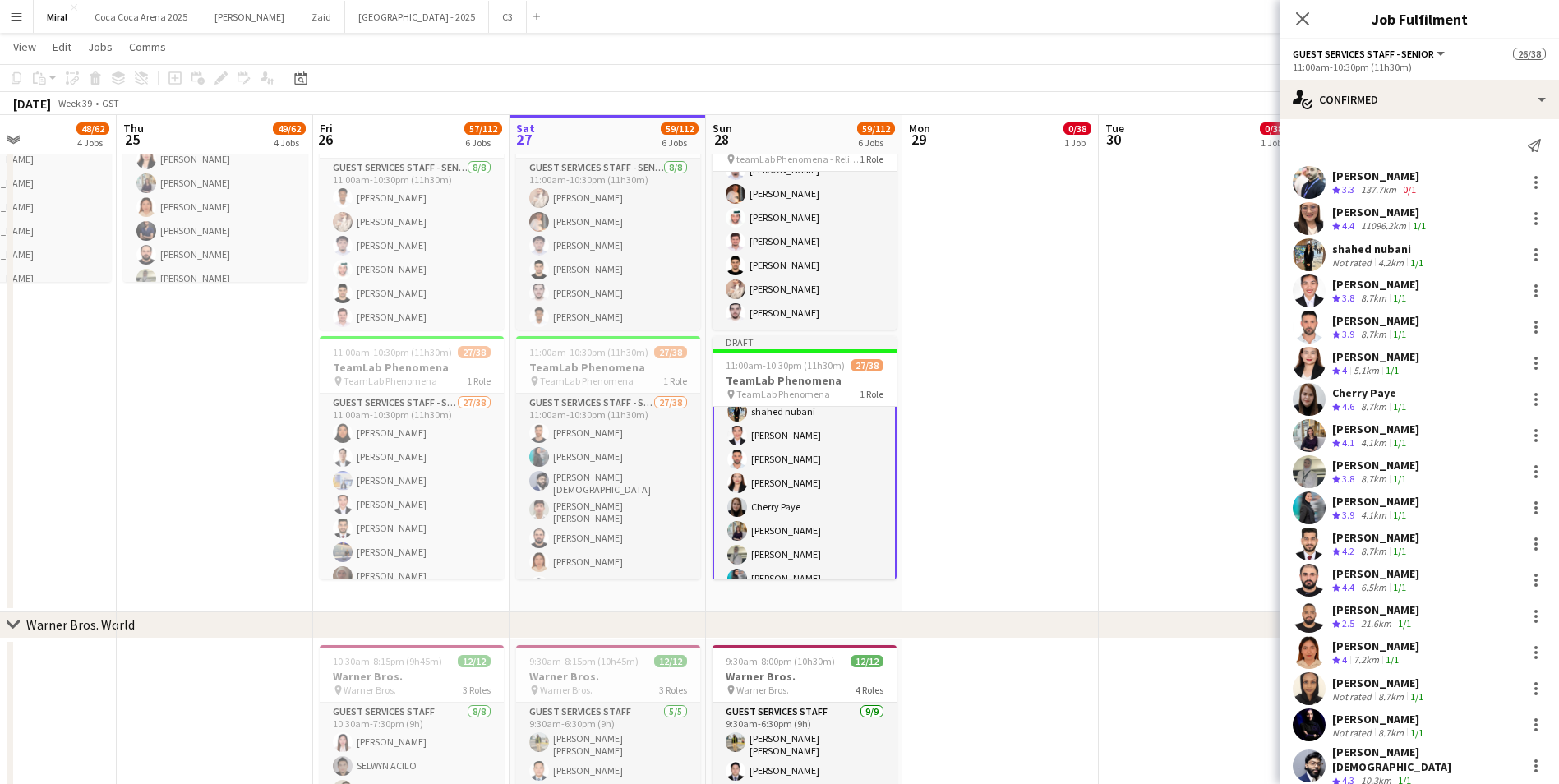
click at [1458, 516] on div "[PERSON_NAME] Crew rating 3.9 4.1km 1/1" at bounding box center [1419, 508] width 280 height 33
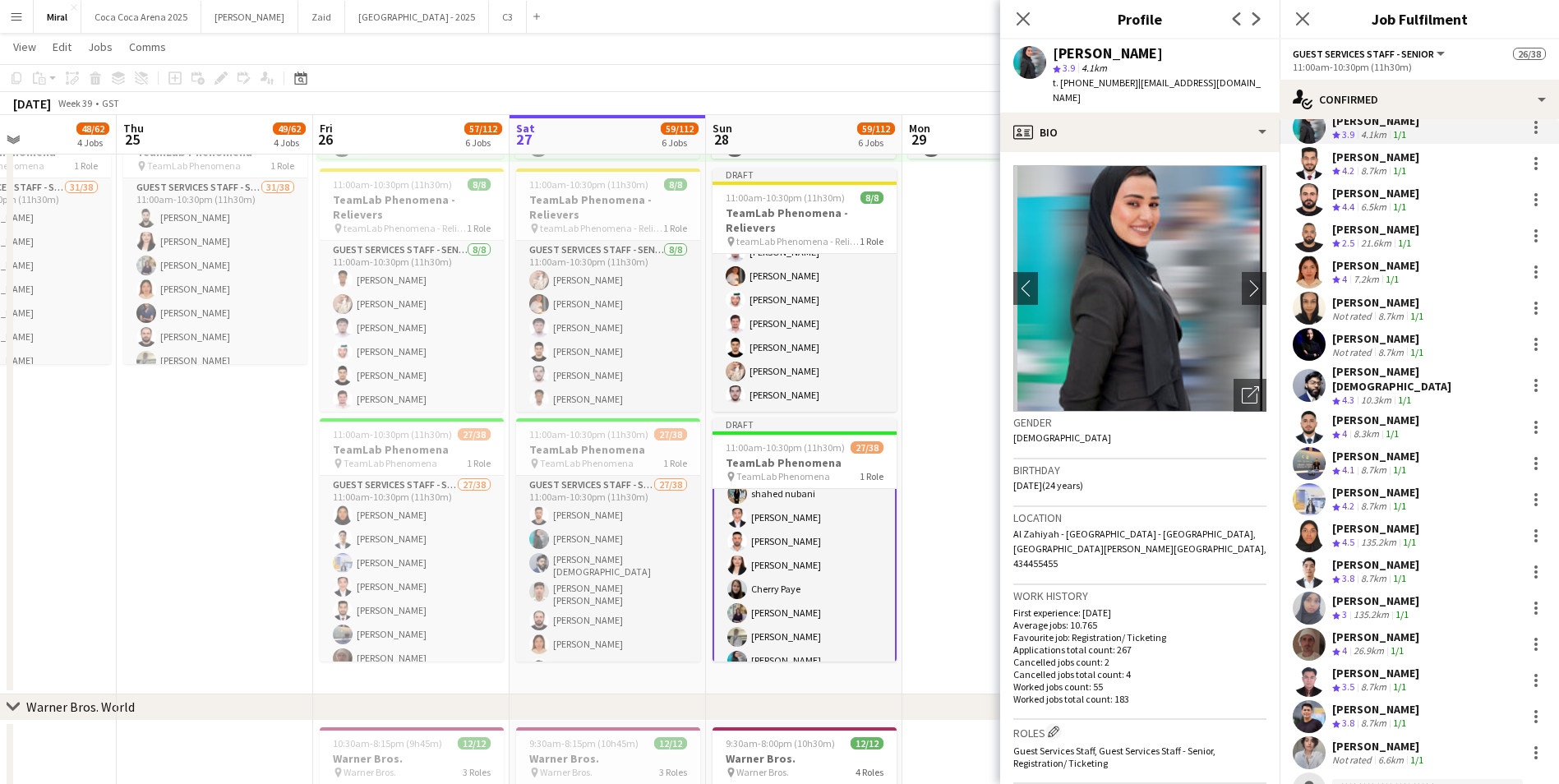
scroll to position [411, 0]
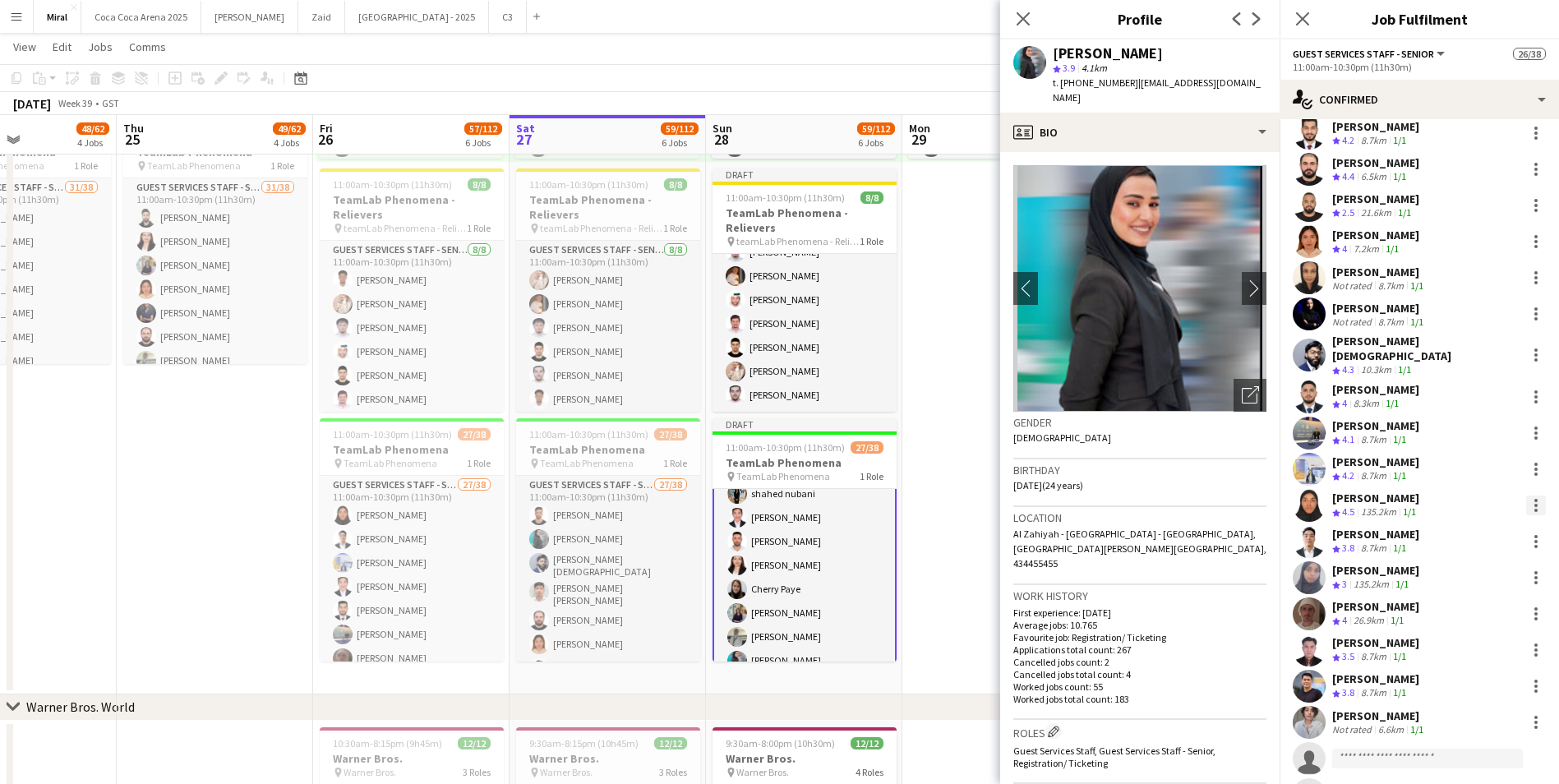
click at [1525, 495] on div at bounding box center [1535, 505] width 20 height 20
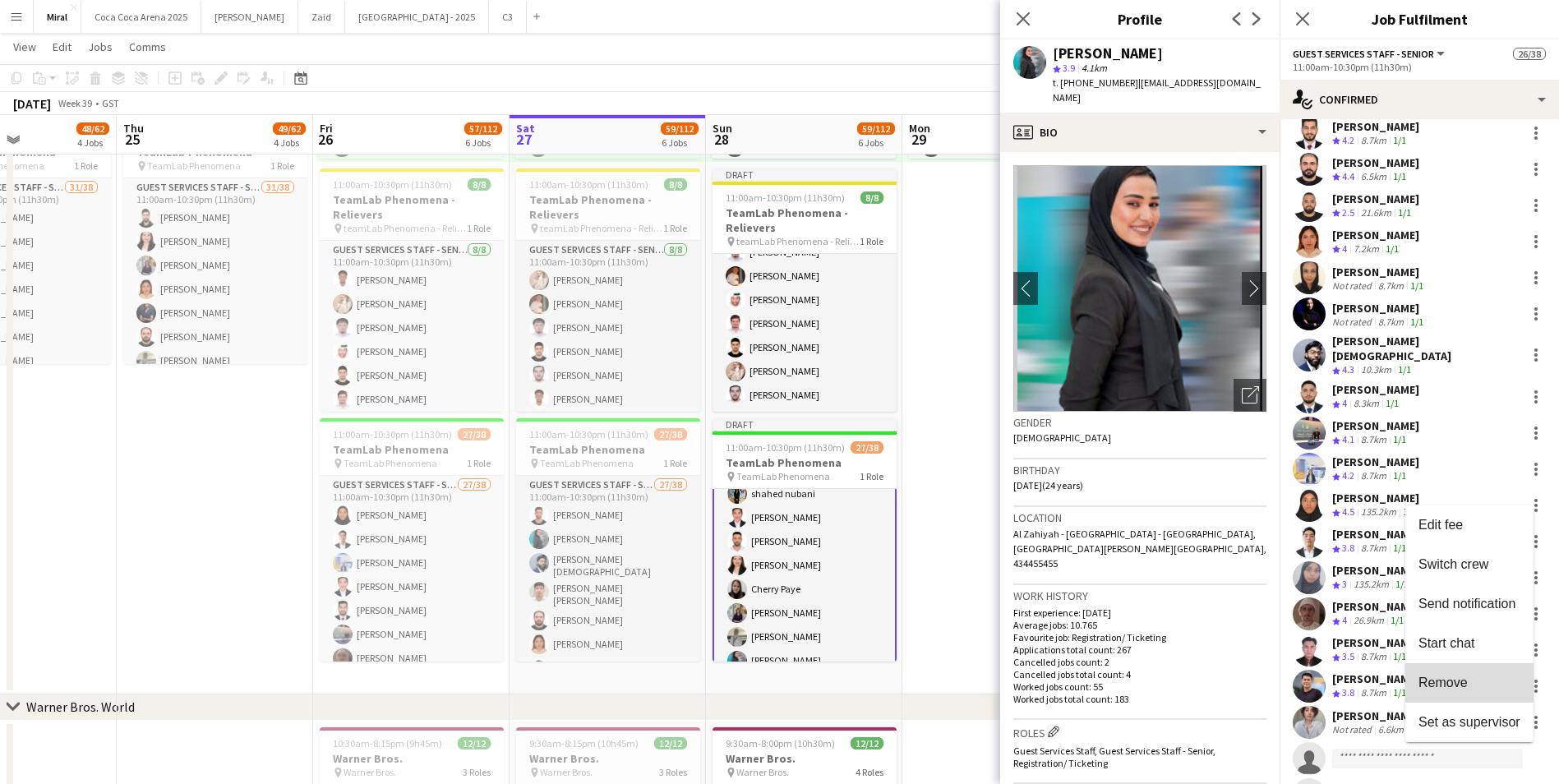
click at [1457, 685] on span "Remove" at bounding box center [1442, 682] width 49 height 14
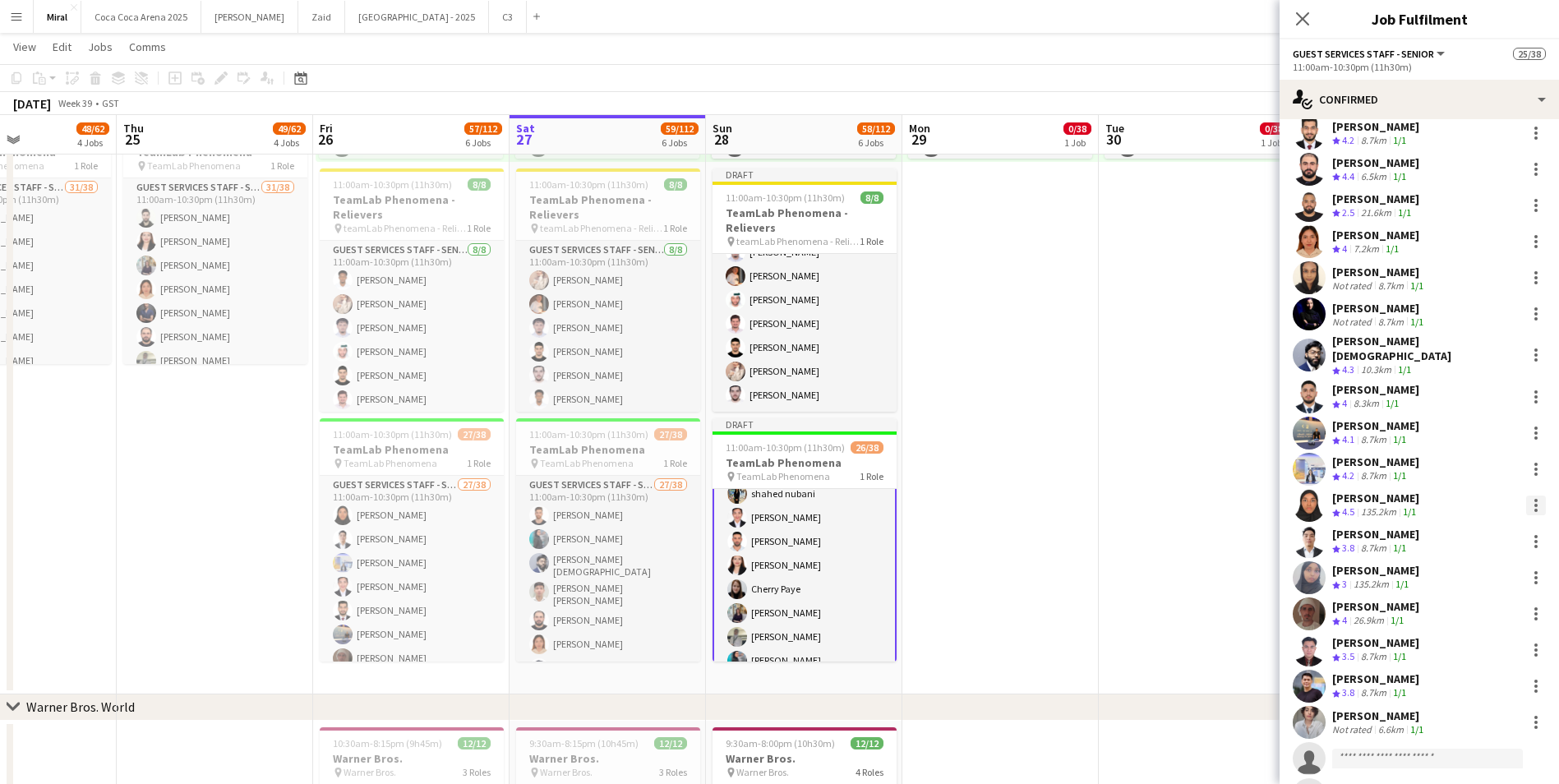
click at [1525, 498] on div at bounding box center [1535, 505] width 20 height 20
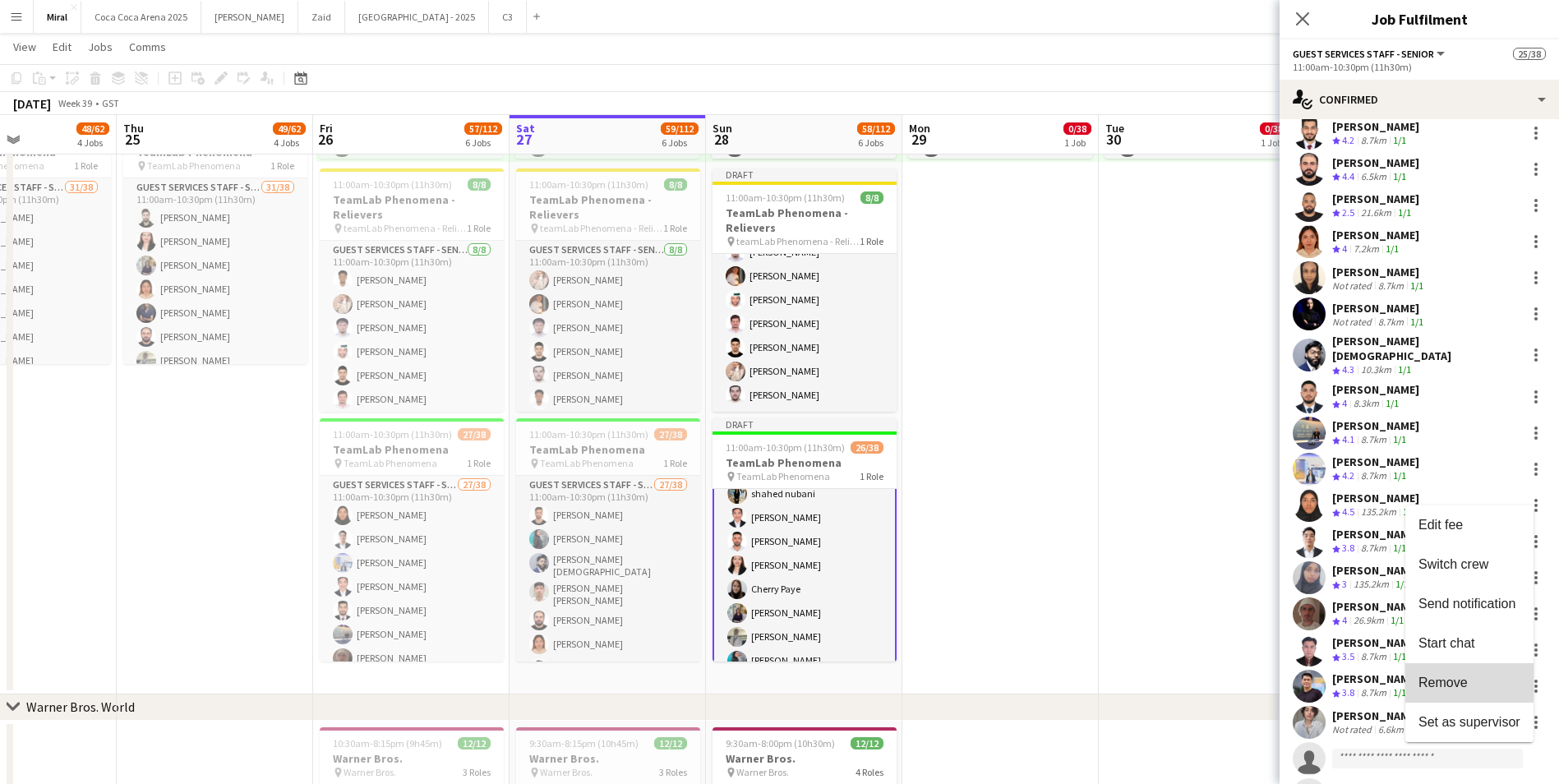
click at [1462, 678] on span "Remove" at bounding box center [1442, 682] width 49 height 14
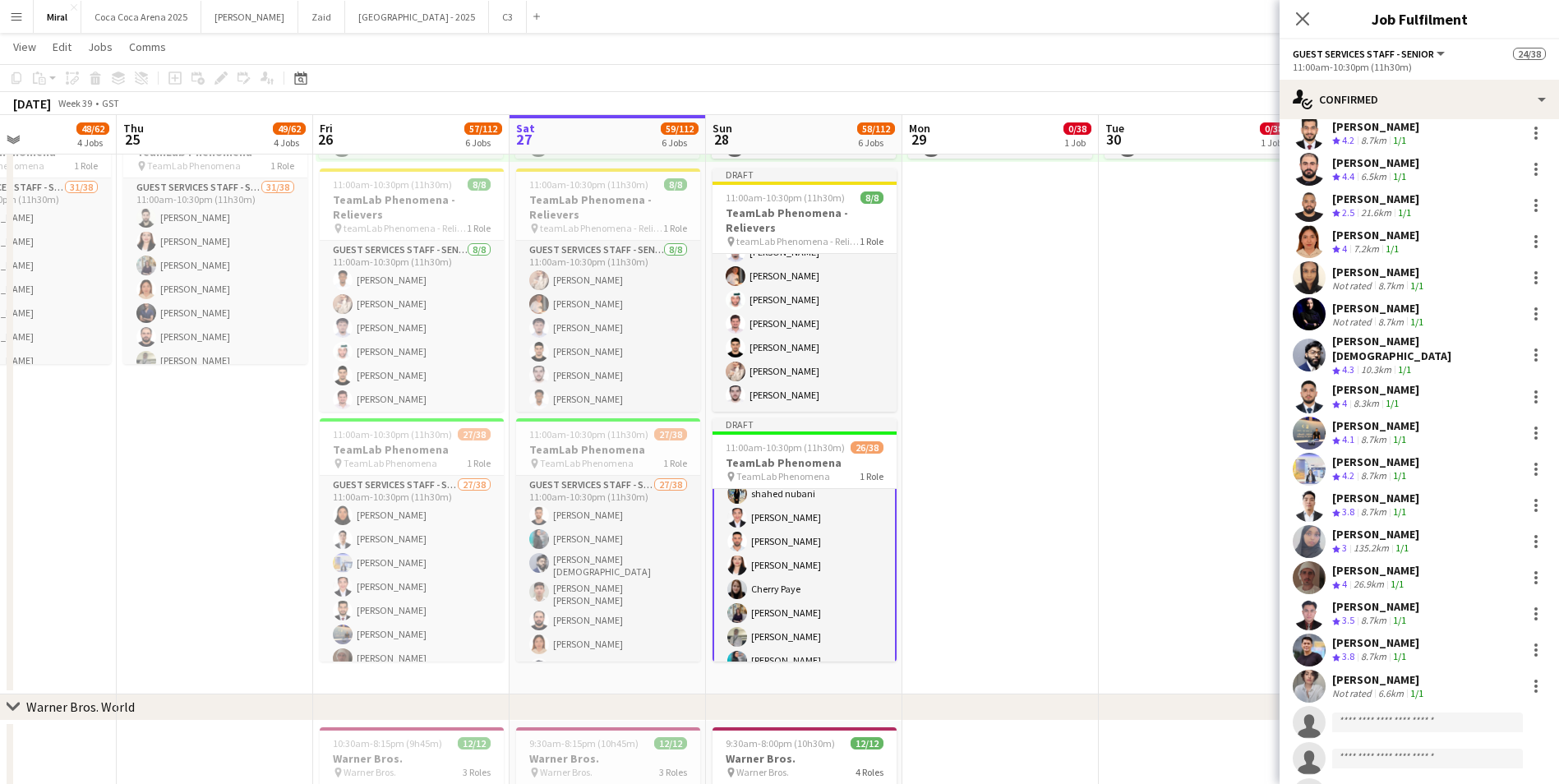
click at [1209, 527] on app-date-cell "10:00am-8:00pm (10h) 0/38 pin TeamLab Phenomena 1 Role Guest Services Staff - S…" at bounding box center [1197, 279] width 197 height 830
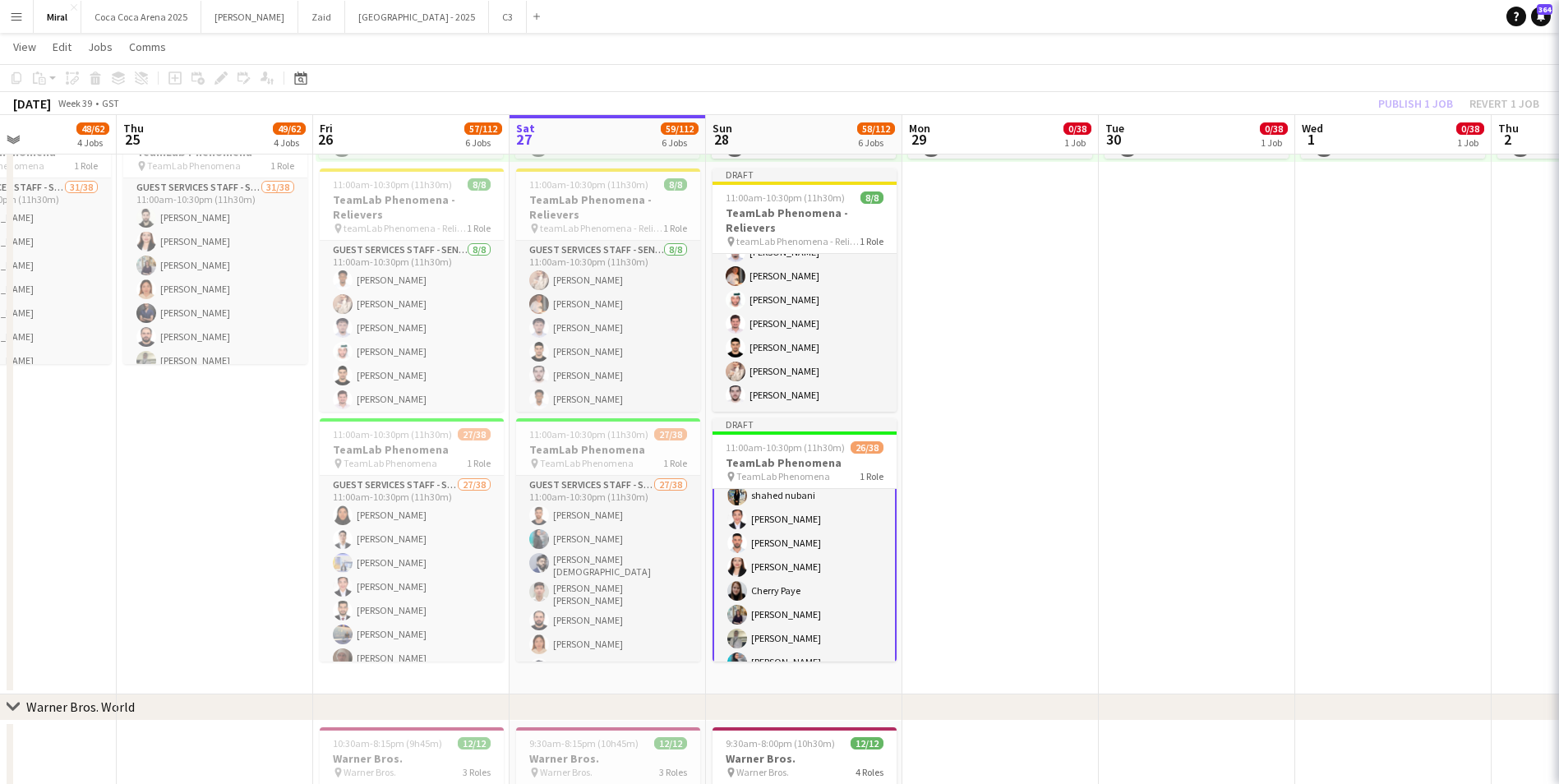
scroll to position [84, 0]
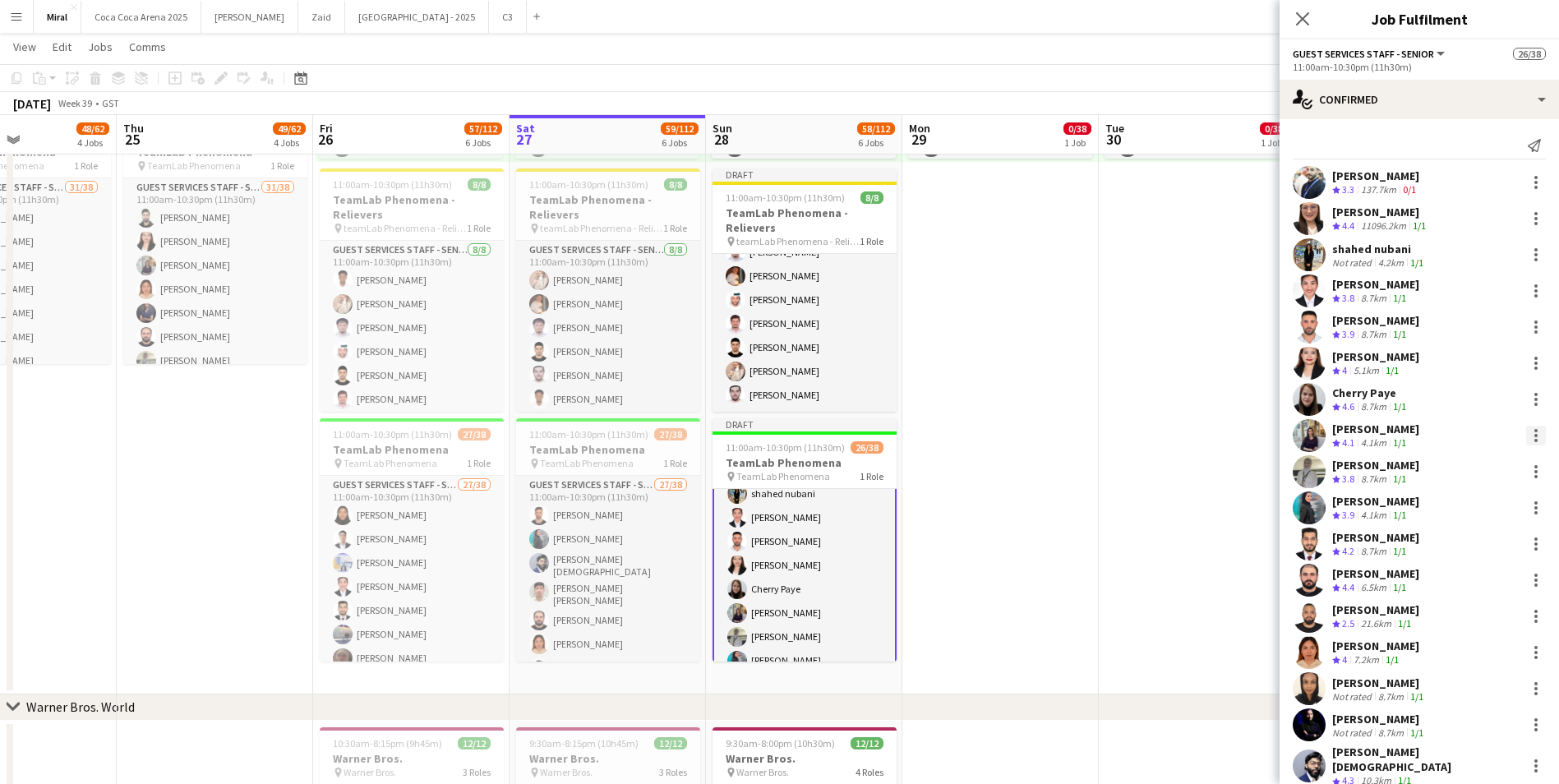
click at [1525, 433] on div at bounding box center [1535, 435] width 20 height 20
click at [1468, 619] on span "Remove" at bounding box center [1469, 624] width 102 height 15
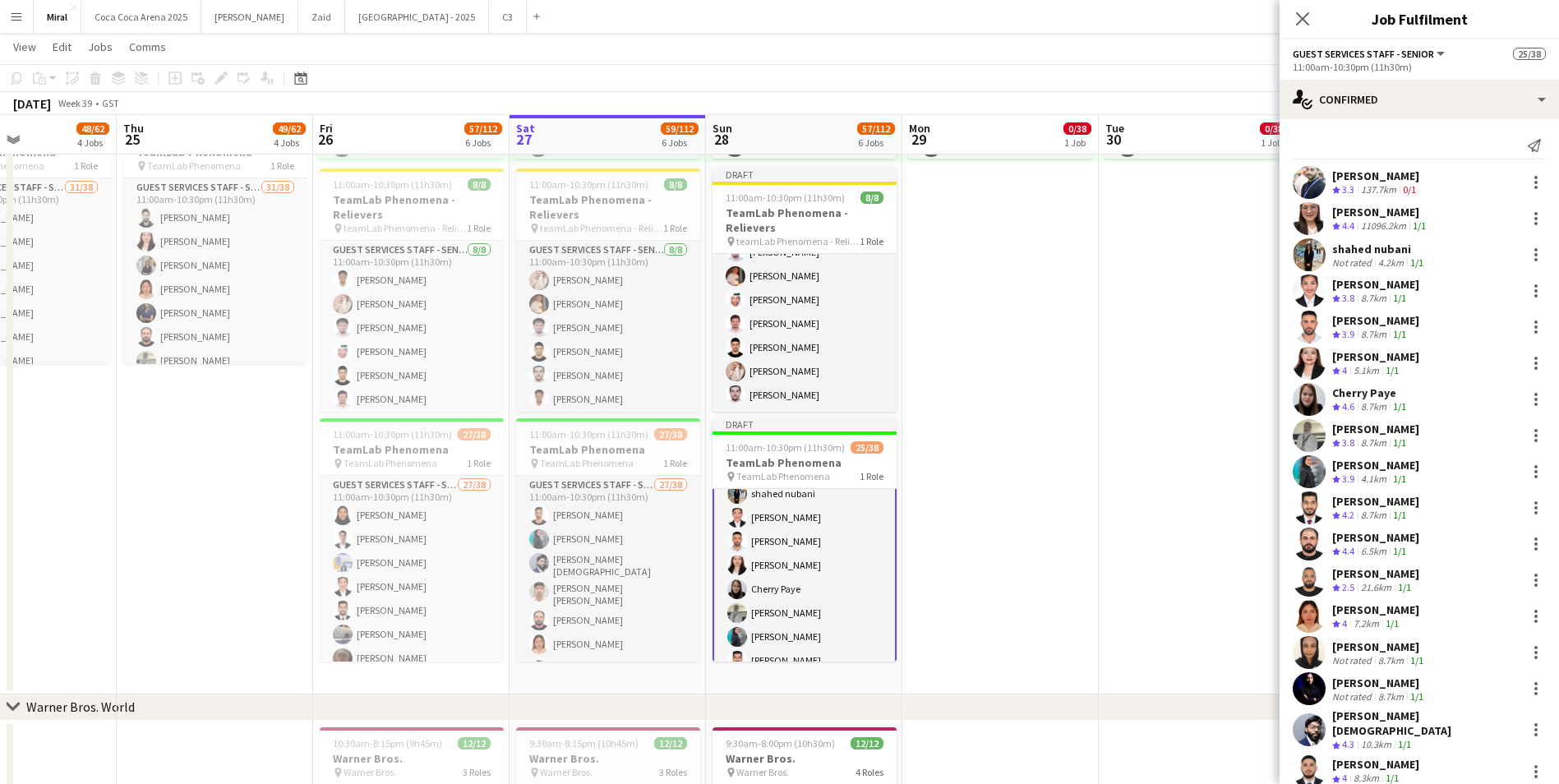
click at [1218, 254] on app-date-cell "10:00am-8:00pm (10h) 0/38 pin TeamLab Phenomena 1 Role Guest Services Staff - S…" at bounding box center [1197, 279] width 197 height 830
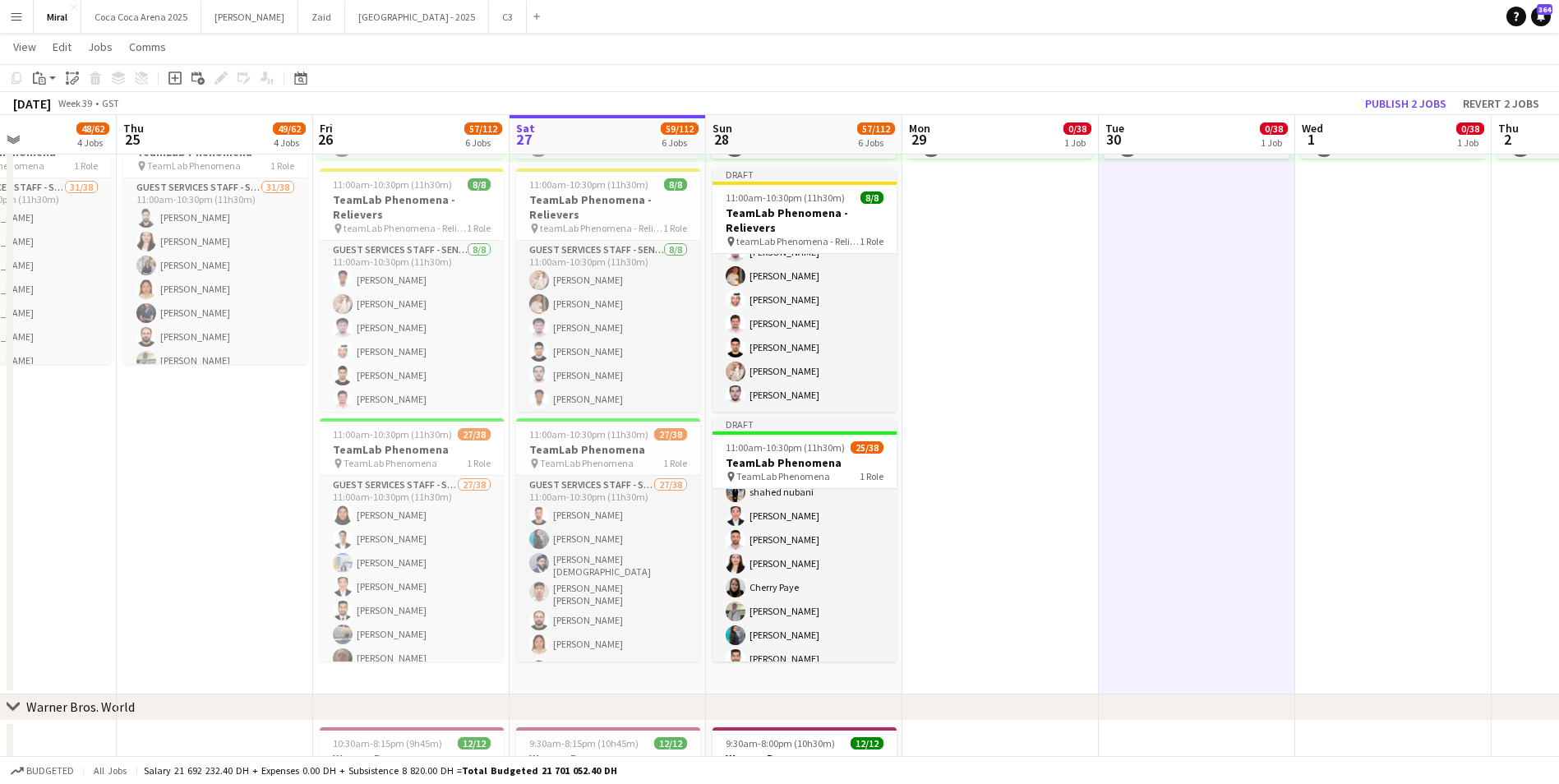
scroll to position [82, 0]
click at [1408, 107] on button "Publish 2 jobs" at bounding box center [1405, 103] width 95 height 21
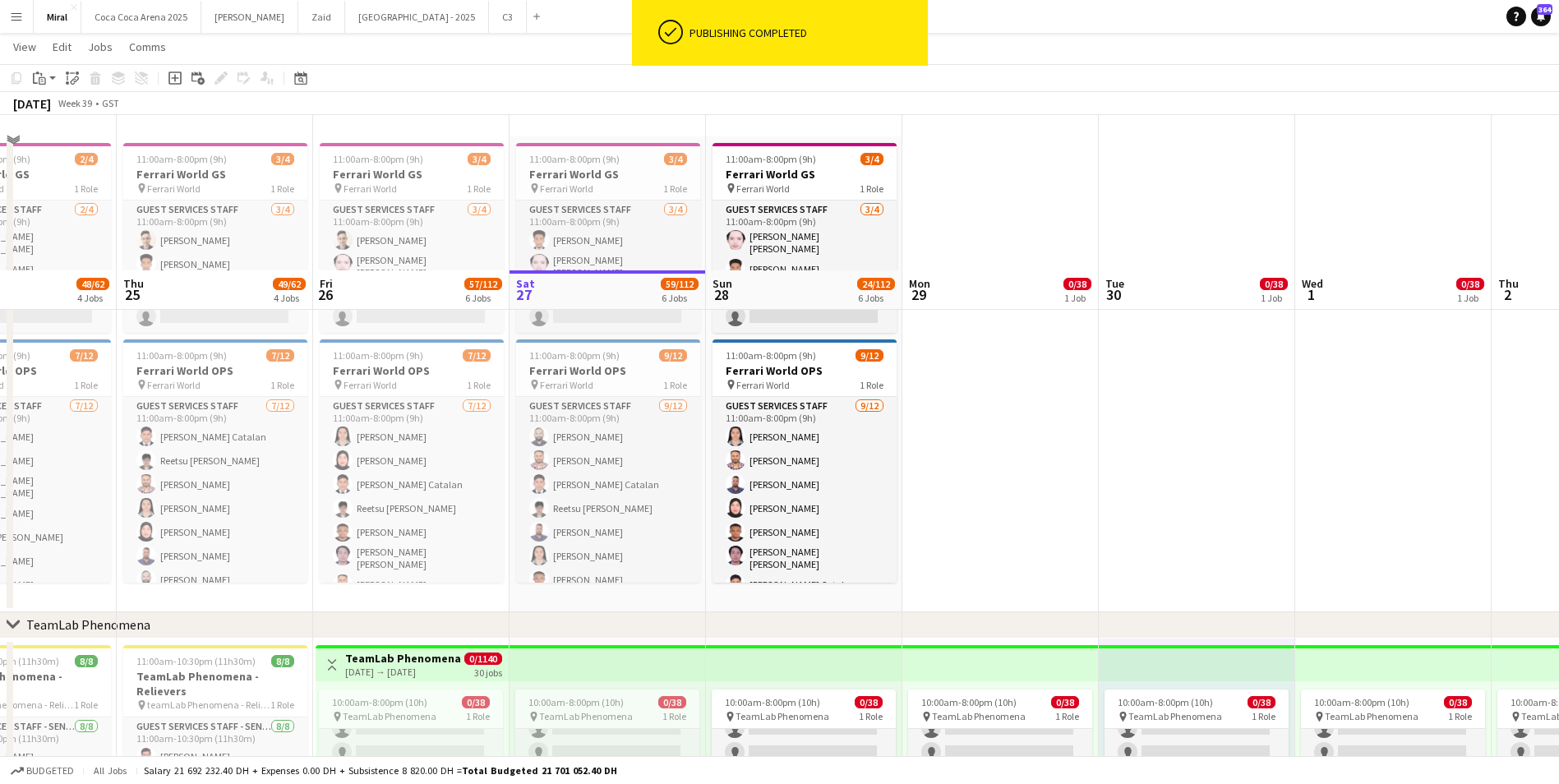
scroll to position [0, 0]
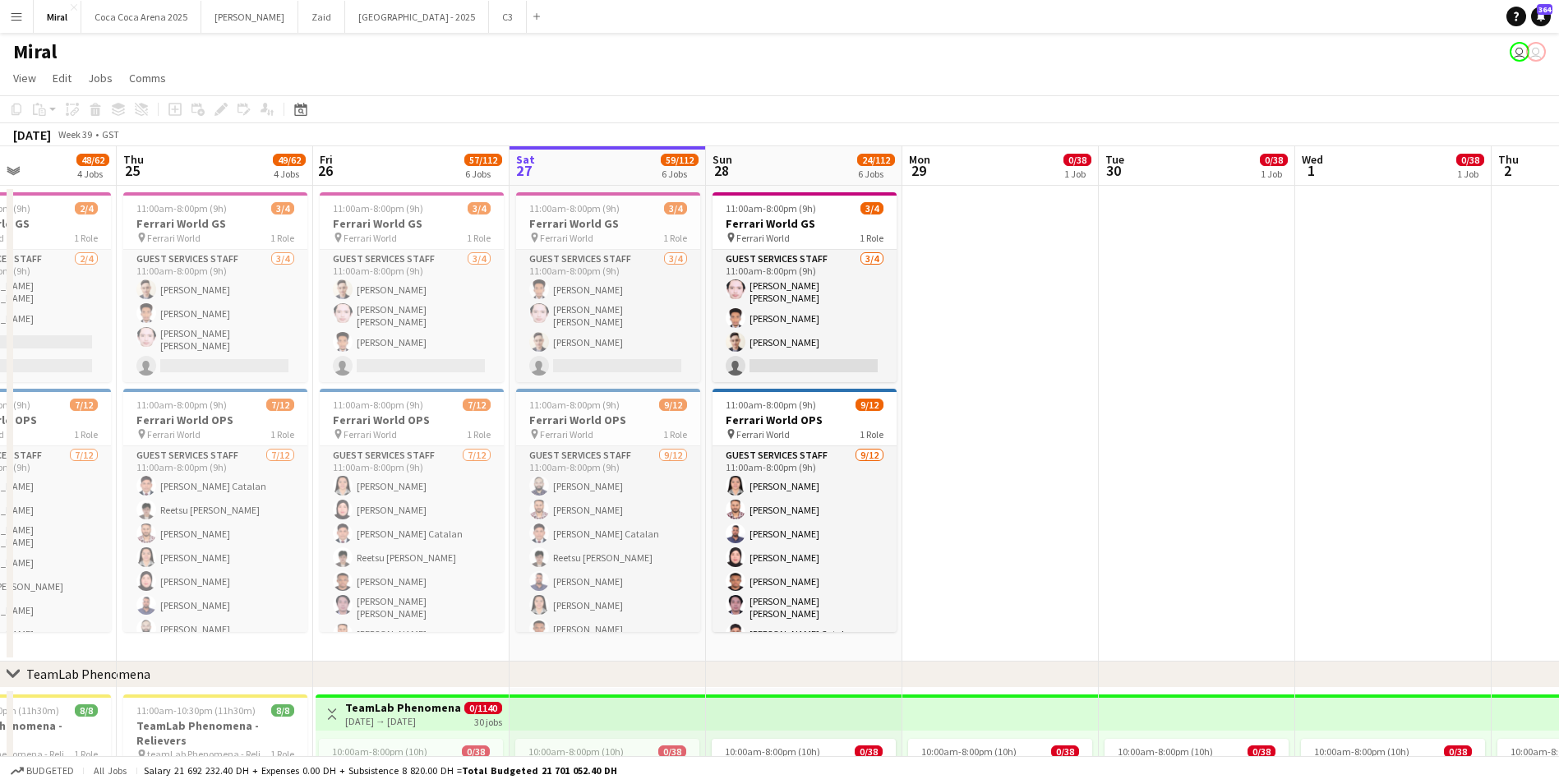
drag, startPoint x: 566, startPoint y: 134, endPoint x: 769, endPoint y: 145, distance: 203.3
click at [780, 139] on div "[DATE] Week 39 • GST" at bounding box center [780, 134] width 1559 height 23
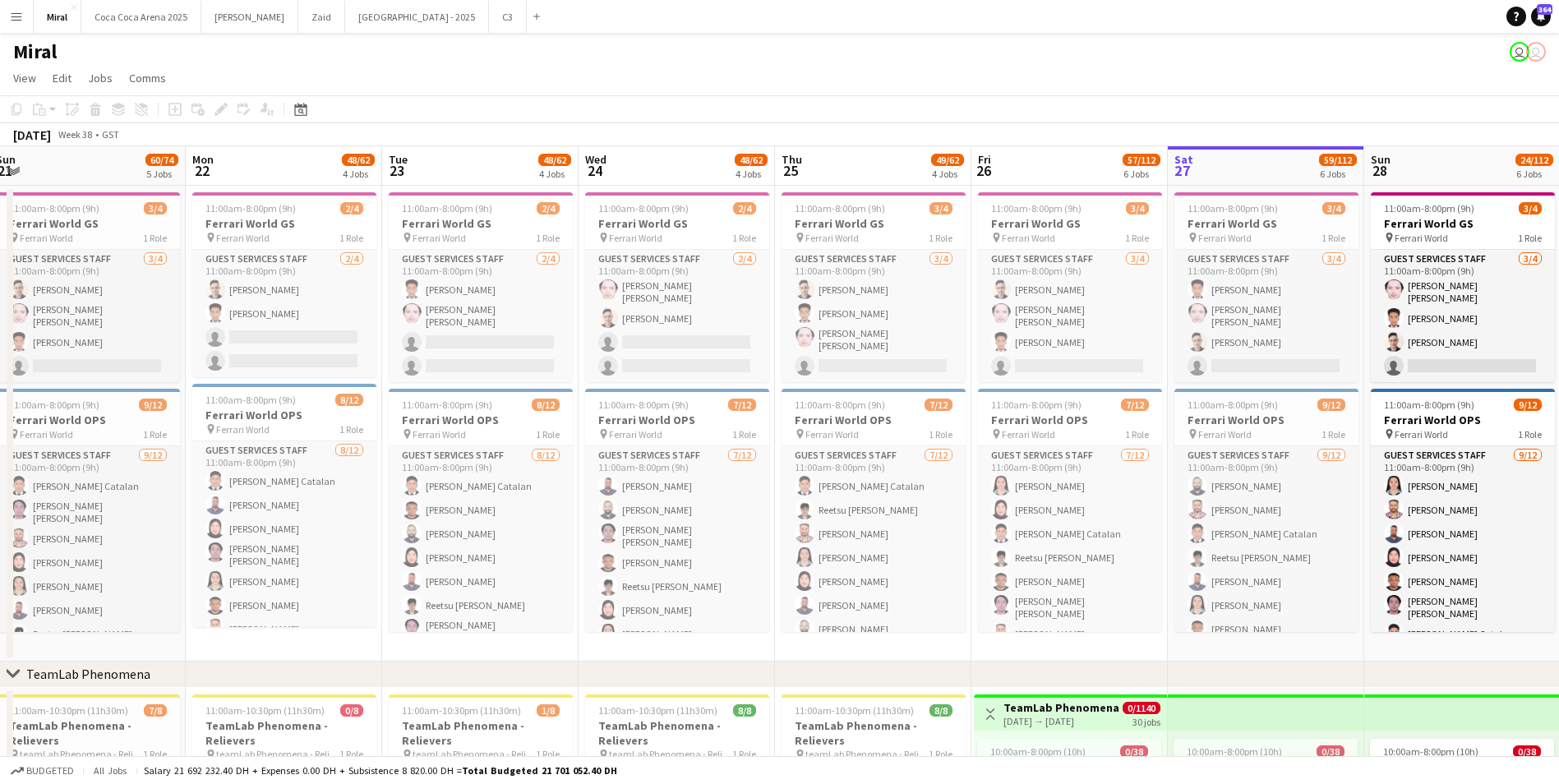
scroll to position [0, 425]
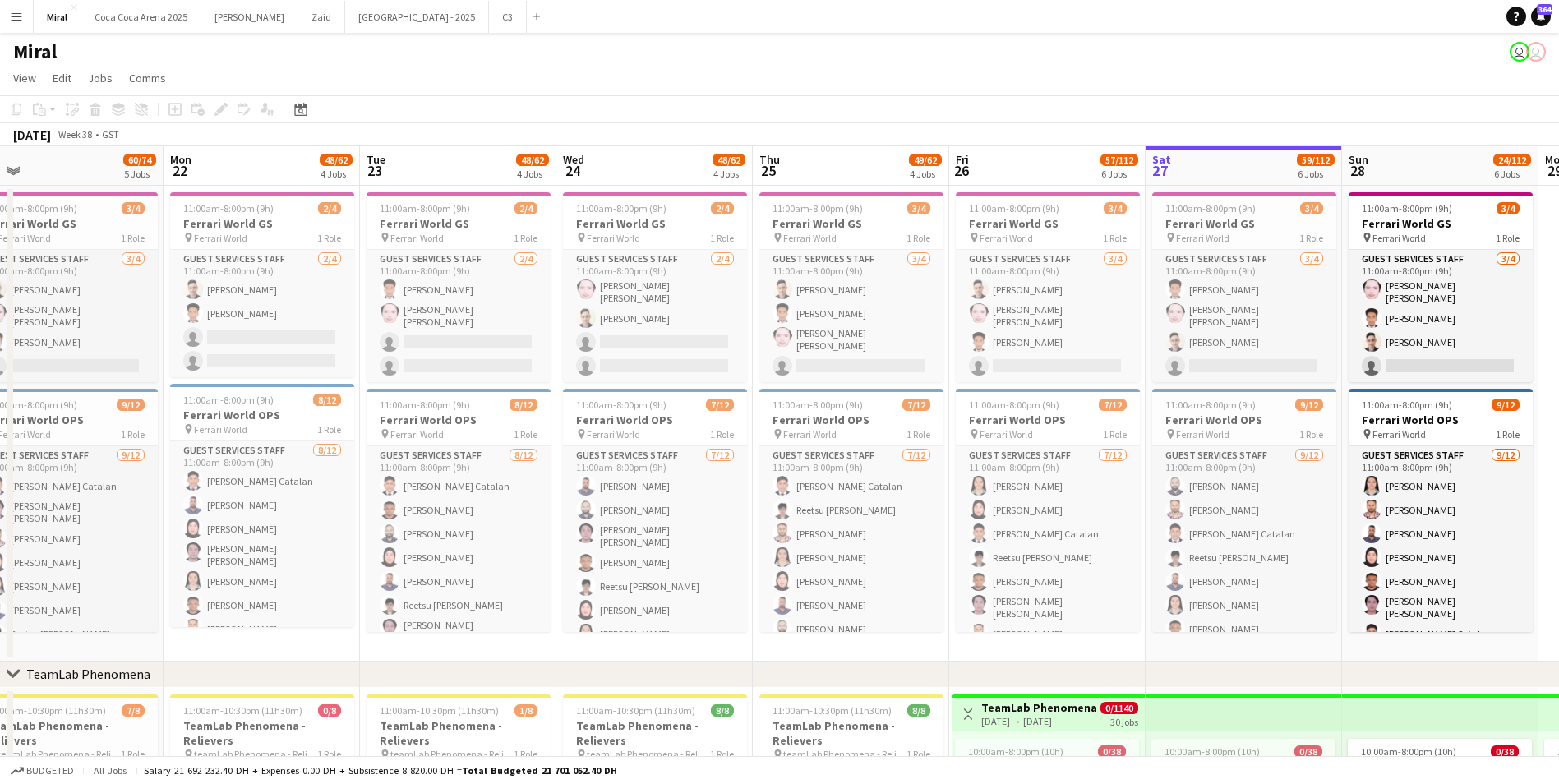
drag, startPoint x: 670, startPoint y: 387, endPoint x: 1305, endPoint y: 406, distance: 635.3
click at [291, 221] on h3 "Ferrari World GS" at bounding box center [262, 223] width 184 height 15
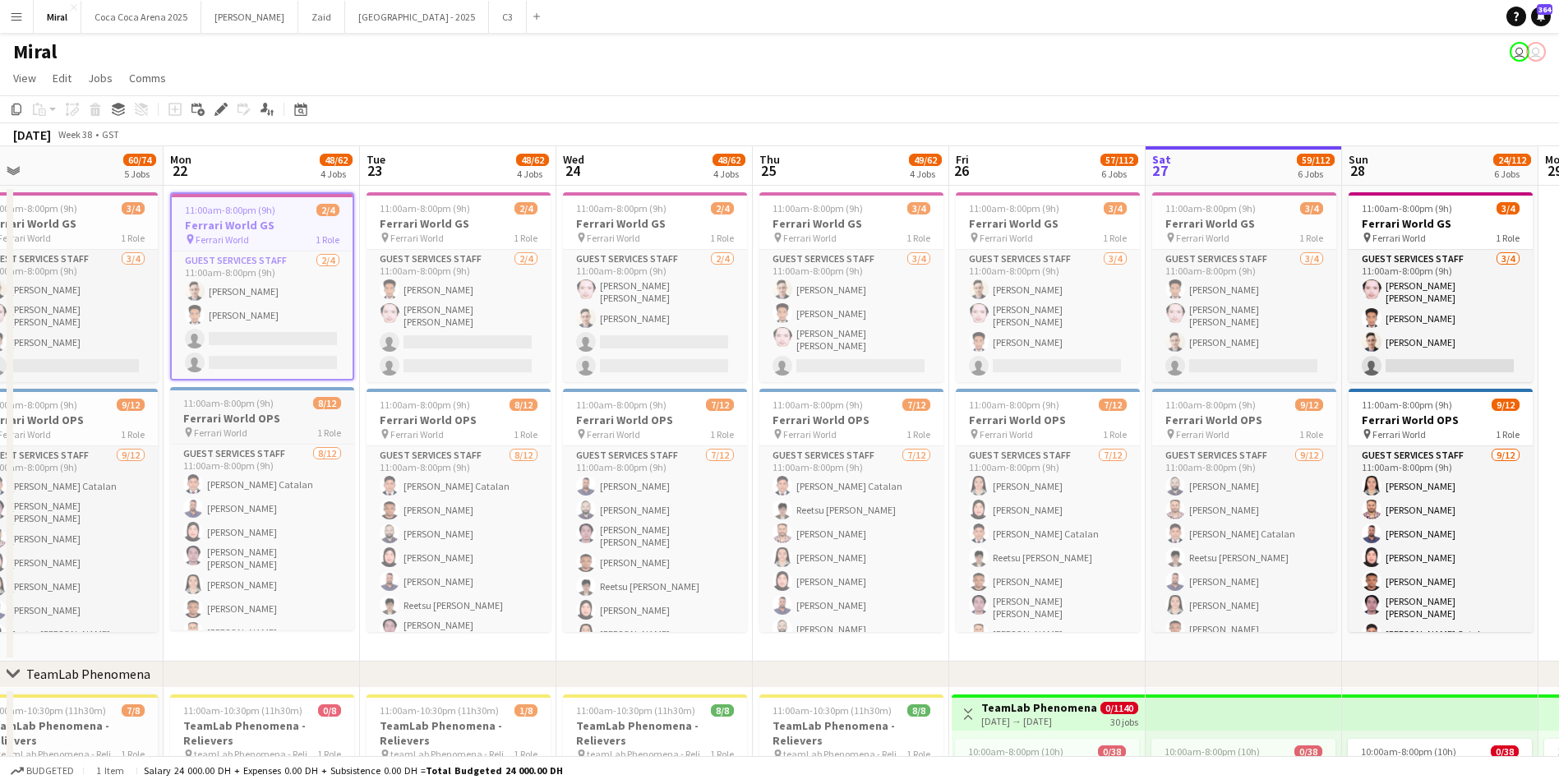
click at [250, 412] on h3 "Ferrari World OPS" at bounding box center [262, 418] width 184 height 15
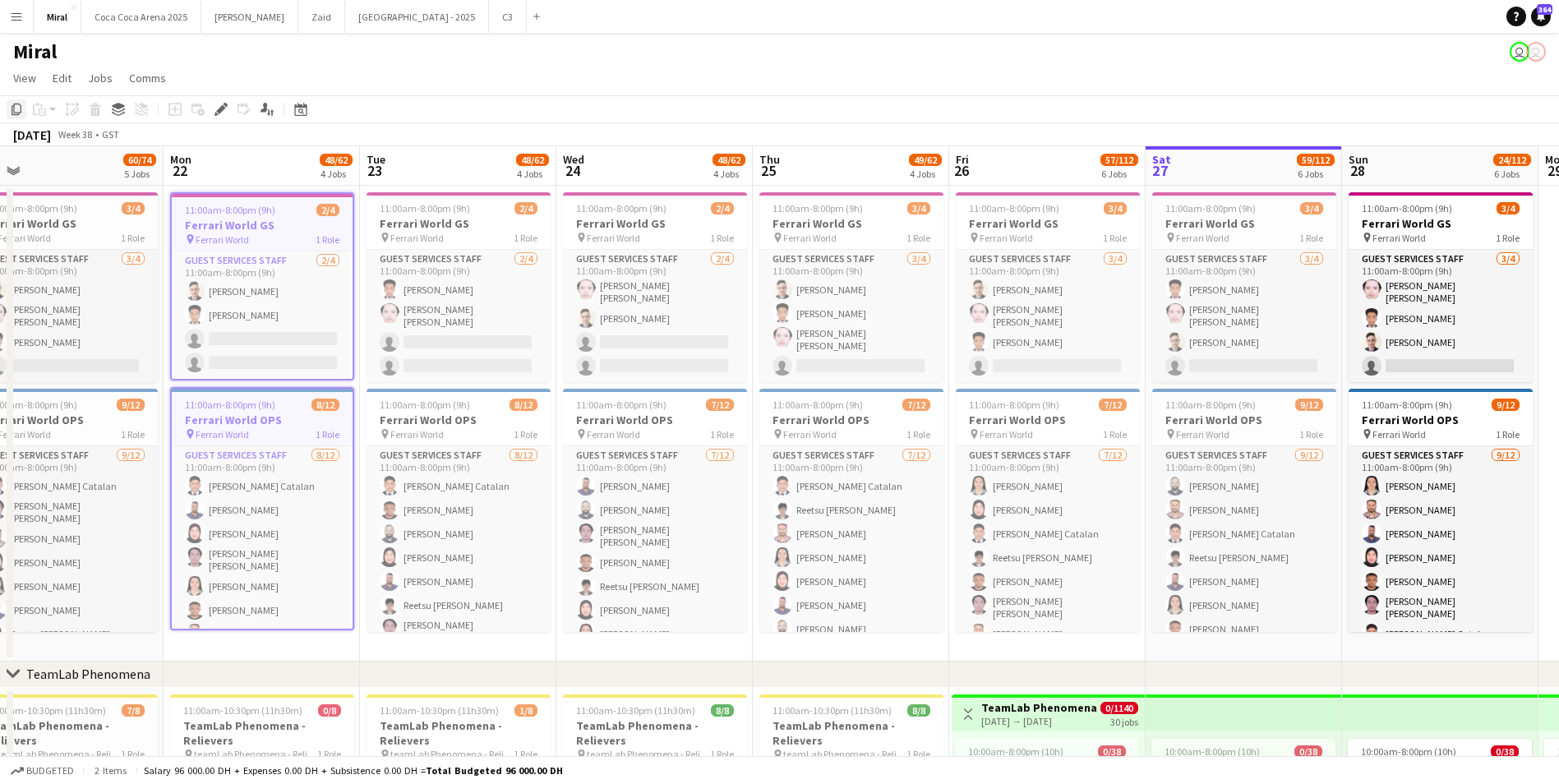
click at [15, 110] on icon "Copy" at bounding box center [16, 109] width 13 height 13
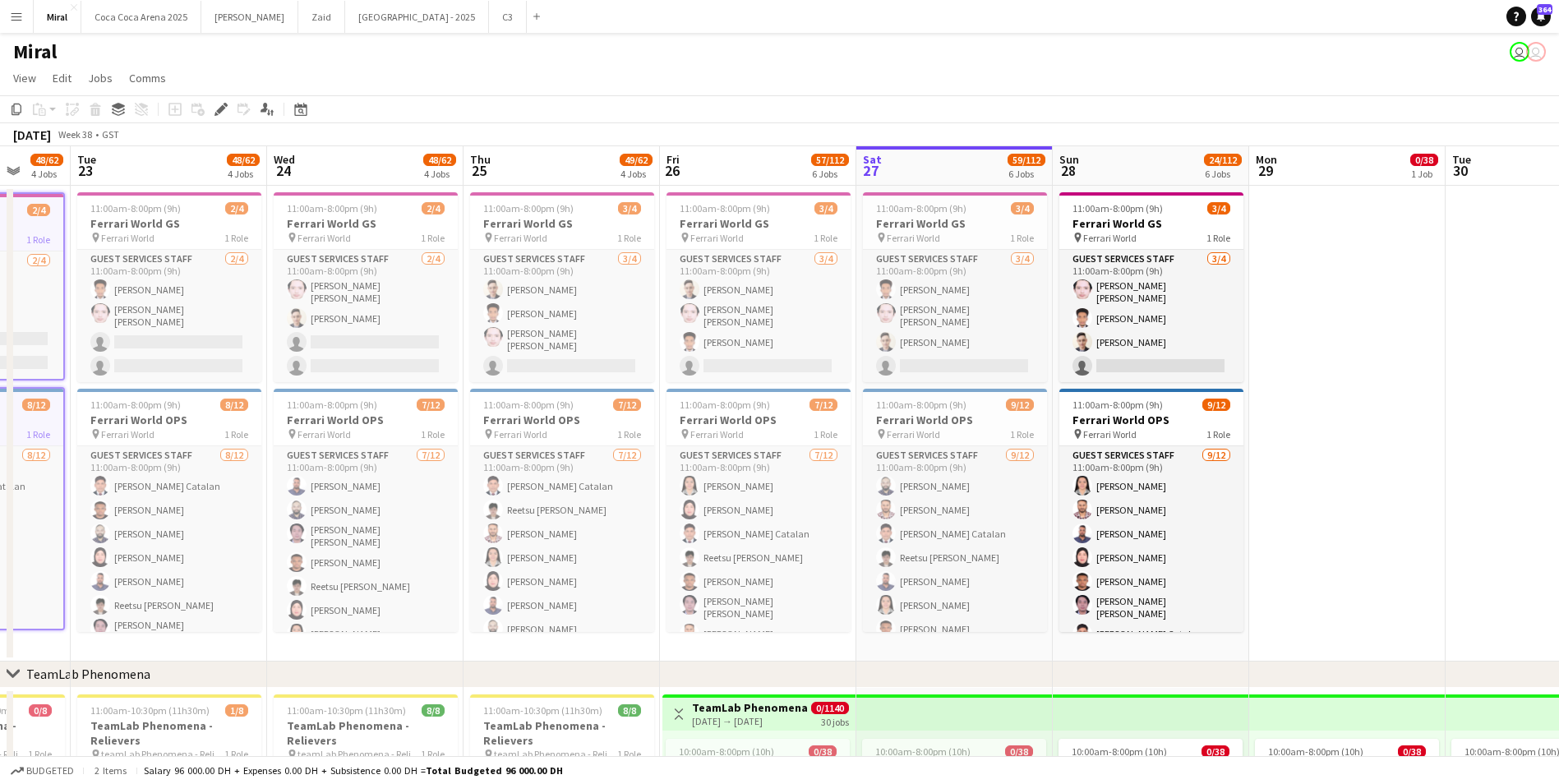
scroll to position [493, 0]
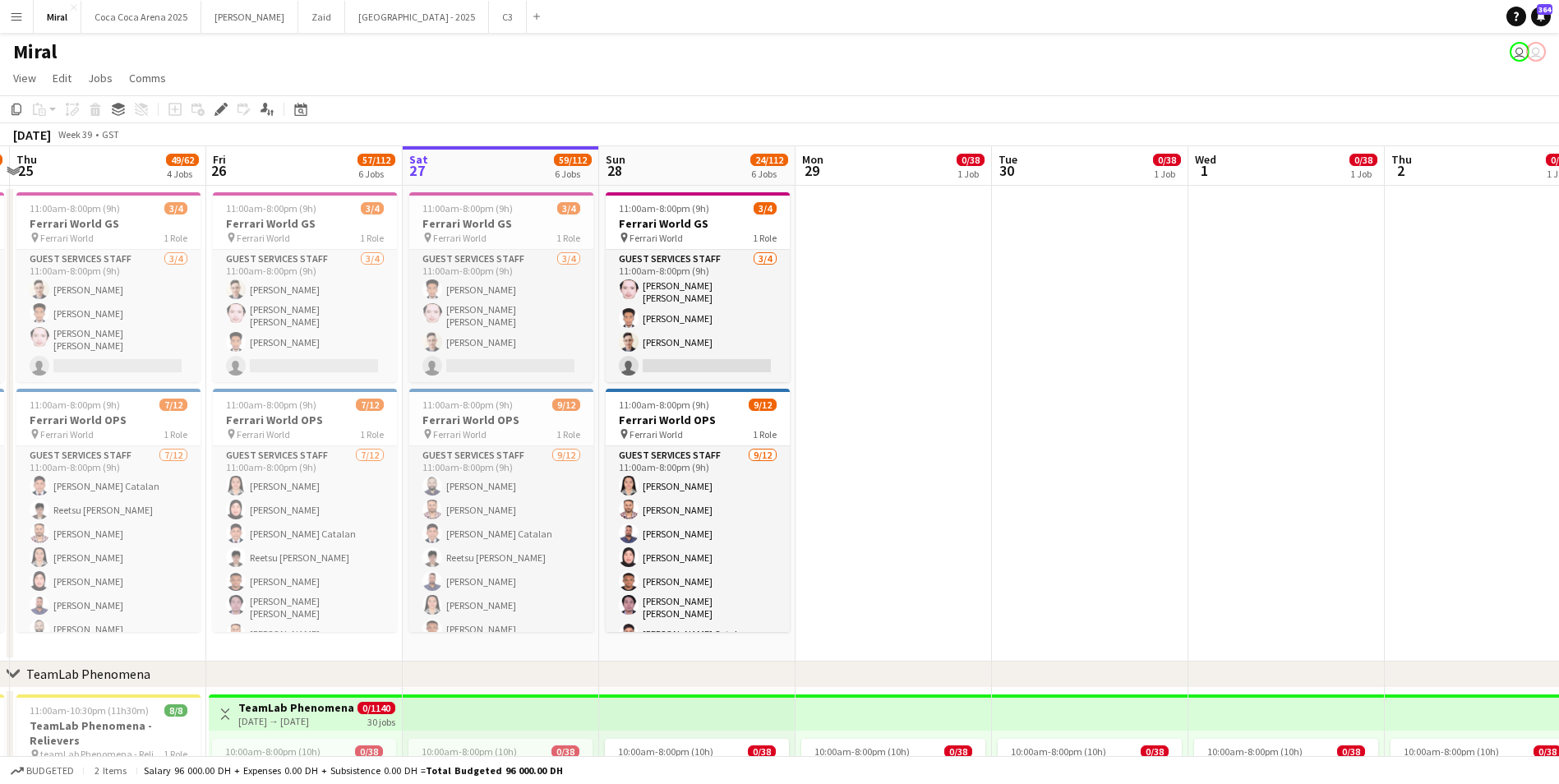
drag, startPoint x: 1275, startPoint y: 378, endPoint x: 533, endPoint y: 384, distance: 742.0
click at [863, 333] on app-date-cell at bounding box center [893, 423] width 197 height 475
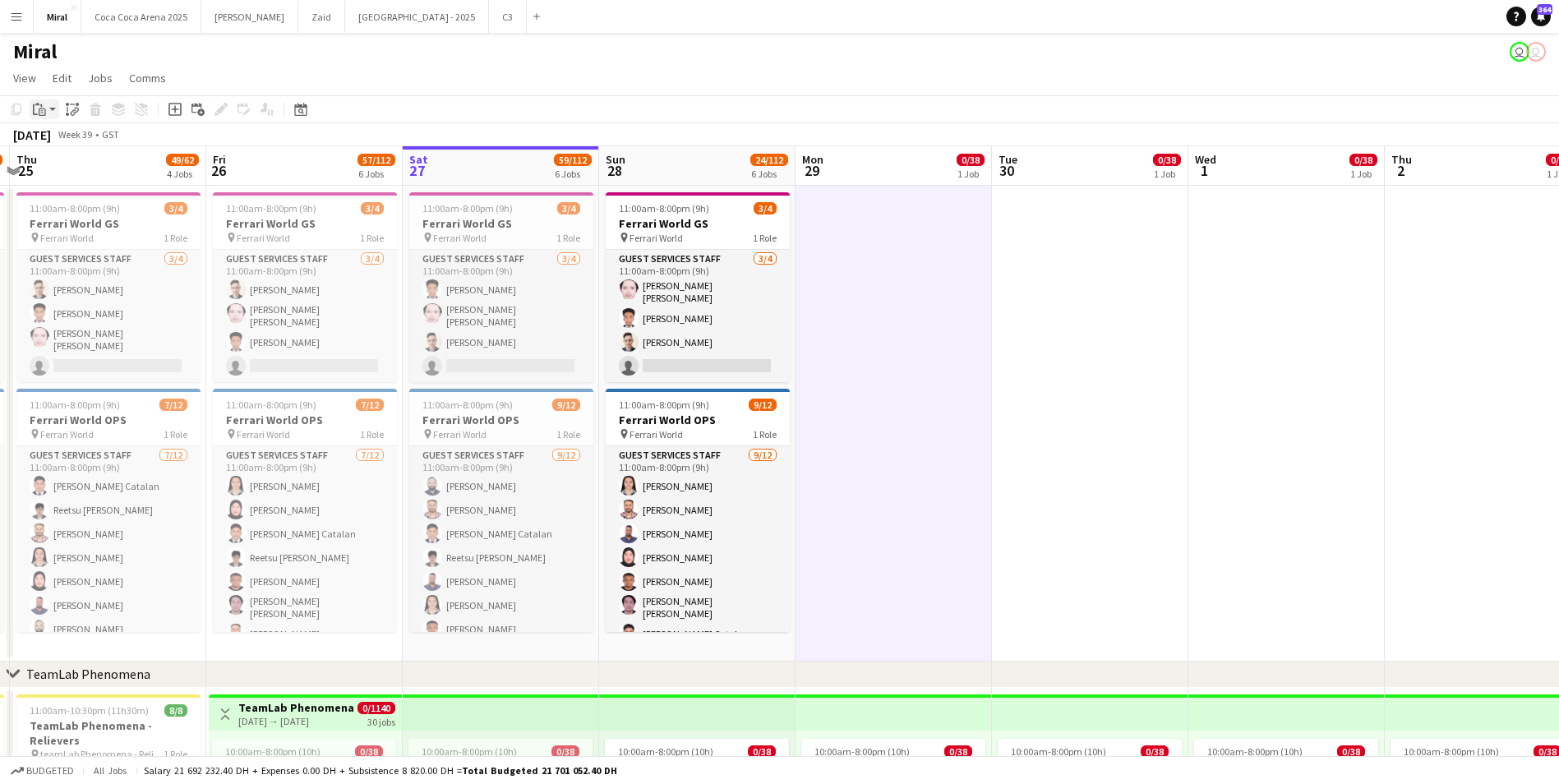
click at [46, 112] on div "Paste" at bounding box center [39, 109] width 20 height 20
click at [77, 173] on link "Paste with crew Ctrl+Shift+V" at bounding box center [121, 168] width 155 height 15
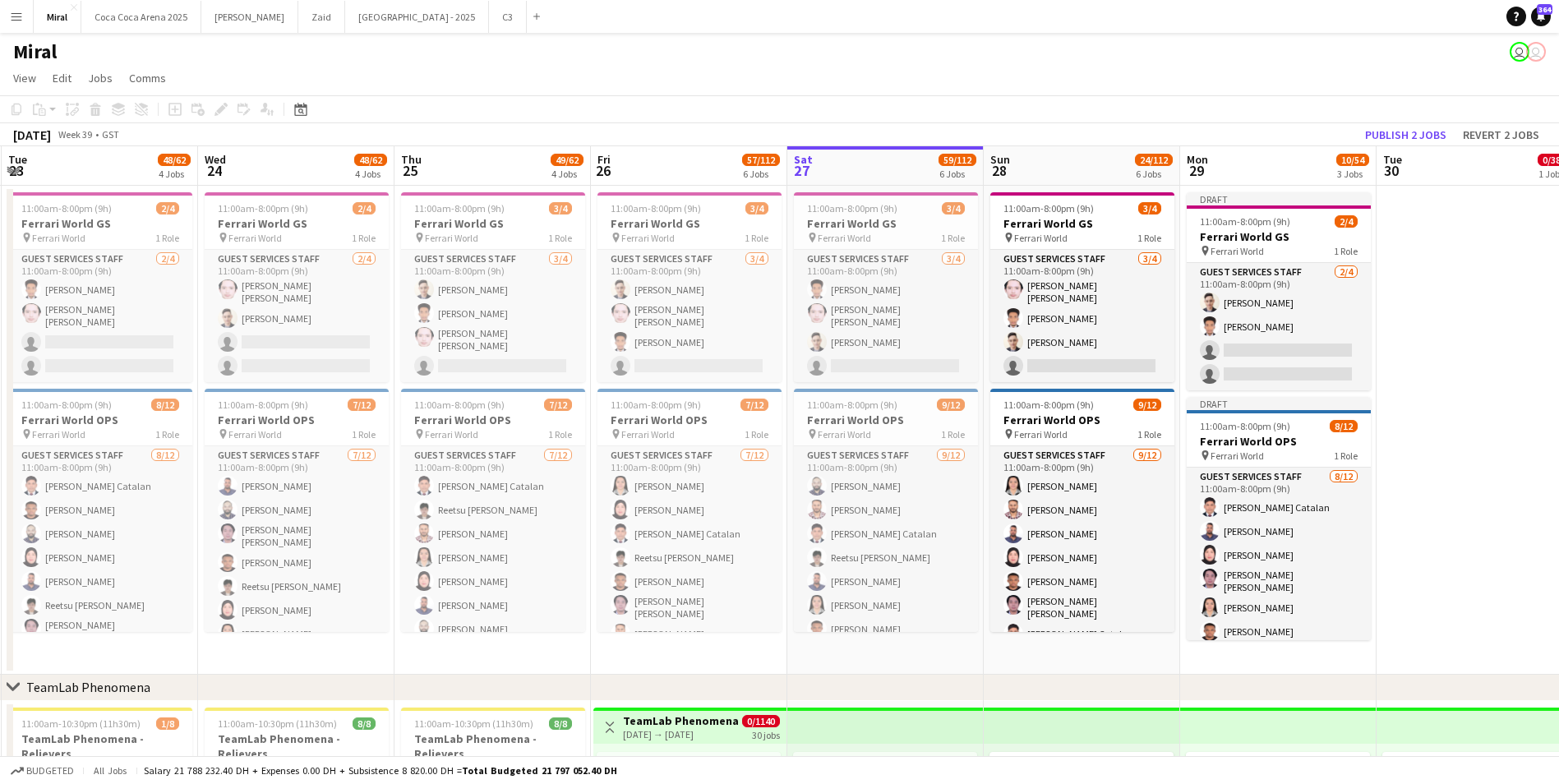
drag, startPoint x: 1050, startPoint y: 299, endPoint x: 1434, endPoint y: 310, distance: 384.2
click at [109, 228] on h3 "Ferrari World GS" at bounding box center [100, 223] width 184 height 15
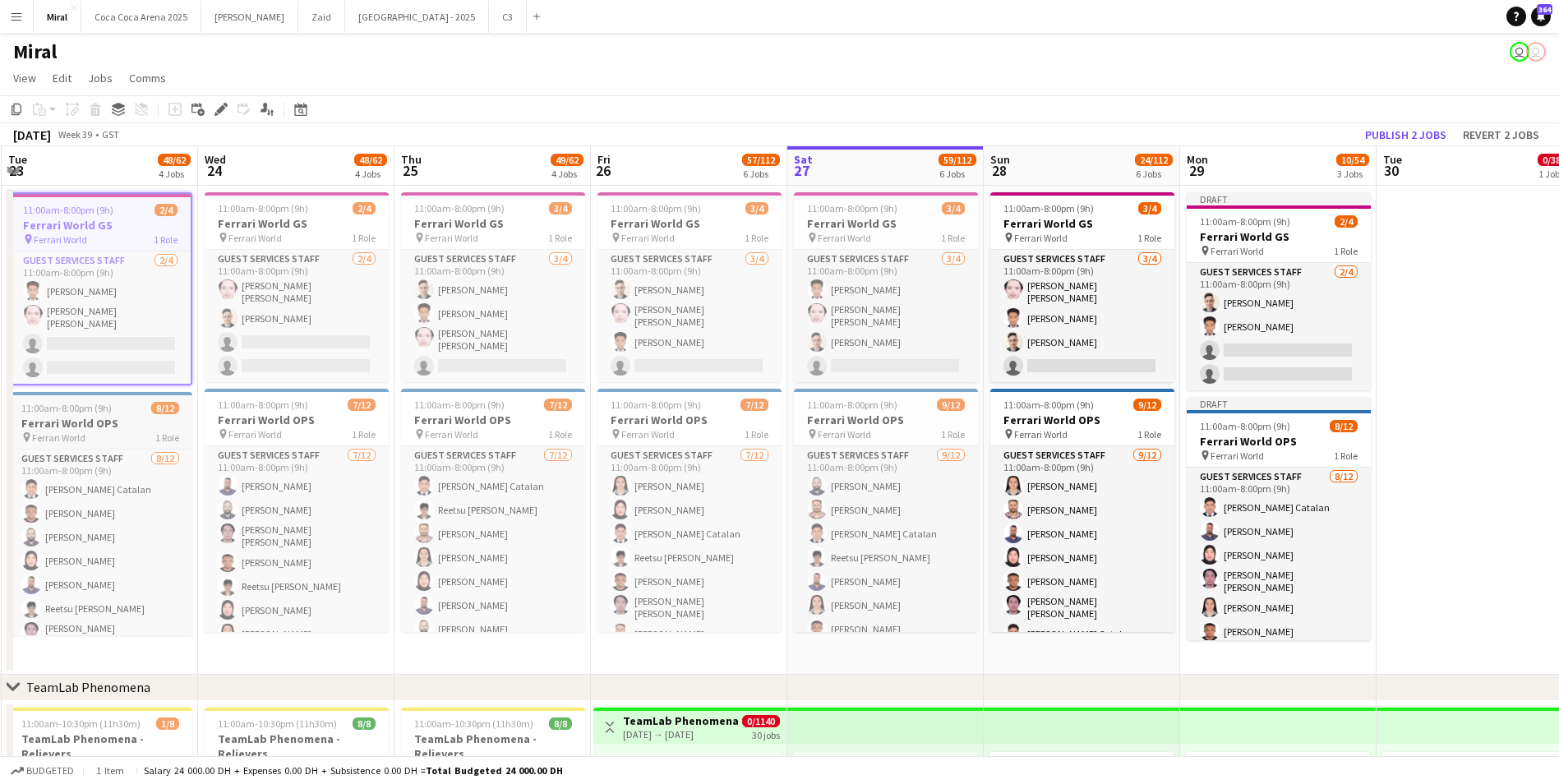
click at [116, 408] on div "11:00am-8:00pm (9h) 8/12" at bounding box center [100, 408] width 184 height 13
click at [15, 107] on icon "Copy" at bounding box center [16, 109] width 13 height 13
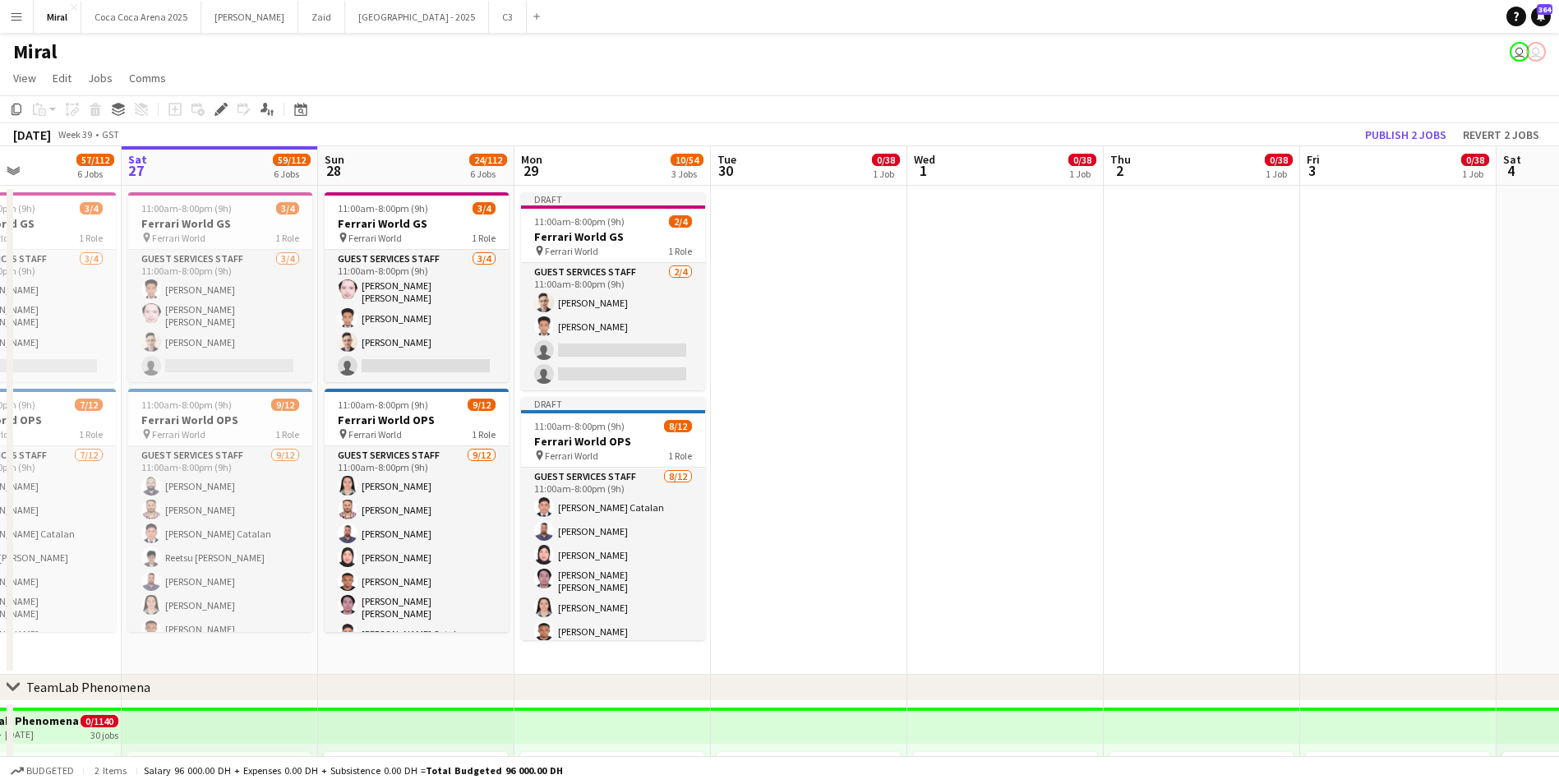
drag, startPoint x: 1421, startPoint y: 392, endPoint x: 756, endPoint y: 384, distance: 665.0
click at [787, 348] on app-date-cell at bounding box center [809, 430] width 197 height 489
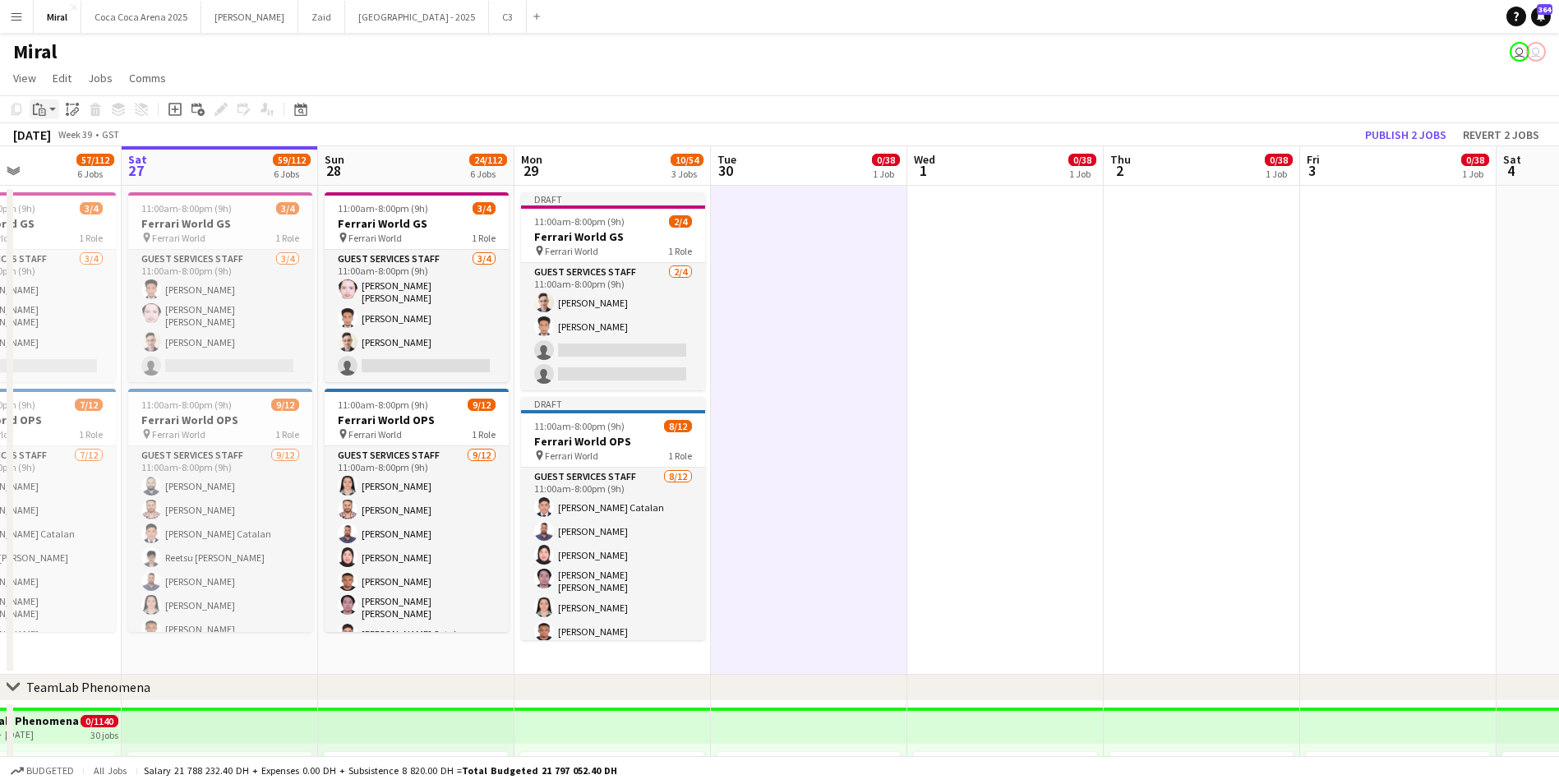
click at [50, 107] on app-action-btn "Paste" at bounding box center [44, 109] width 29 height 20
click at [79, 169] on link "Paste with crew Ctrl+Shift+V" at bounding box center [121, 168] width 155 height 15
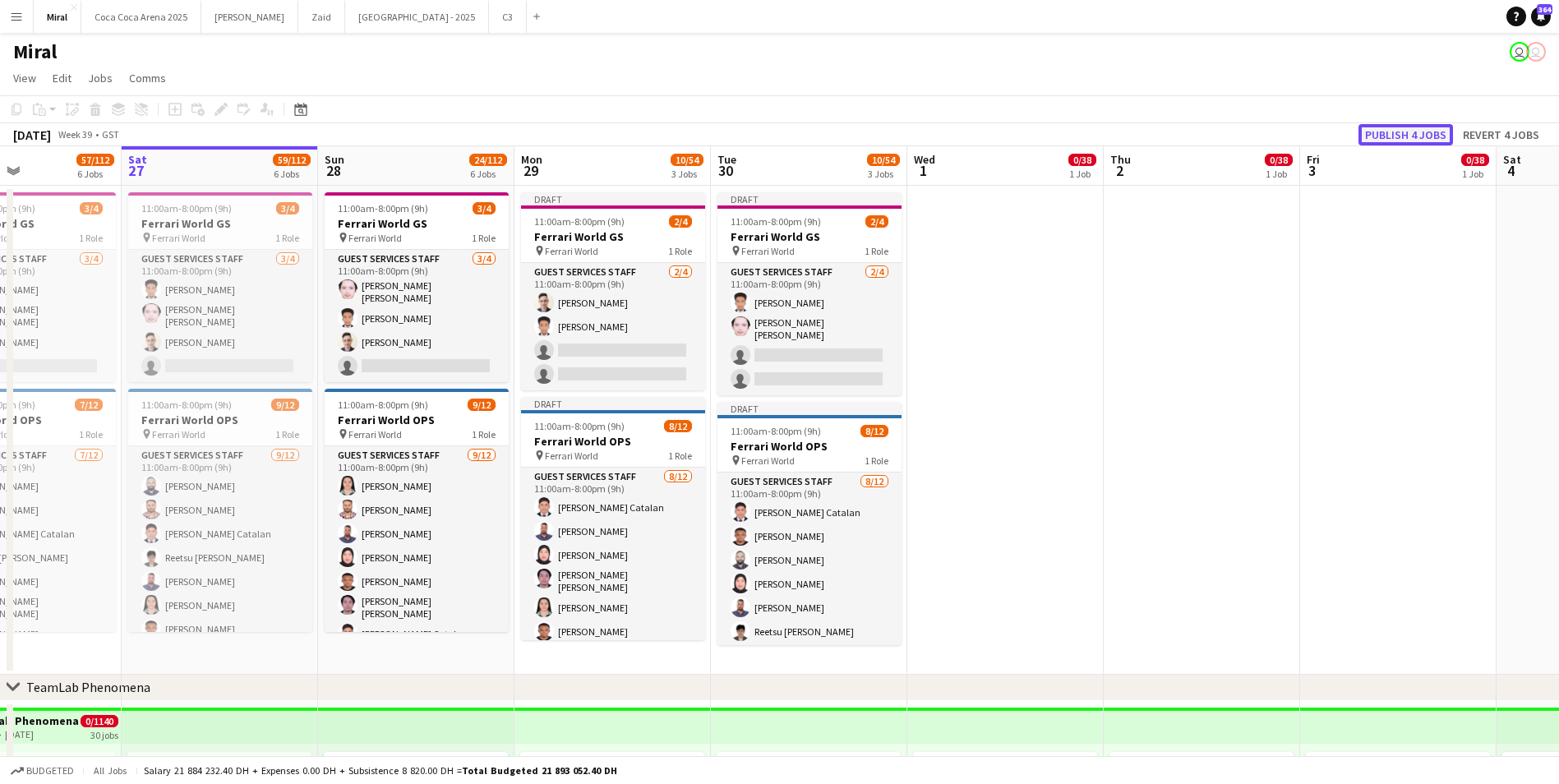
click at [1411, 135] on button "Publish 4 jobs" at bounding box center [1405, 134] width 95 height 21
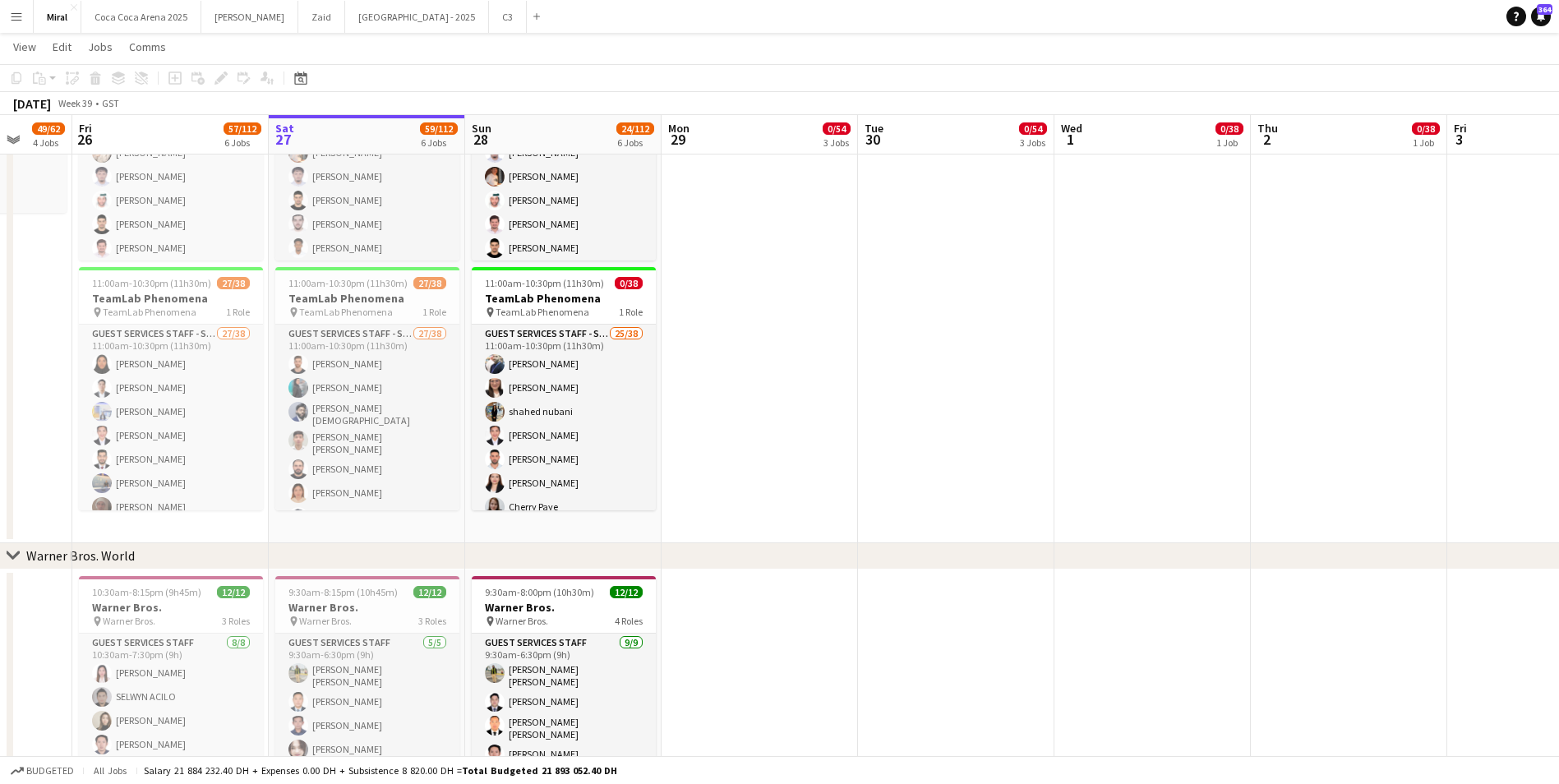
drag, startPoint x: 577, startPoint y: 377, endPoint x: 921, endPoint y: 410, distance: 345.6
click at [921, 410] on app-calendar-viewport "Tue 23 48/62 4 Jobs Wed 24 48/62 4 Jobs Thu 25 49/62 4 Jobs Fri 26 57/112 6 Job…" at bounding box center [780, 14] width 1559 height 1870
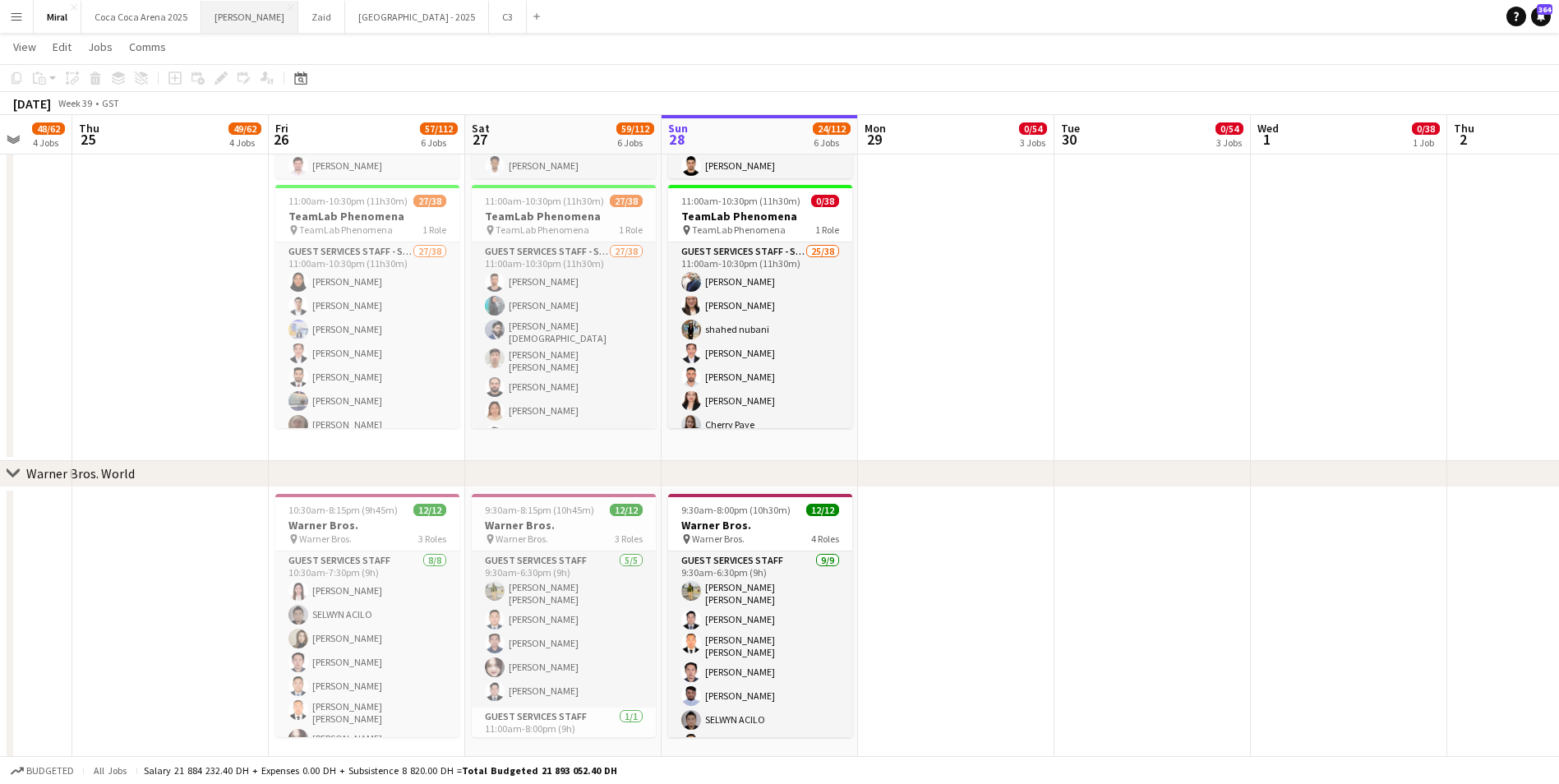
click at [214, 21] on button "[PERSON_NAME]" at bounding box center [250, 16] width 97 height 32
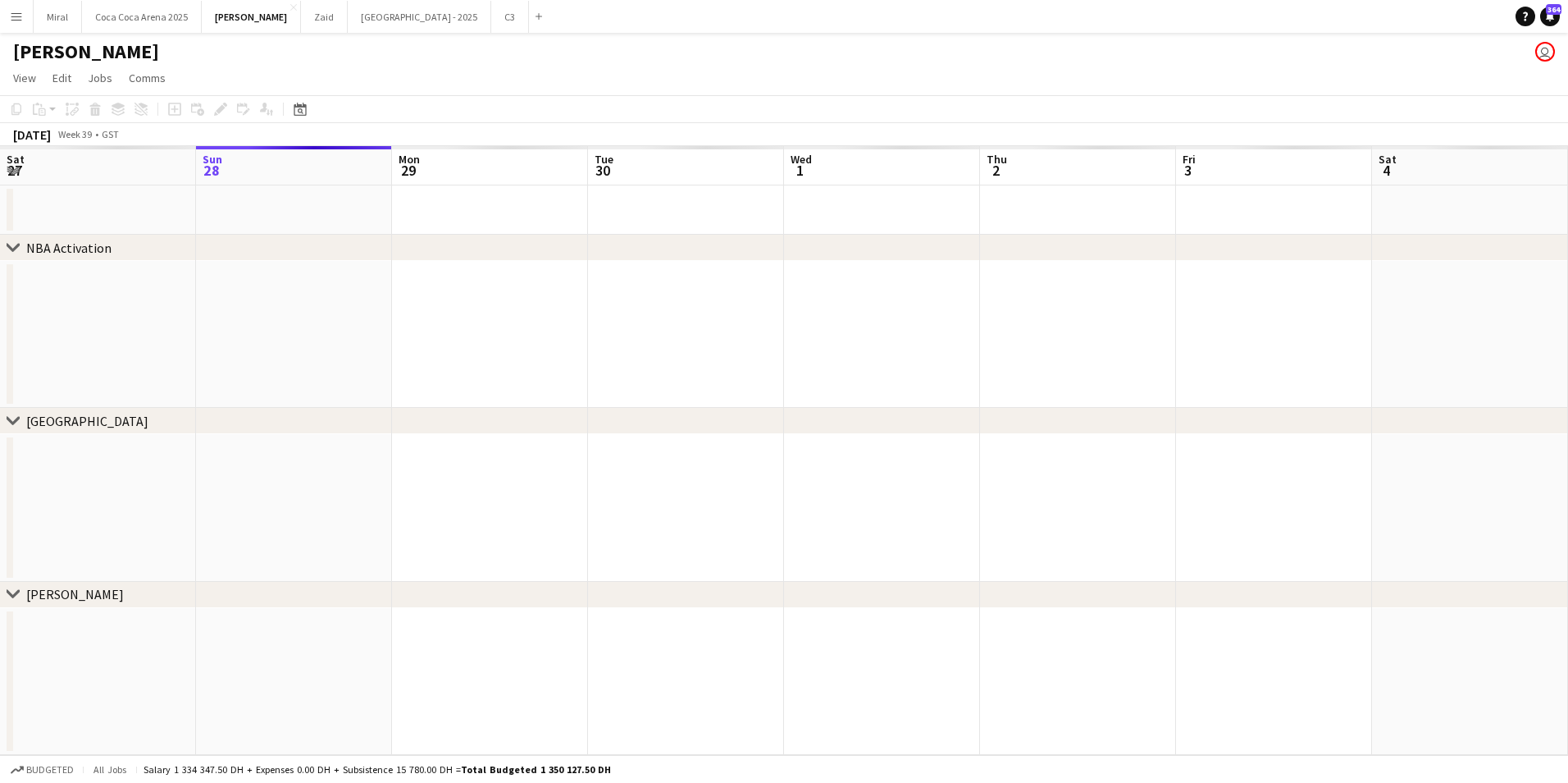
scroll to position [0, 462]
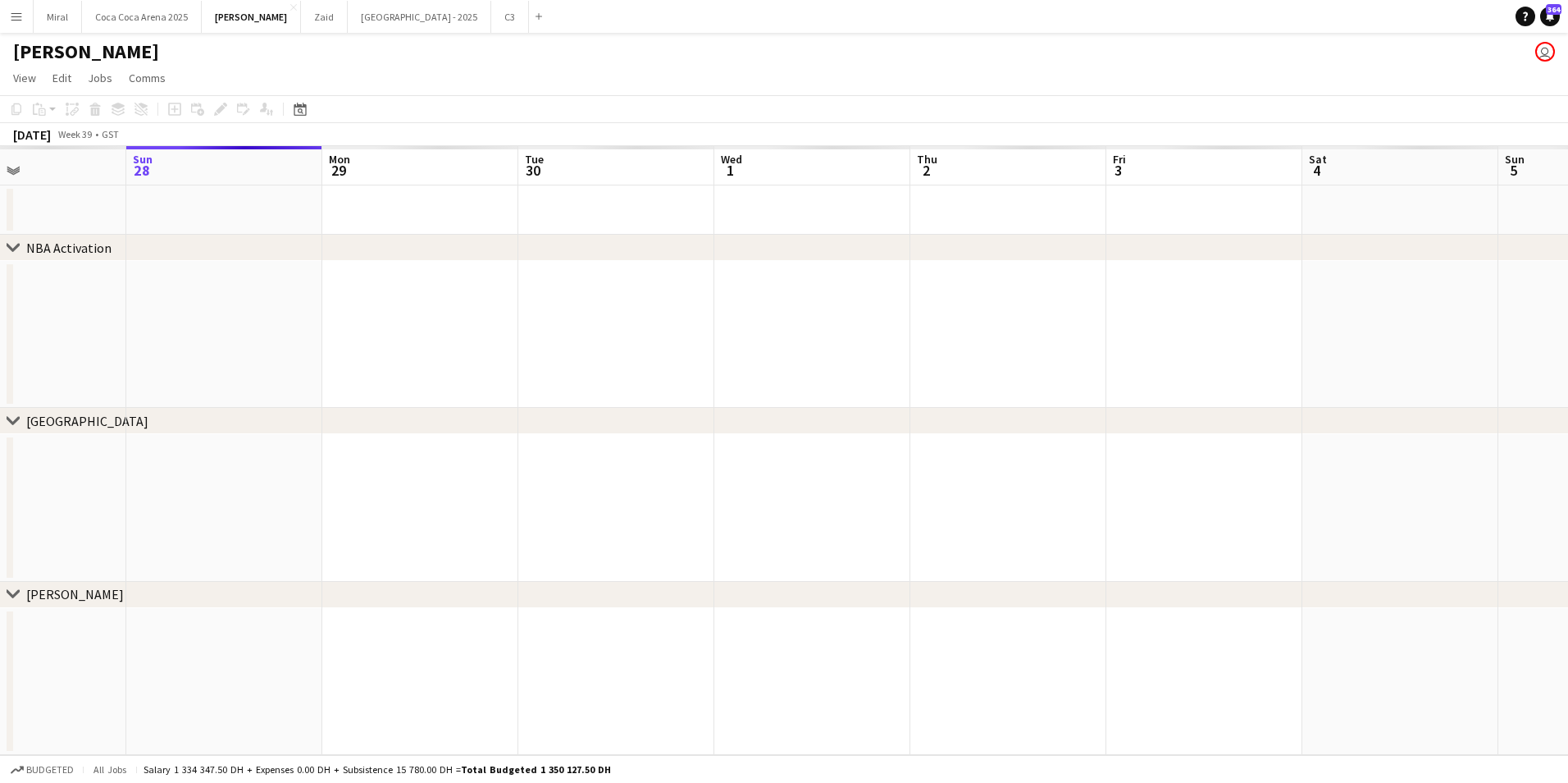
drag, startPoint x: 489, startPoint y: 477, endPoint x: 1098, endPoint y: 481, distance: 609.0
click at [1194, 482] on app-calendar-viewport "Thu 25 Fri 26 Sat 27 Sun 28 Mon 29 Tue 30 Wed 1 Thu 2 Fri 3 Sat 4 Sun 5 Mon 6 T…" at bounding box center [784, 450] width 1568 height 608
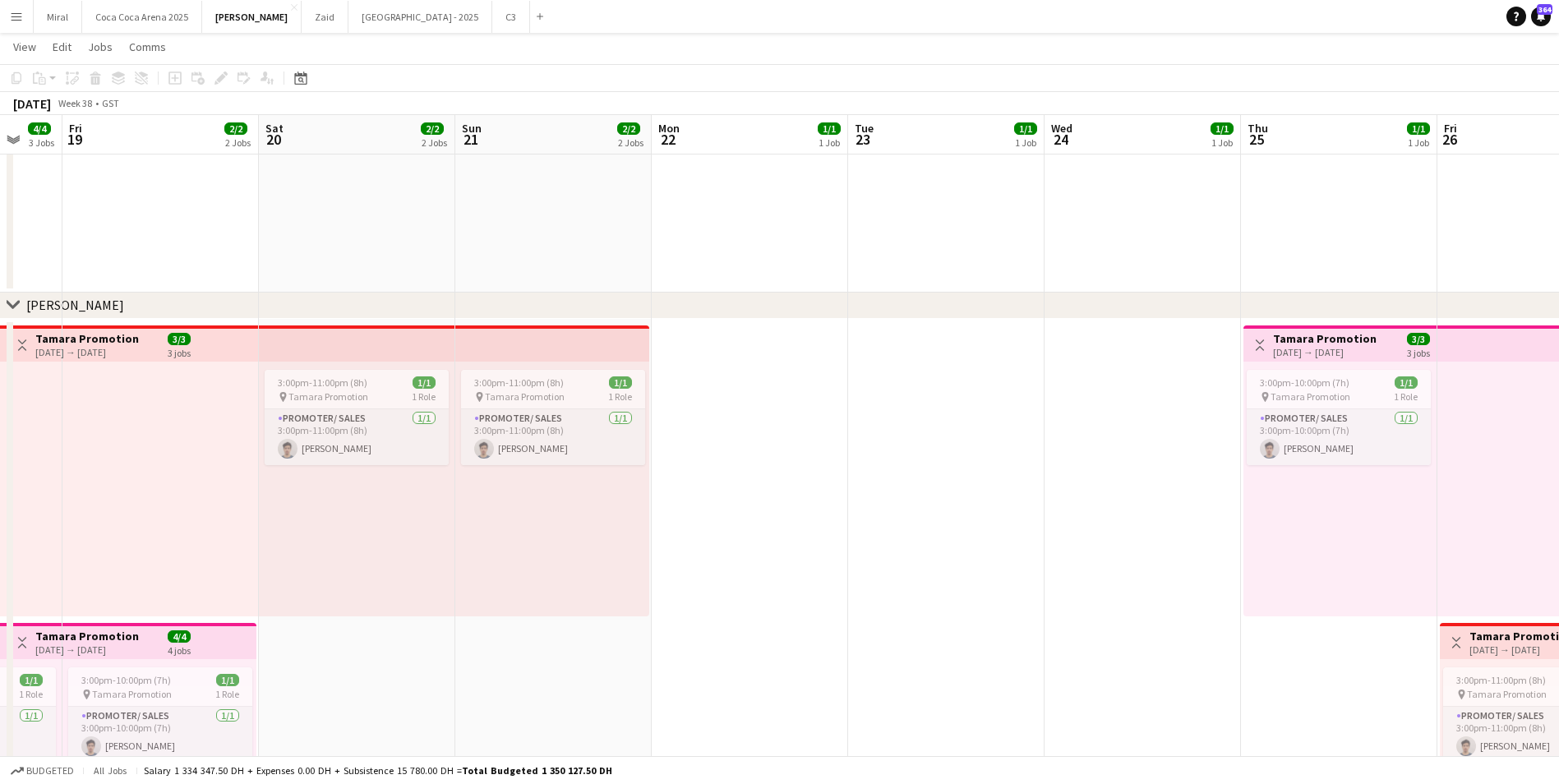
scroll to position [0, 490]
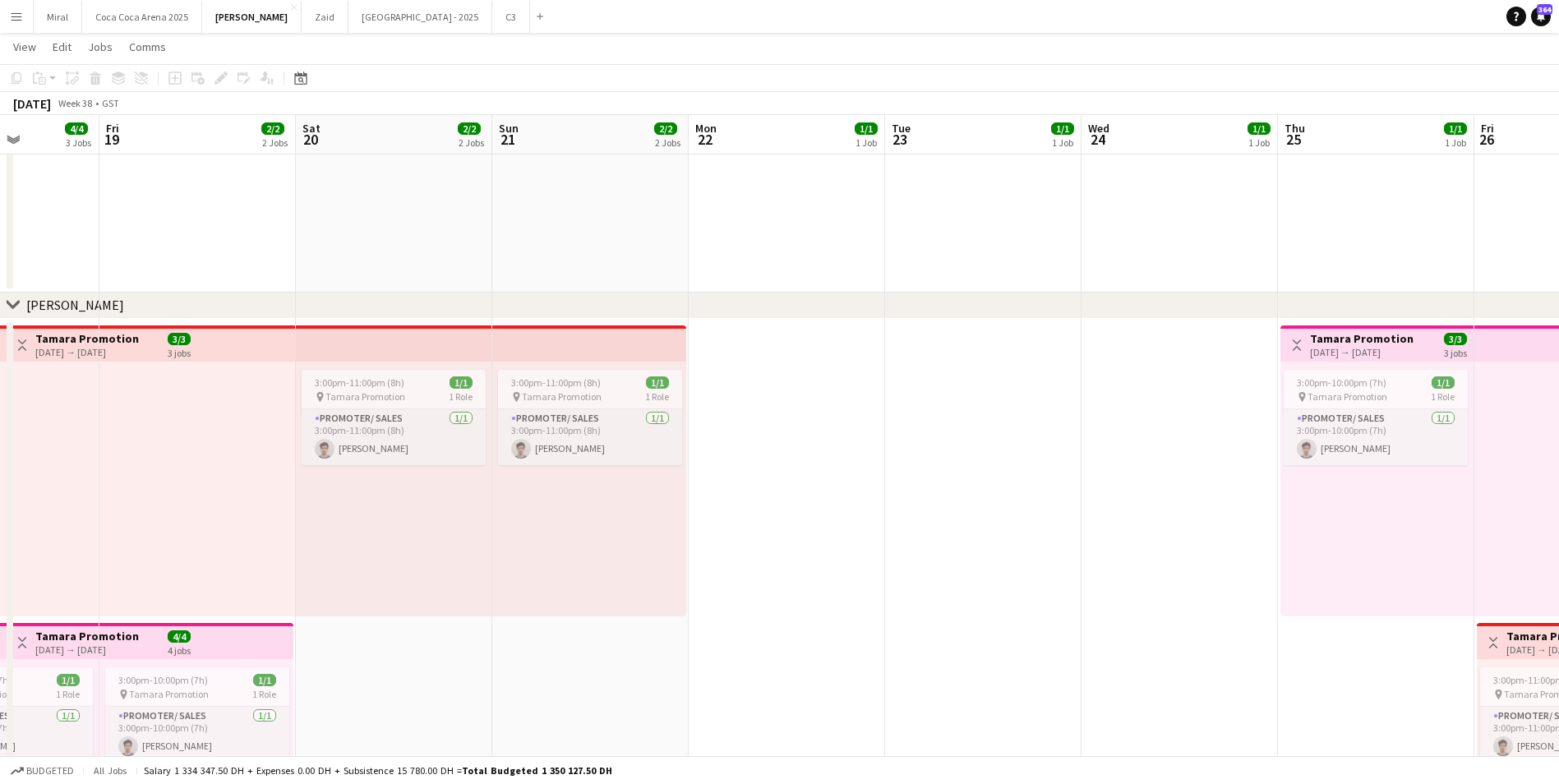
drag, startPoint x: 46, startPoint y: 505, endPoint x: 1126, endPoint y: 508, distance: 1080.0
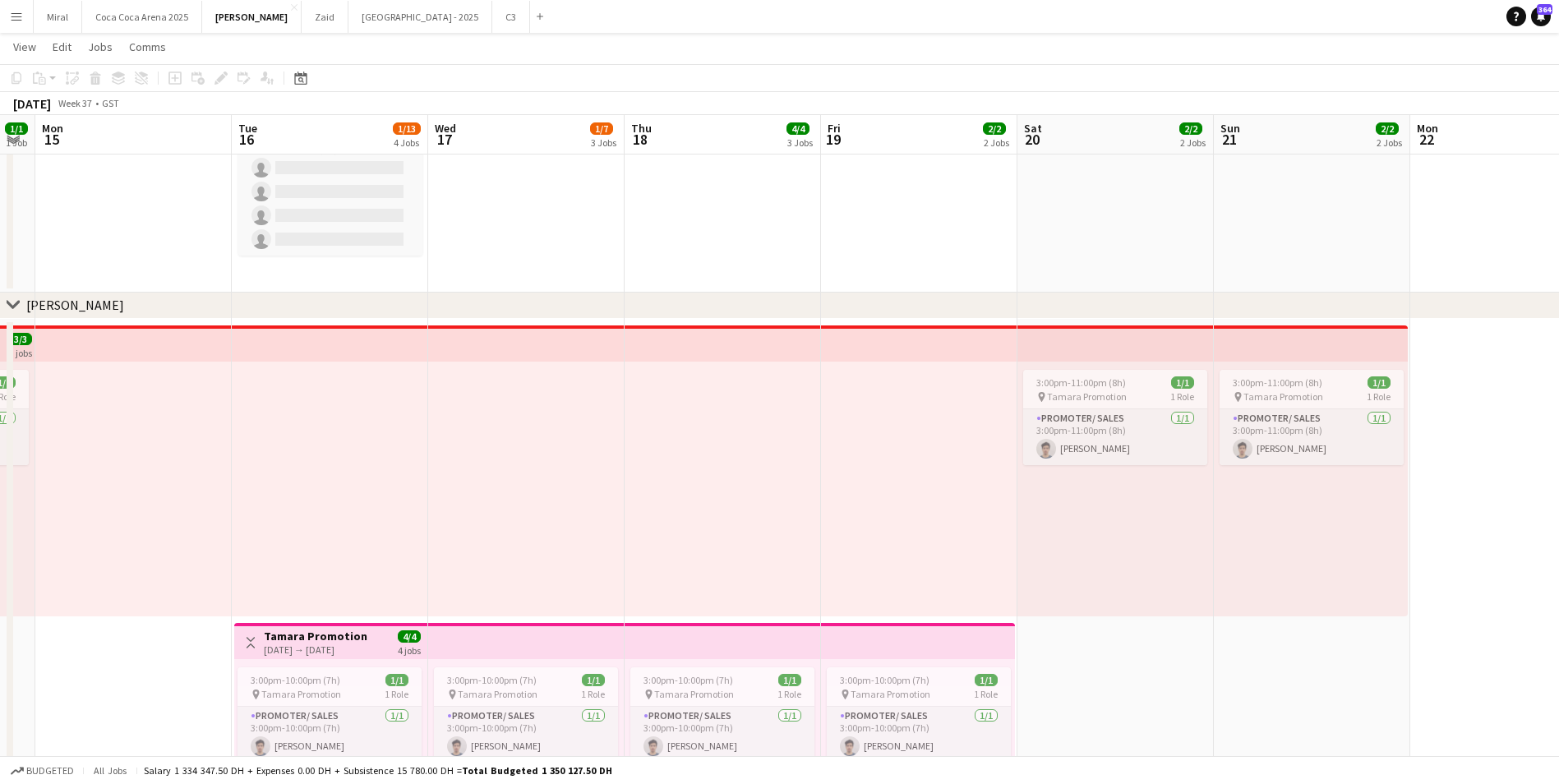
drag, startPoint x: 822, startPoint y: 504, endPoint x: 1574, endPoint y: 505, distance: 752.0
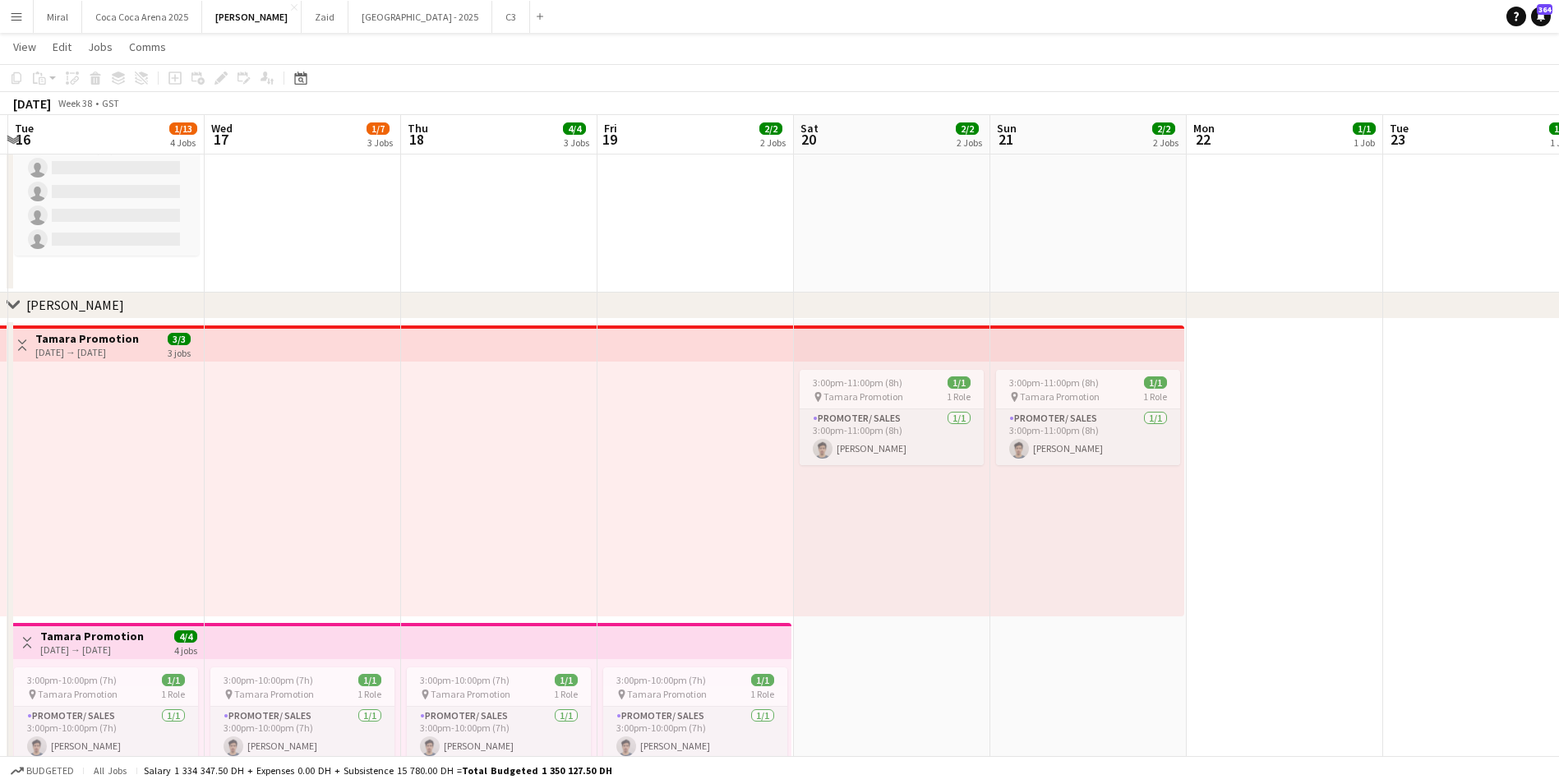
scroll to position [0, 664]
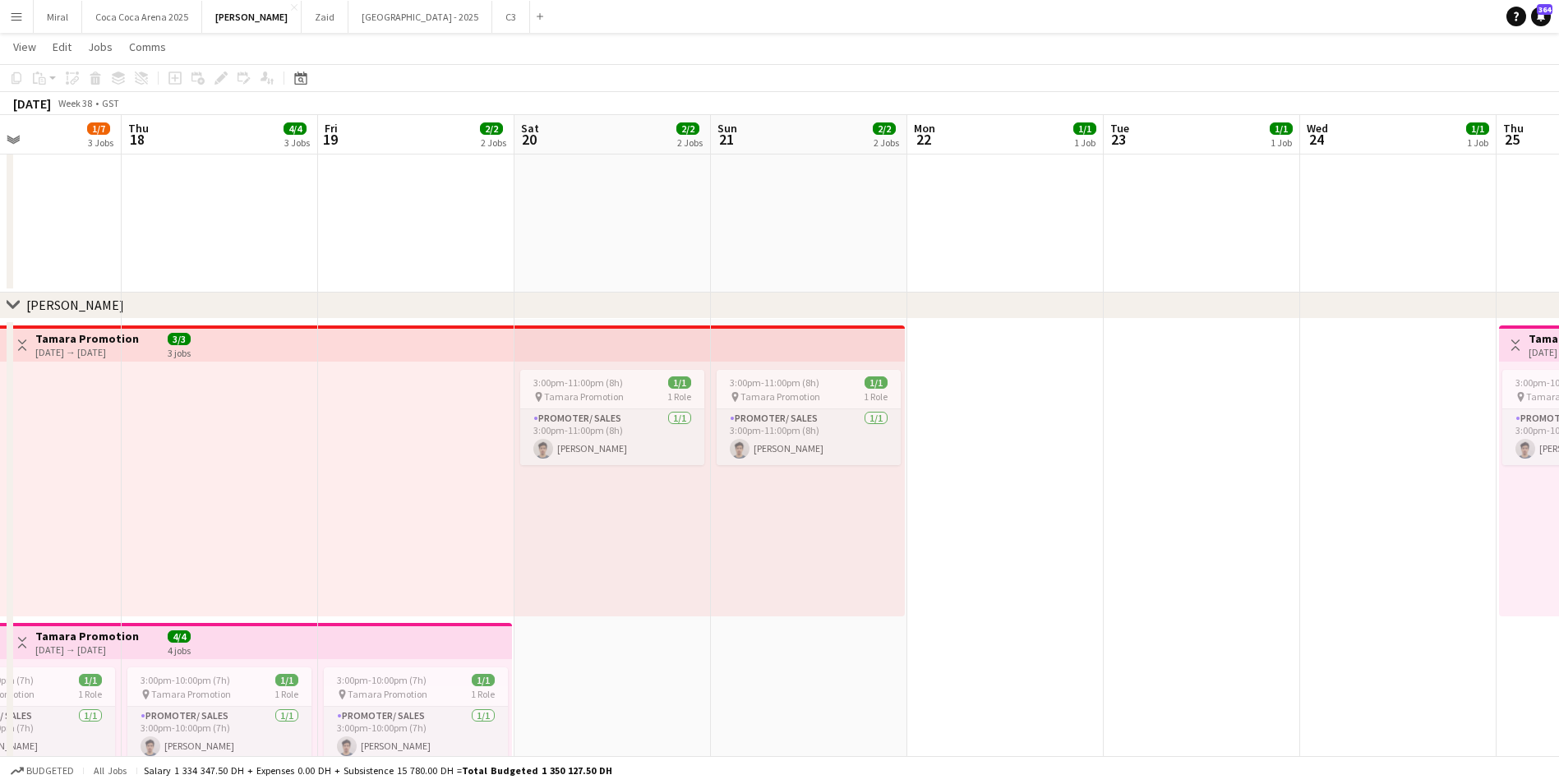
drag, startPoint x: 542, startPoint y: 507, endPoint x: -910, endPoint y: 463, distance: 1452.7
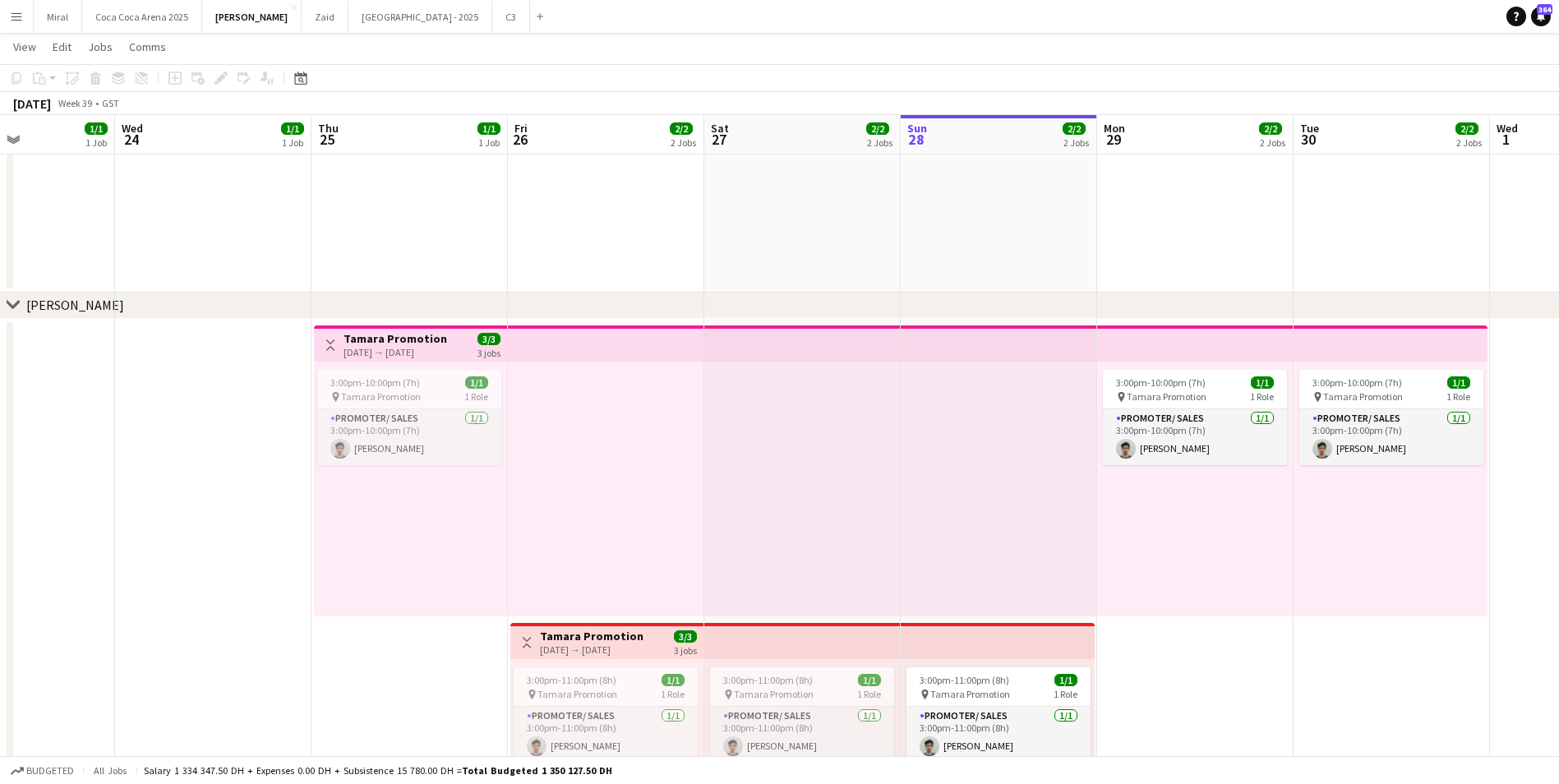
scroll to position [0, 534]
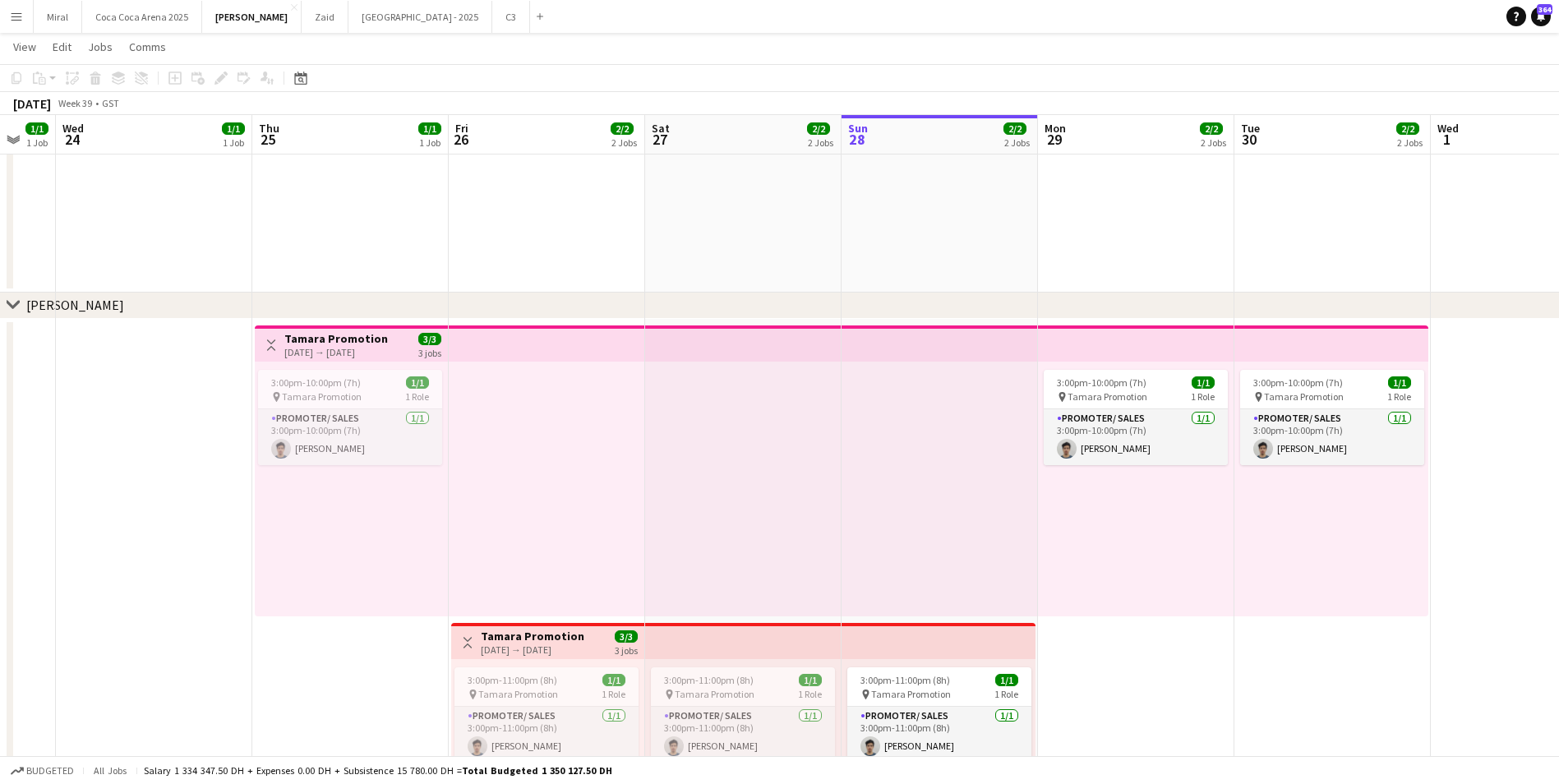
drag, startPoint x: 1299, startPoint y: 412, endPoint x: -274, endPoint y: 419, distance: 1573.0
click at [1303, 695] on app-date-cell "3:00pm-10:00pm (7h) 1/1 pin [PERSON_NAME] Promotion 1 Role Promoter/ Sales [DAT…" at bounding box center [1332, 619] width 197 height 601
